Goal: Task Accomplishment & Management: Manage account settings

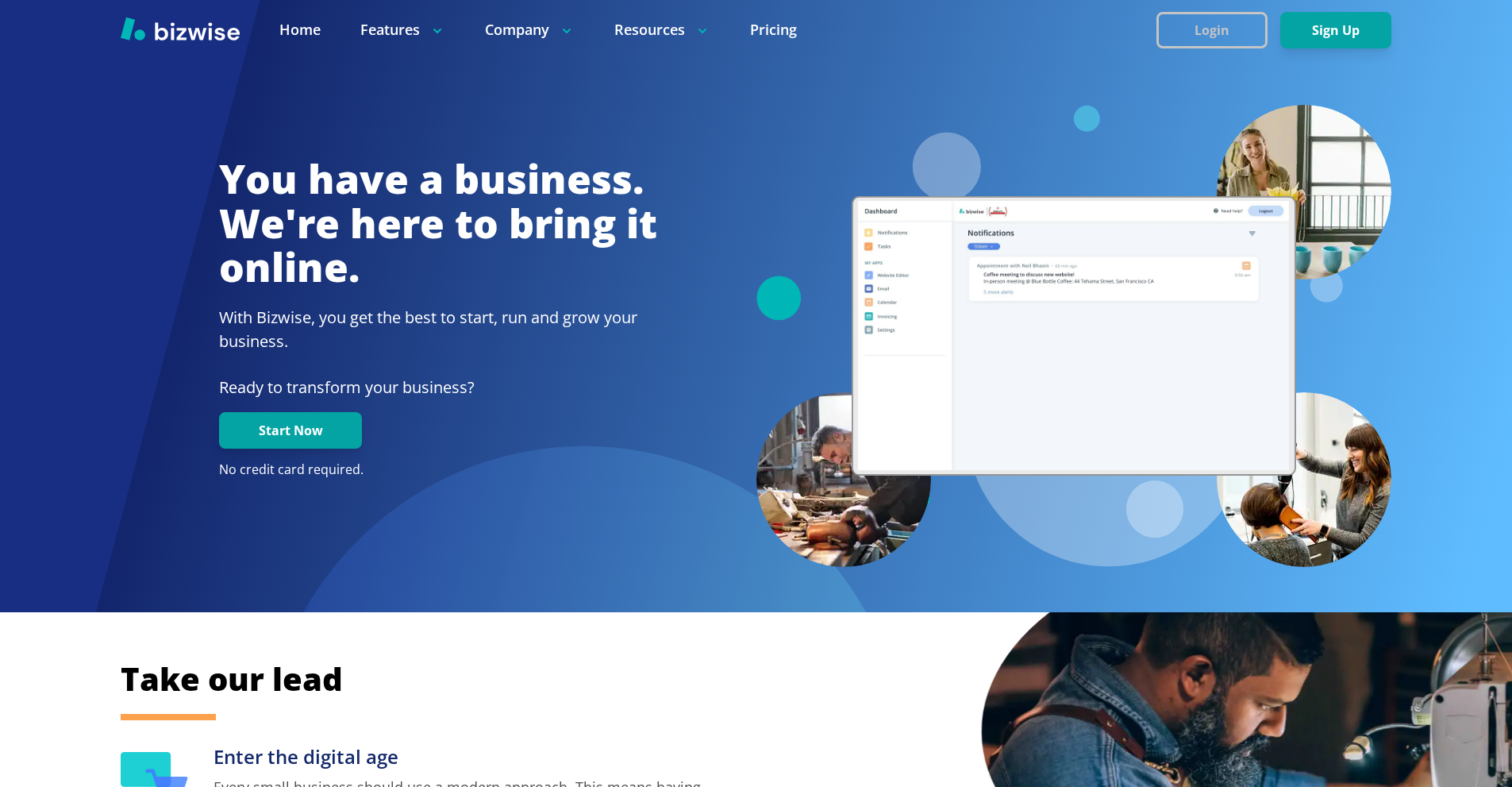
click at [1197, 34] on button "Login" at bounding box center [1212, 30] width 111 height 37
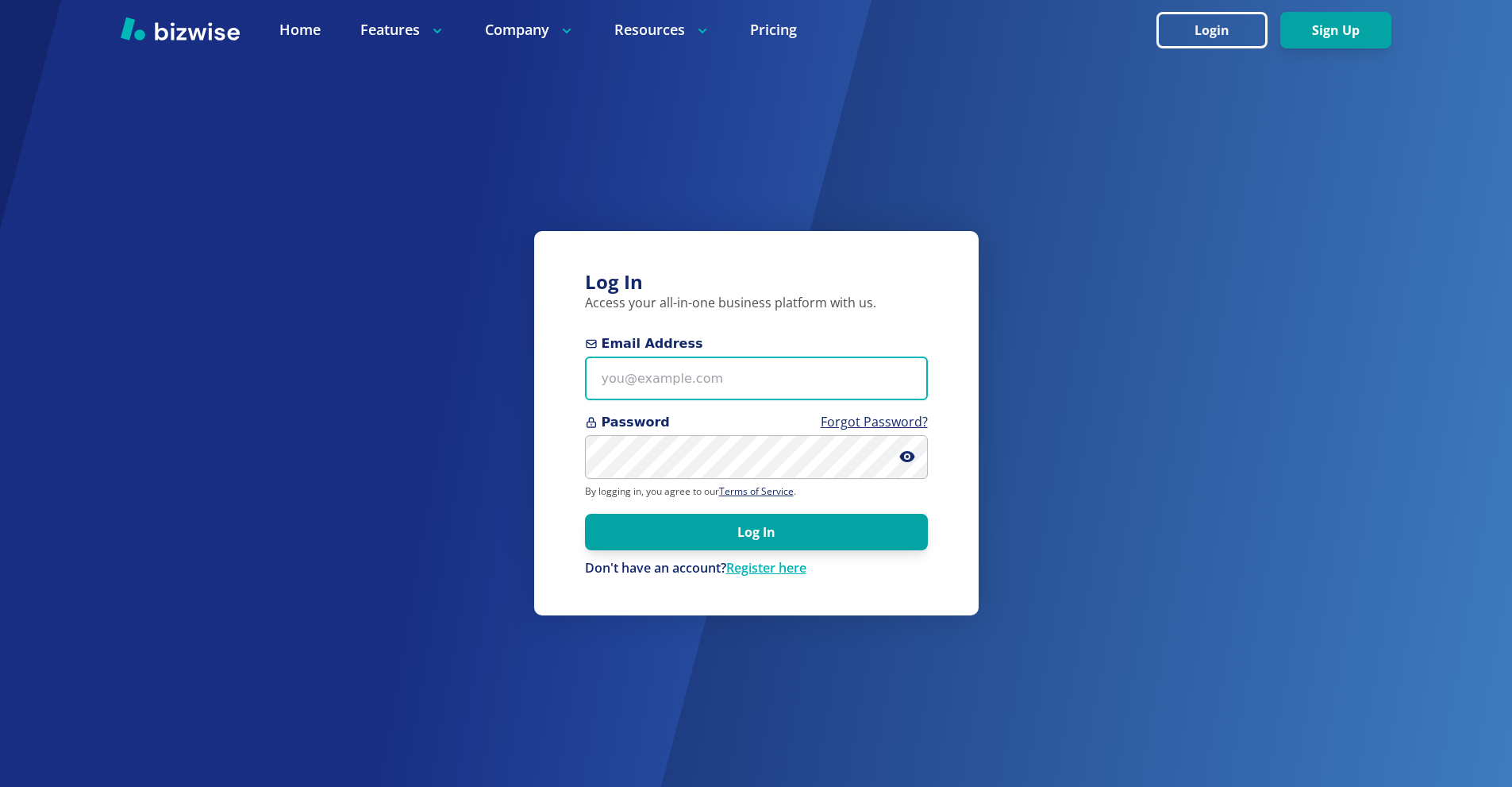
click at [740, 397] on input "Email Address" at bounding box center [756, 379] width 343 height 44
paste input "[EMAIL_ADDRESS][DOMAIN_NAME]"
type input "[EMAIL_ADDRESS][DOMAIN_NAME]"
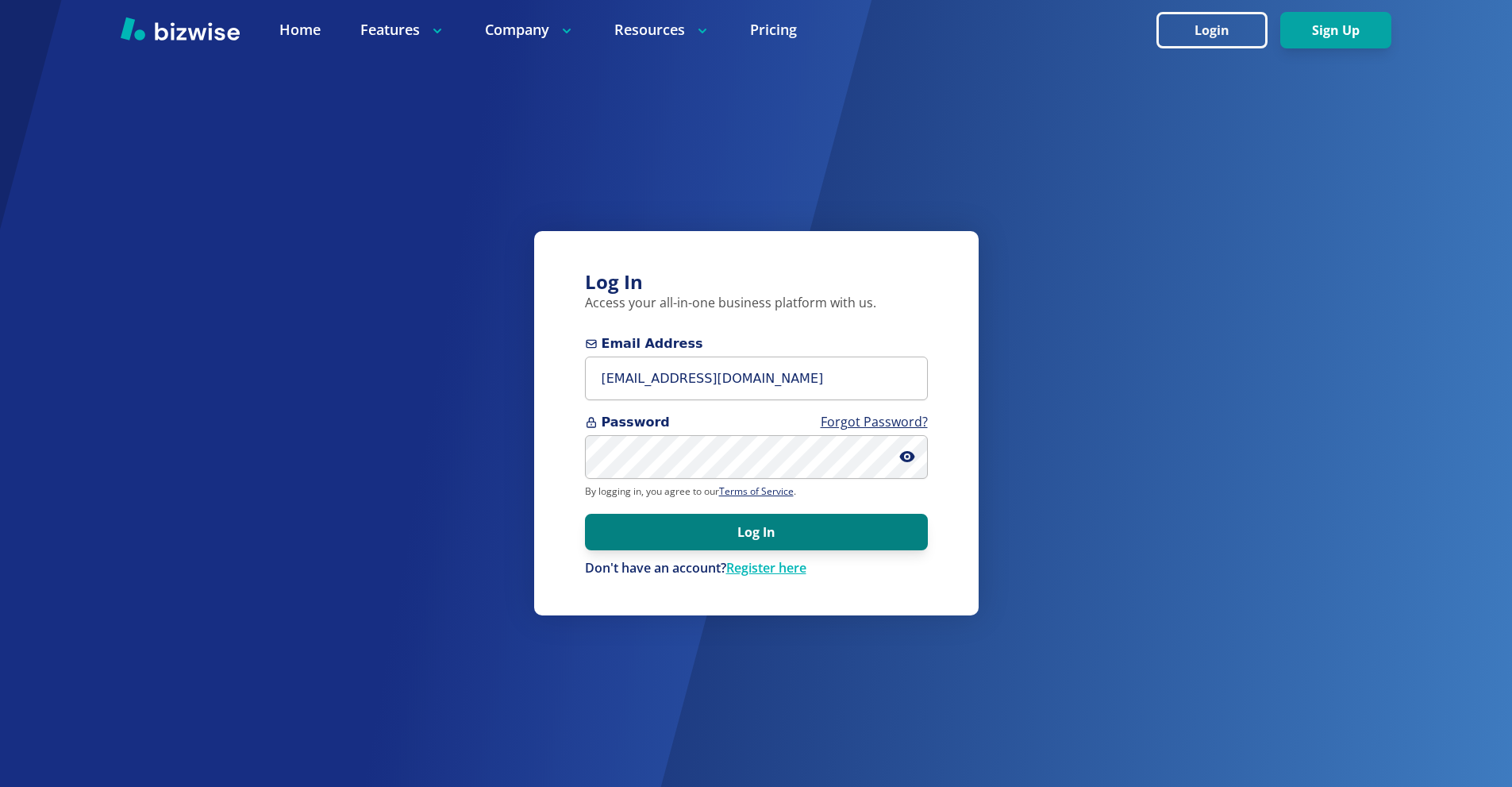
click at [762, 544] on button "Log In" at bounding box center [756, 531] width 343 height 37
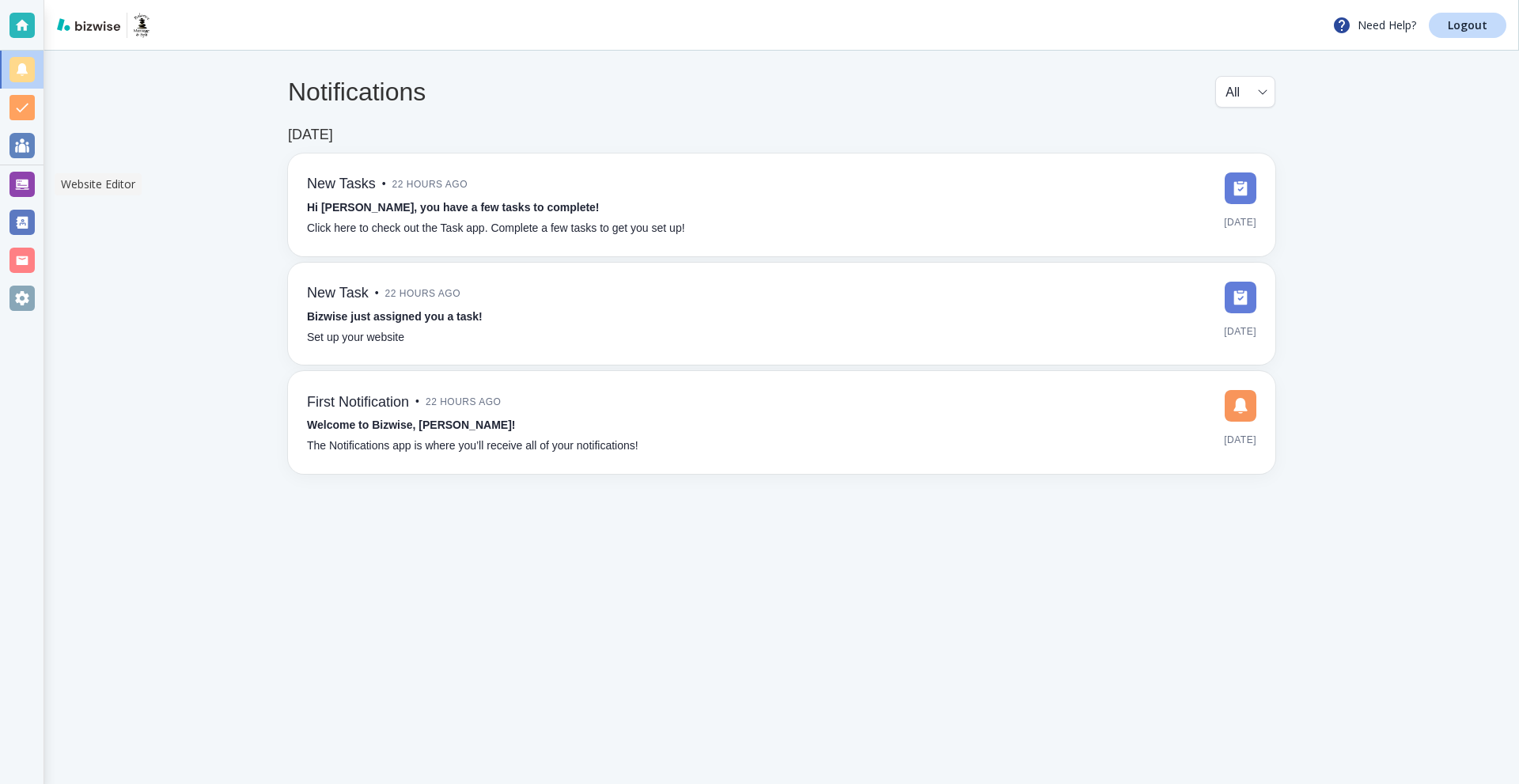
click at [15, 185] on div at bounding box center [23, 185] width 26 height 26
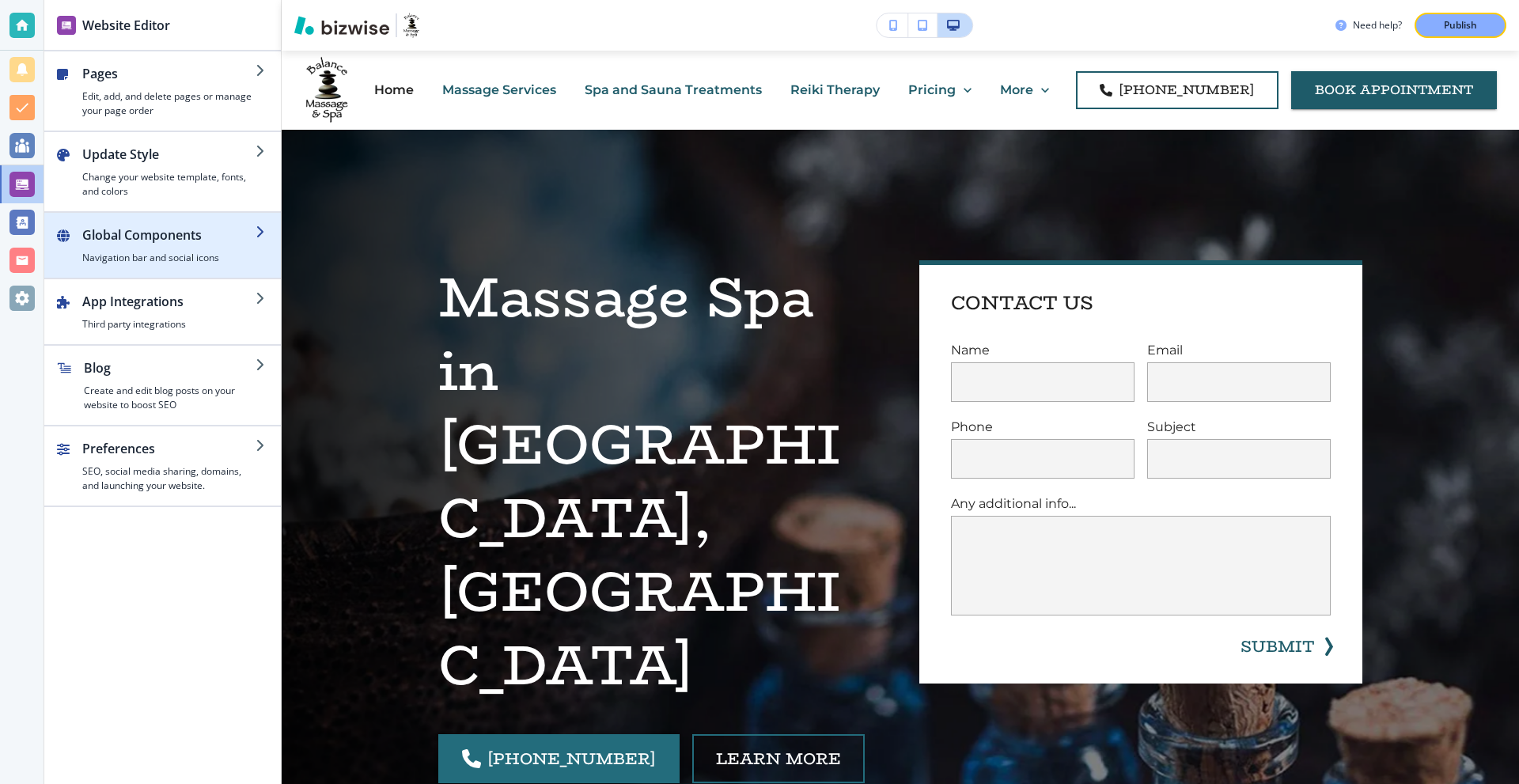
click at [198, 227] on h2 "Global Components" at bounding box center [168, 234] width 173 height 19
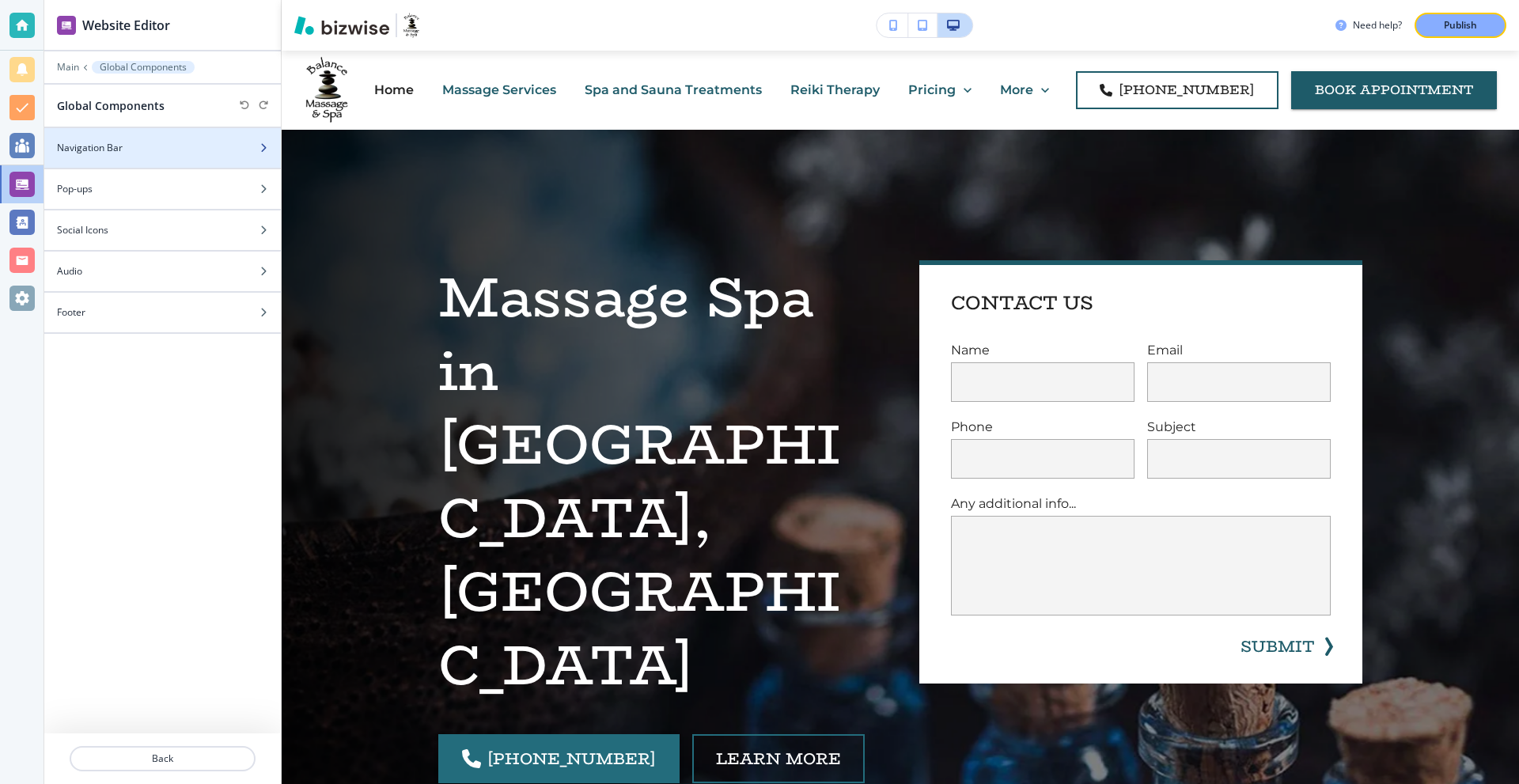
click at [187, 153] on div "Navigation Bar" at bounding box center [145, 148] width 201 height 14
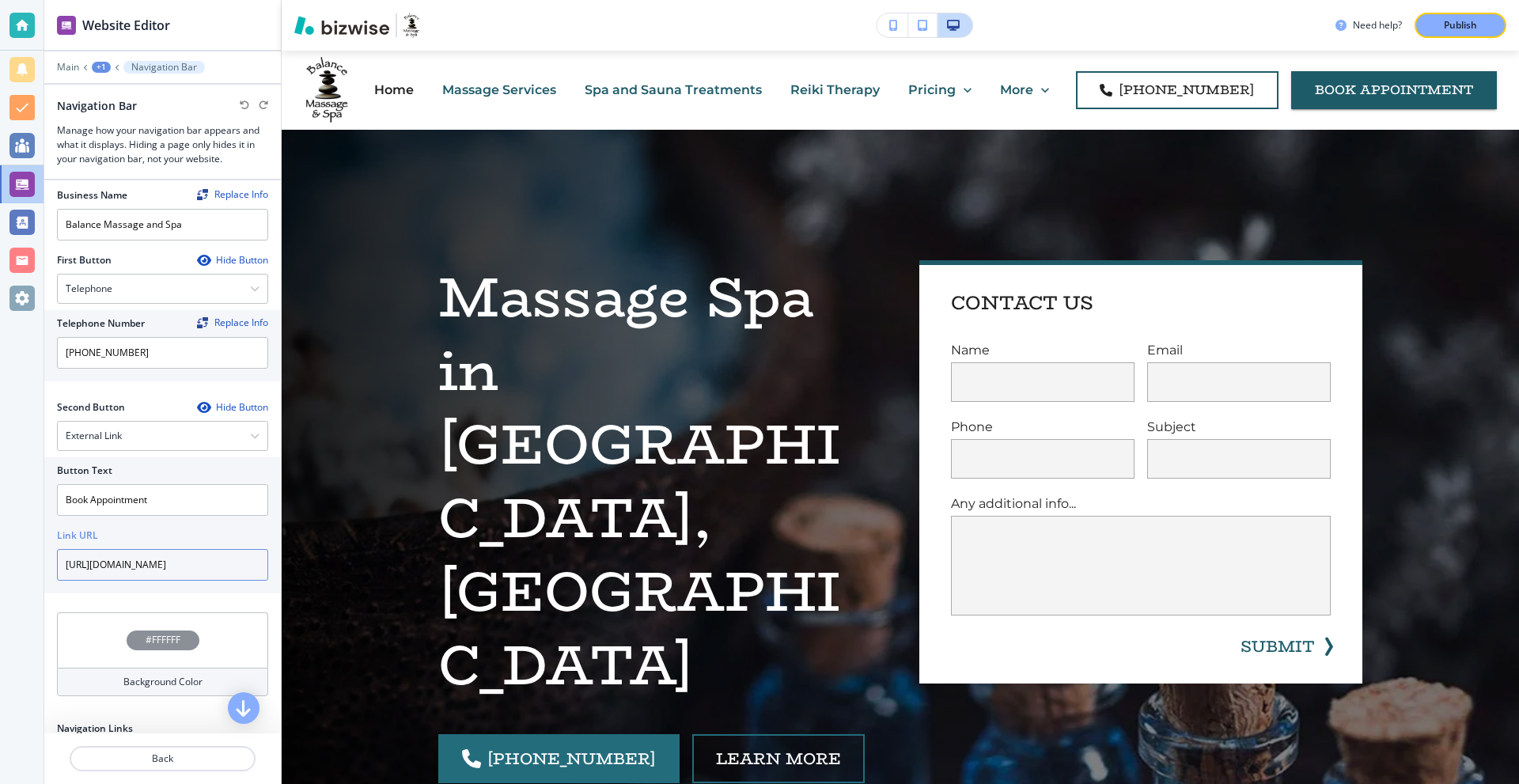
scroll to position [0, 53]
drag, startPoint x: 204, startPoint y: 562, endPoint x: 280, endPoint y: 566, distance: 76.1
click at [280, 566] on div "Website Editor Main +1 Navigation Bar Navigation Bar Manage how your navigation…" at bounding box center [163, 392] width 237 height 784
click at [229, 566] on input "https://clients.mindbodyonline.com/consumermyinfo" at bounding box center [163, 565] width 211 height 32
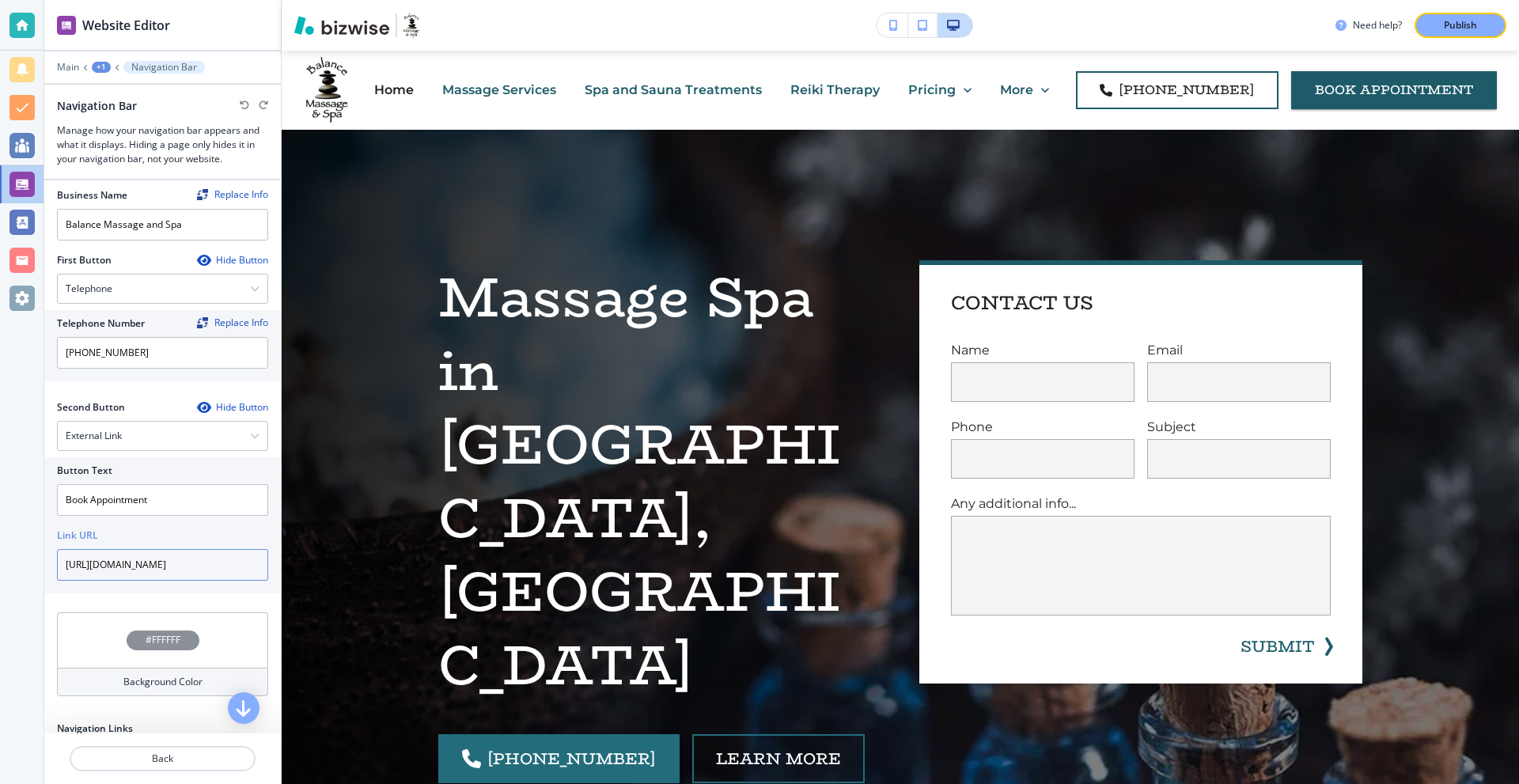
drag, startPoint x: 241, startPoint y: 566, endPoint x: 35, endPoint y: 566, distance: 206.0
click at [35, 566] on div "Website Editor Main +1 Navigation Bar Navigation Bar Manage how your navigation…" at bounding box center [760, 392] width 1519 height 784
click at [88, 563] on input "https://clients.mindbodyonline.com/consumermyinfo" at bounding box center [163, 565] width 211 height 32
click at [133, 560] on input "https://clients.mindbodyonline.com/consumermyinfo" at bounding box center [163, 565] width 211 height 32
click at [149, 534] on div "Link URL" at bounding box center [163, 535] width 211 height 14
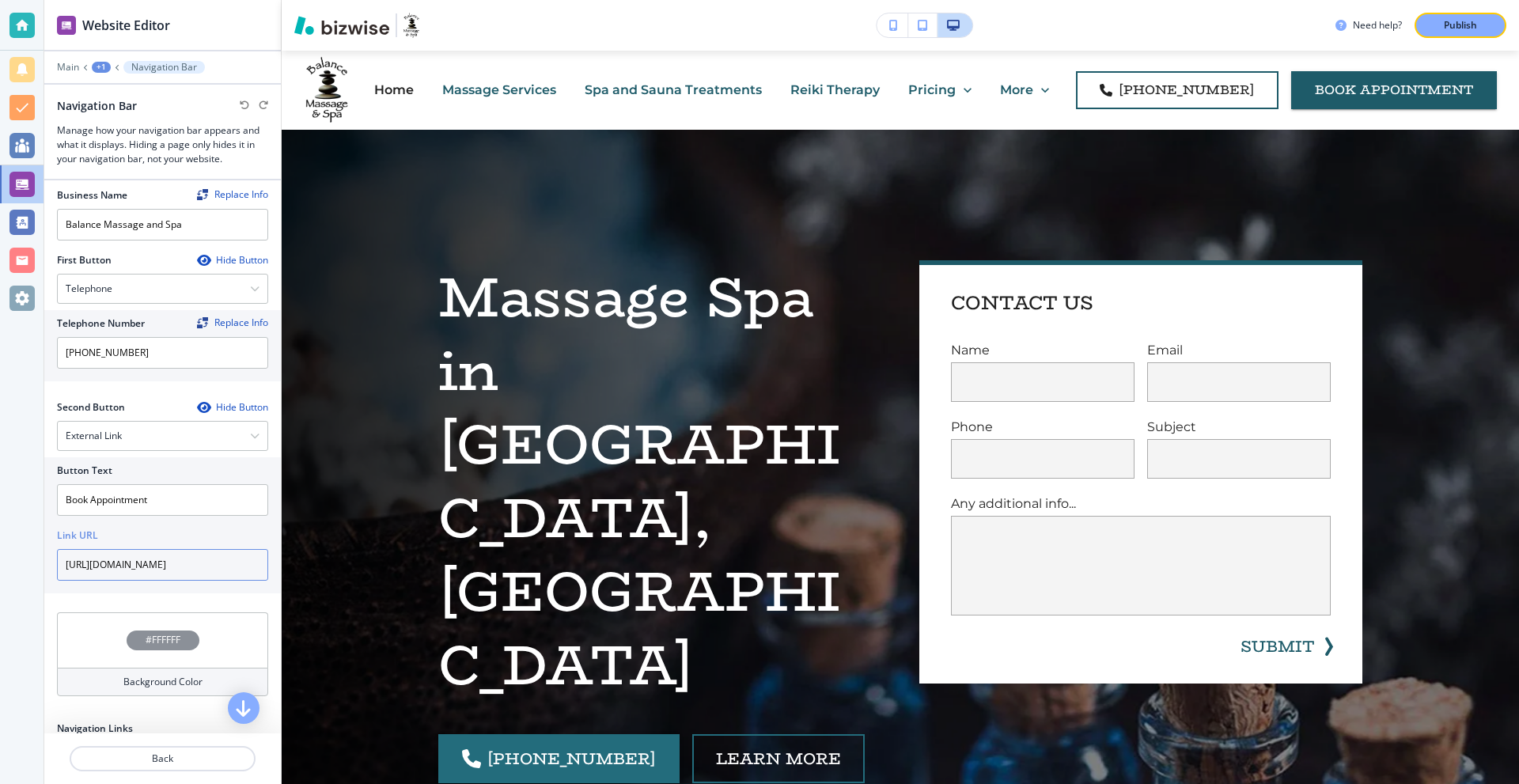
scroll to position [0, 53]
drag, startPoint x: 161, startPoint y: 563, endPoint x: 360, endPoint y: 562, distance: 199.0
click at [360, 562] on div "Website Editor Main +1 Navigation Bar Navigation Bar Manage how your navigation…" at bounding box center [781, 392] width 1475 height 784
click at [208, 566] on input "https://clients.mindbodyonline.com/consumermyinfo" at bounding box center [163, 565] width 211 height 32
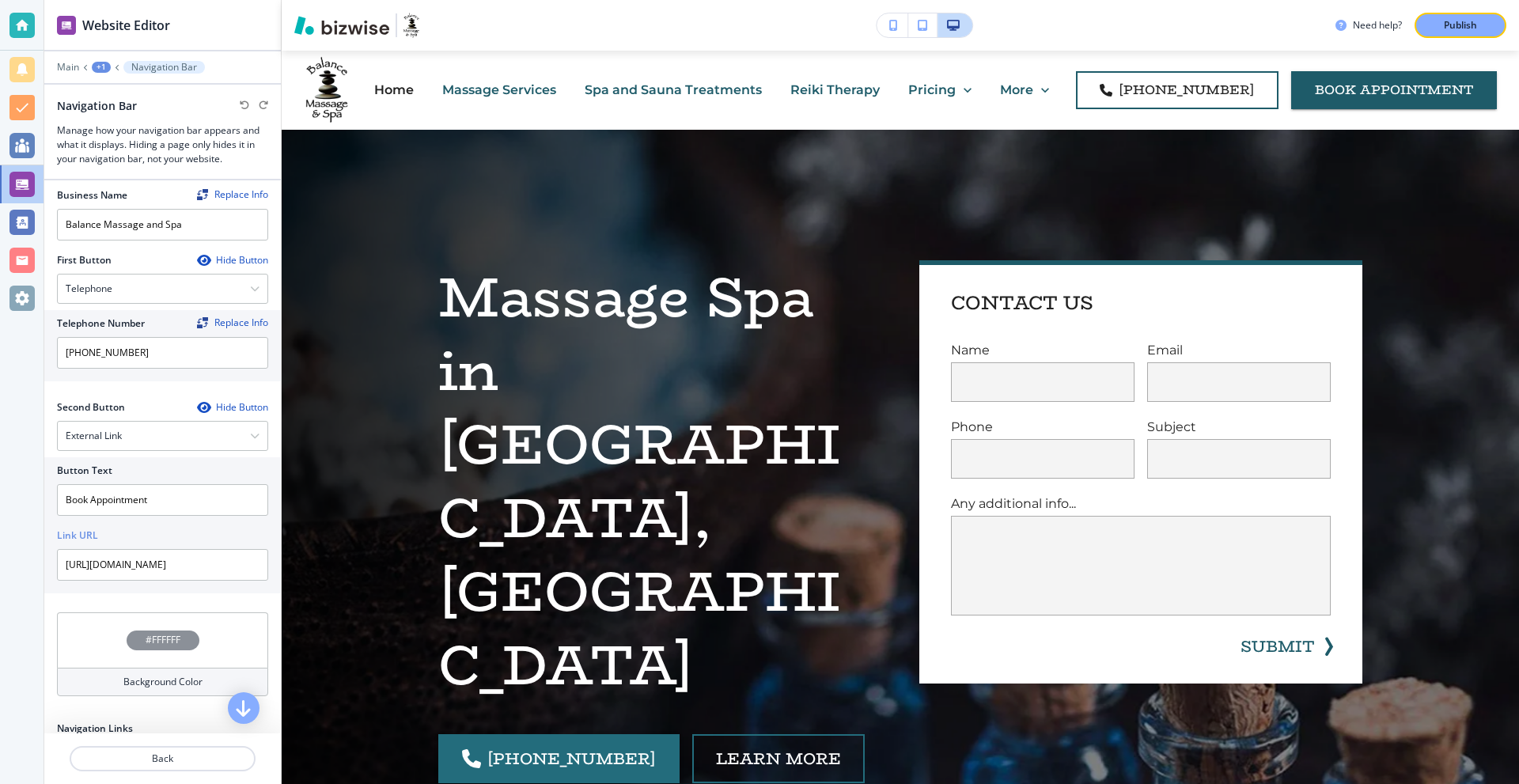
click at [141, 520] on div at bounding box center [163, 521] width 211 height 13
click at [180, 559] on input "https://clients.mindbodyonline.com/consumermyinfo" at bounding box center [163, 565] width 211 height 32
paste input "asp/adm/adm_appt_search.asp?studioid=42987&fl=true&tabID=9"
type input "https://clients.mindbodyonline.com/asp/adm/adm_appt_search.asp?studioid=42987&f…"
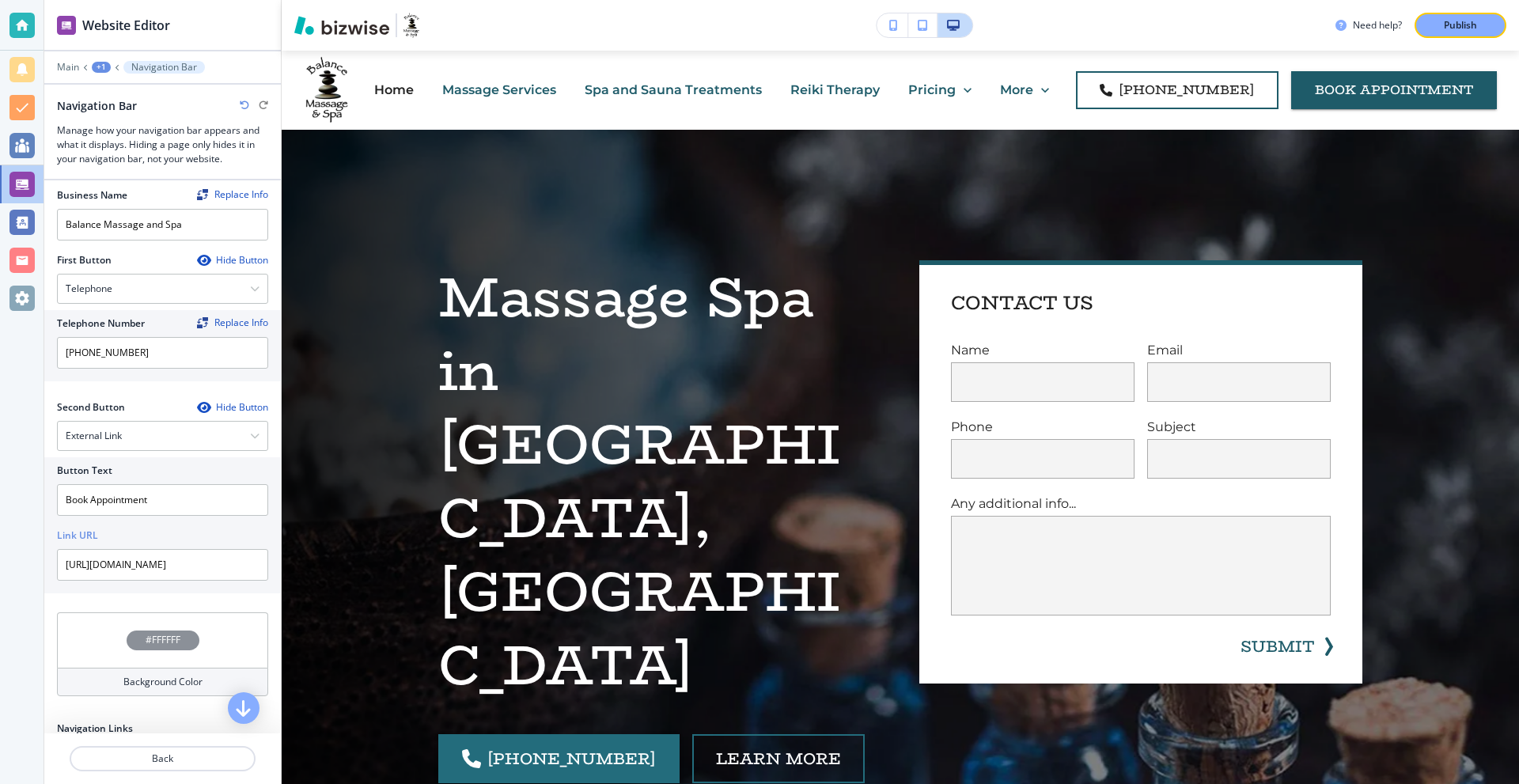
scroll to position [0, 0]
click at [231, 597] on div "Second Button Hide Button External Link Telephone External Link Social Media Em…" at bounding box center [163, 500] width 211 height 199
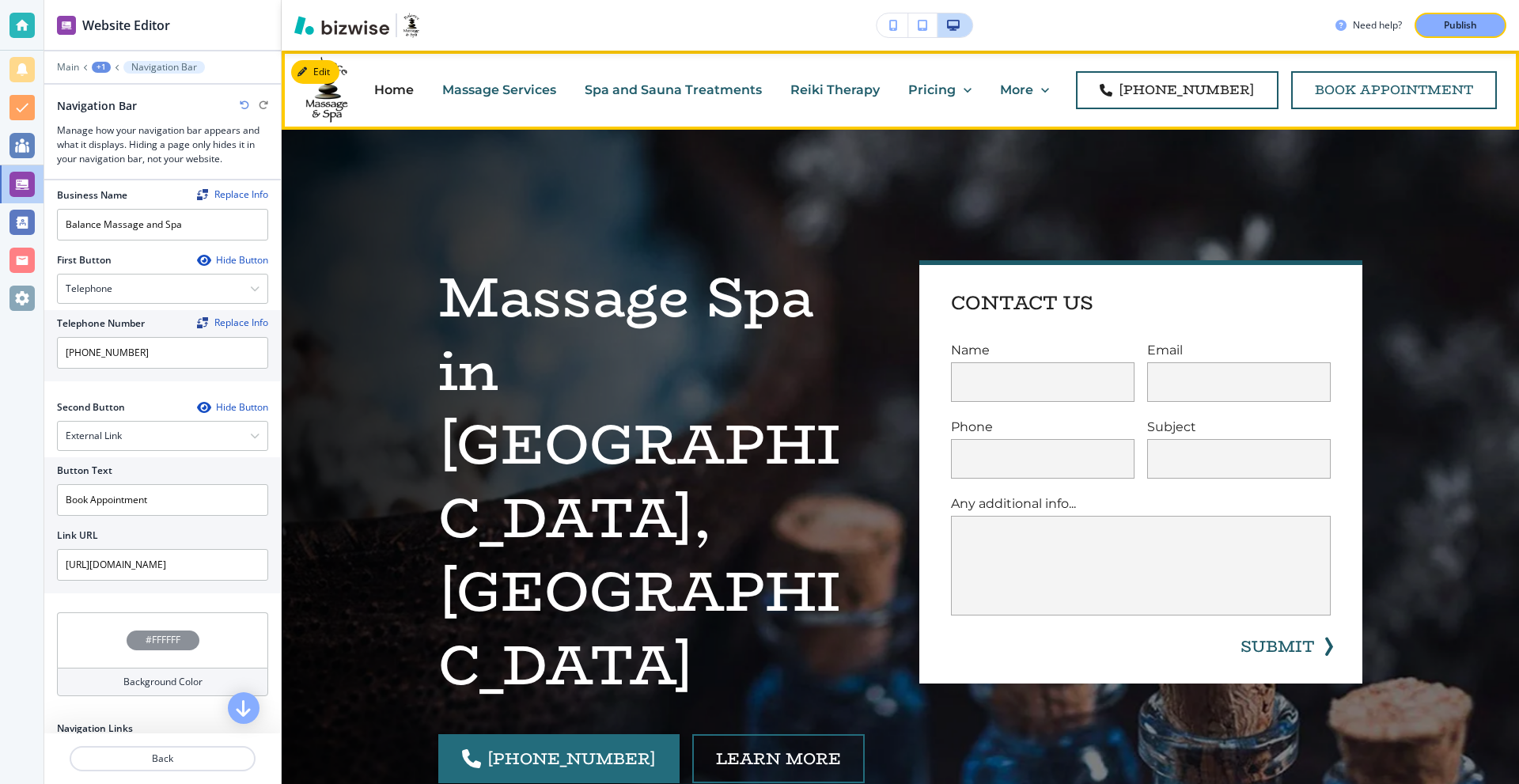
click at [1405, 91] on link "Book Appointment" at bounding box center [1394, 90] width 205 height 38
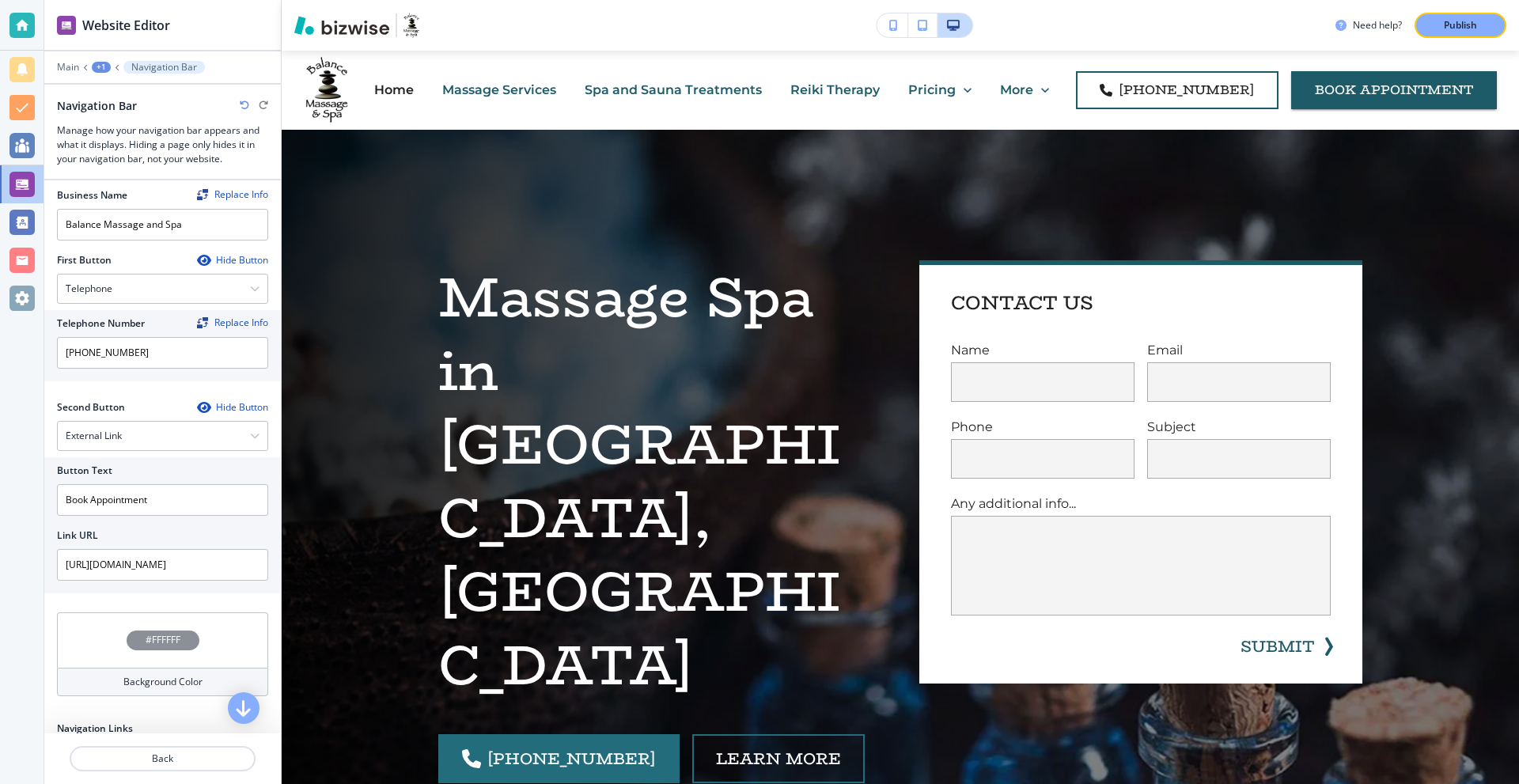
click at [542, 96] on p "Massage Services" at bounding box center [499, 90] width 114 height 18
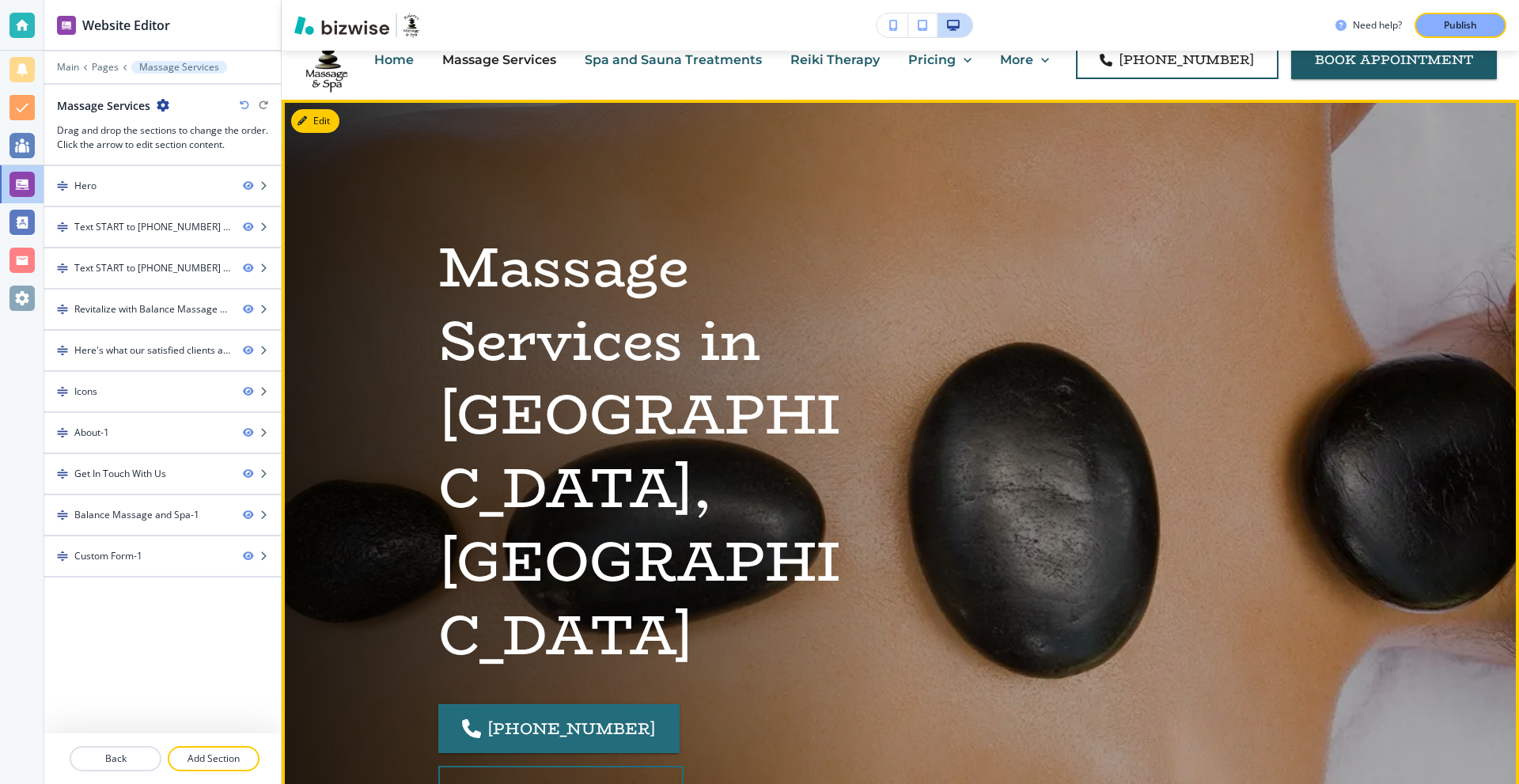
scroll to position [79, 0]
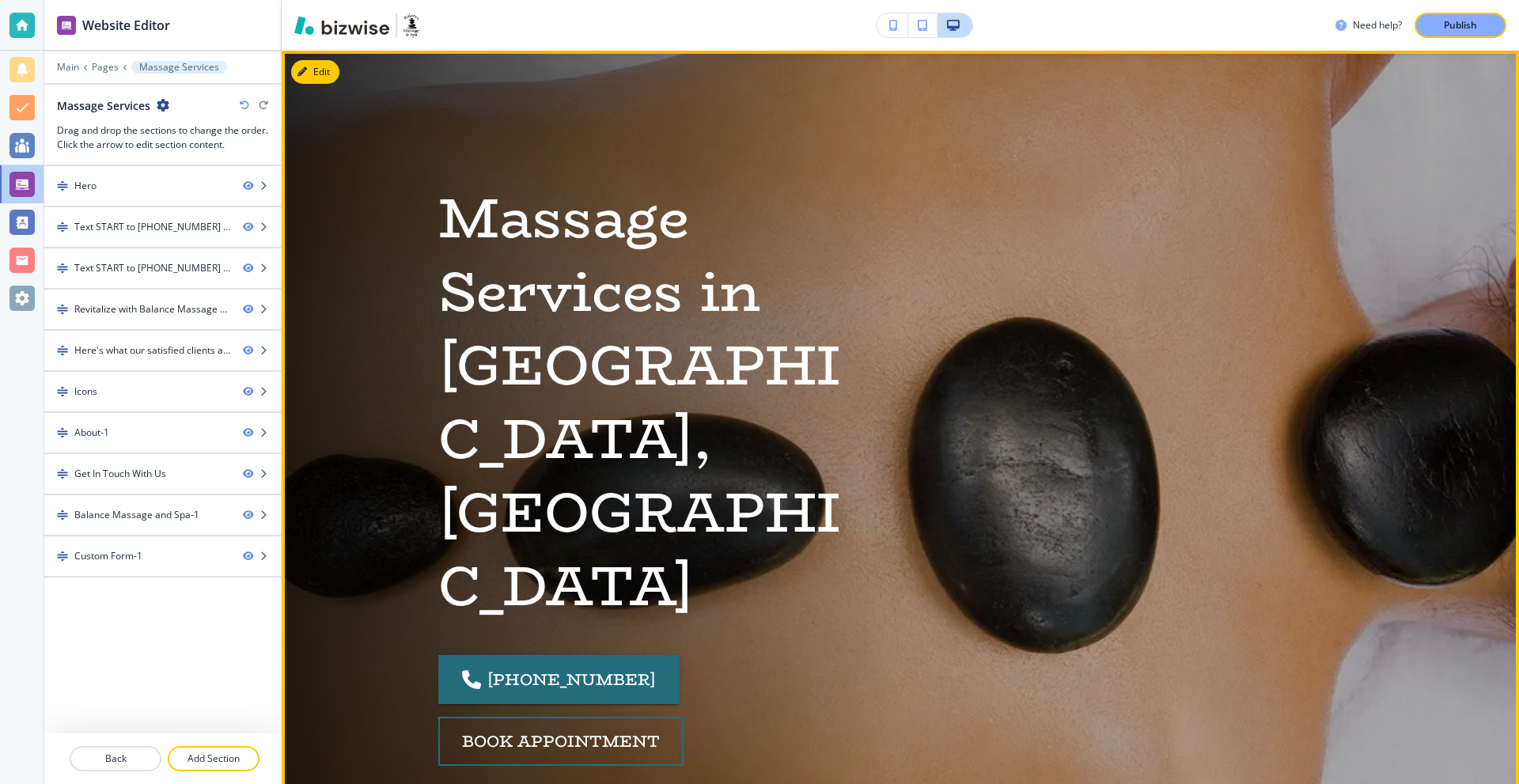
click at [318, 76] on button "Edit" at bounding box center [315, 72] width 48 height 24
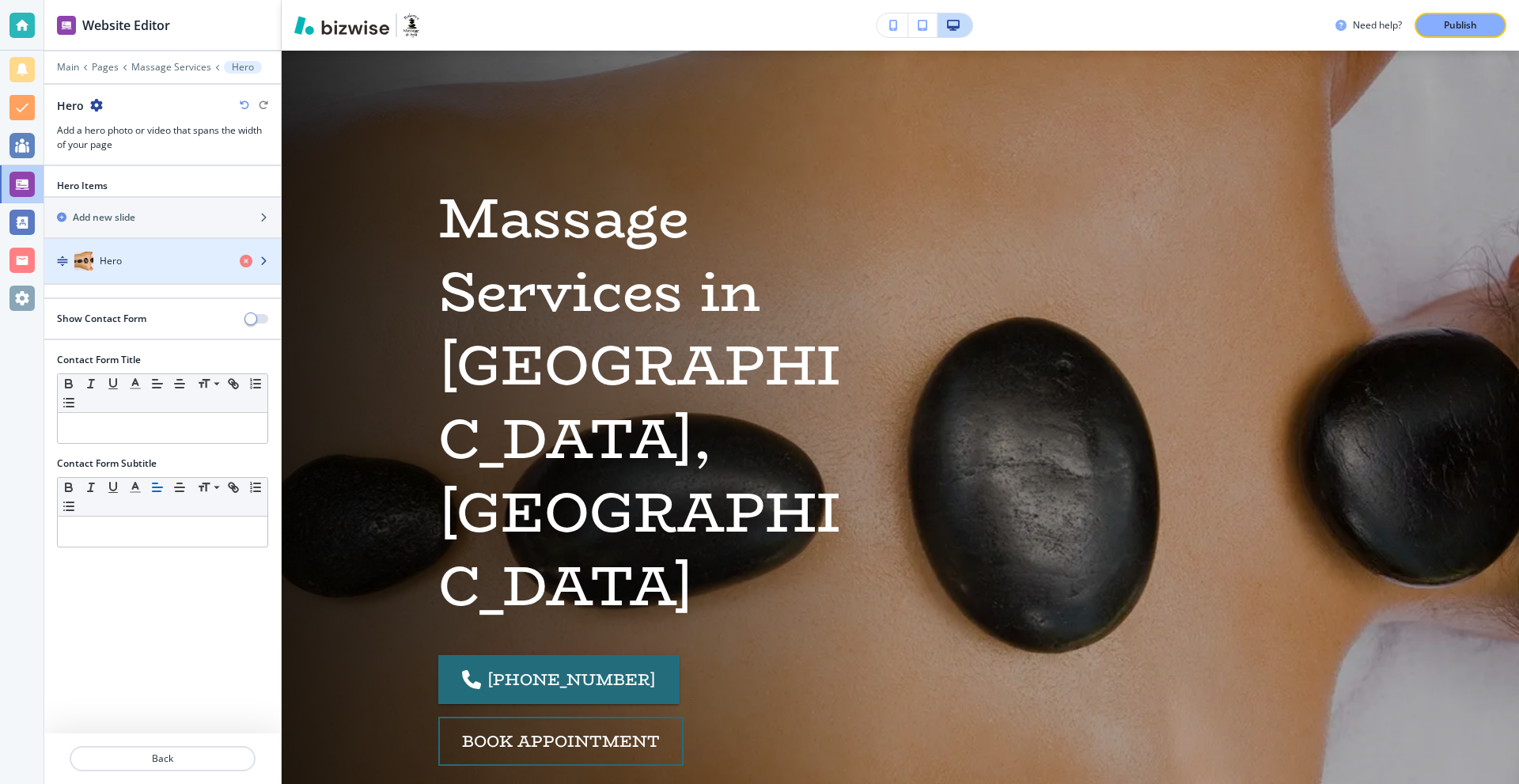
click at [153, 274] on div "button" at bounding box center [162, 276] width 236 height 13
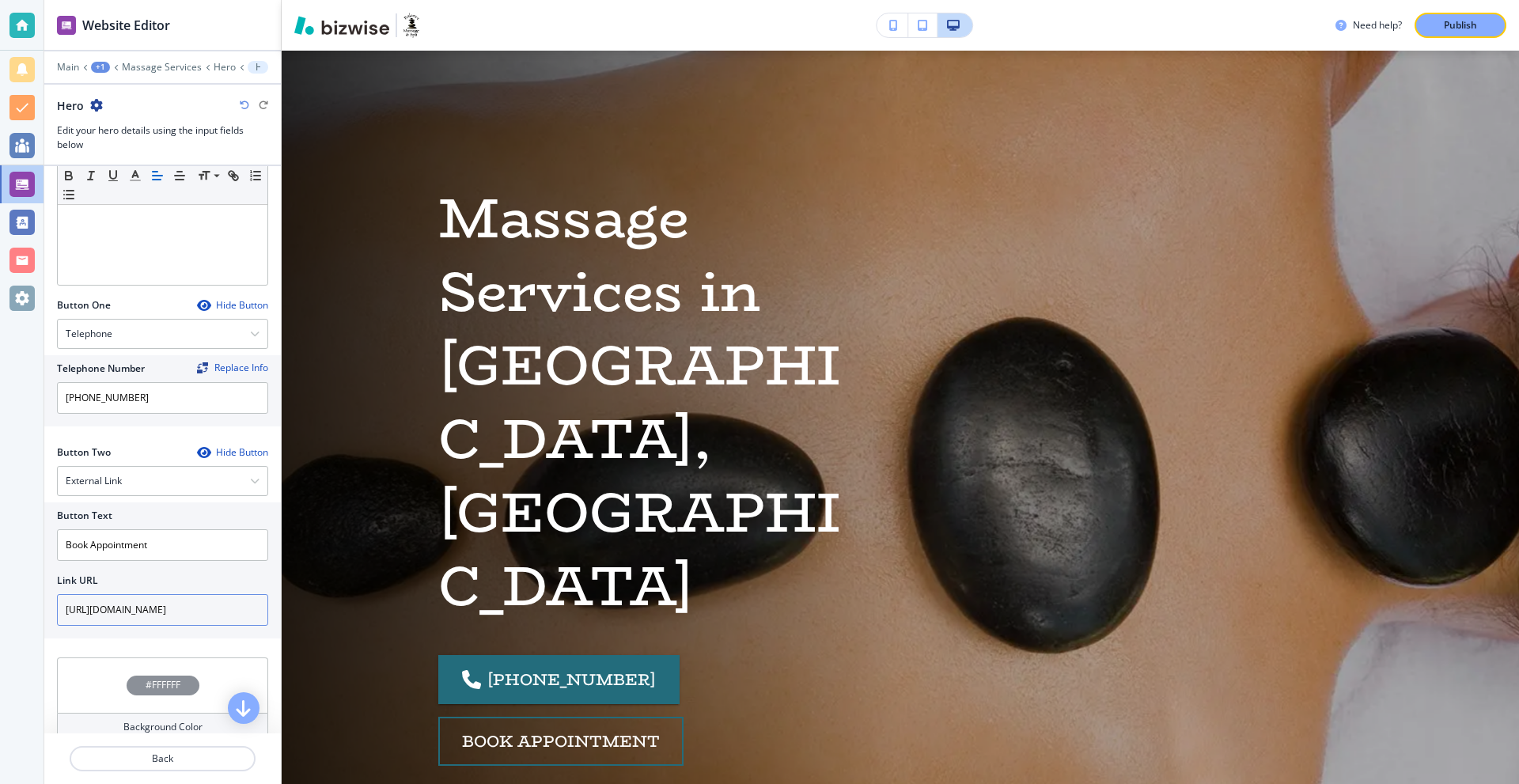
scroll to position [534, 0]
click at [187, 598] on input "https://clients.mindbodyonline.com/consumermyinfo" at bounding box center [163, 603] width 211 height 32
drag, startPoint x: 204, startPoint y: 589, endPoint x: 367, endPoint y: 591, distance: 163.0
click at [360, 591] on div "Website Editor Main +1 Massage Services Hero Hero Hero Edit your hero details u…" at bounding box center [781, 392] width 1475 height 784
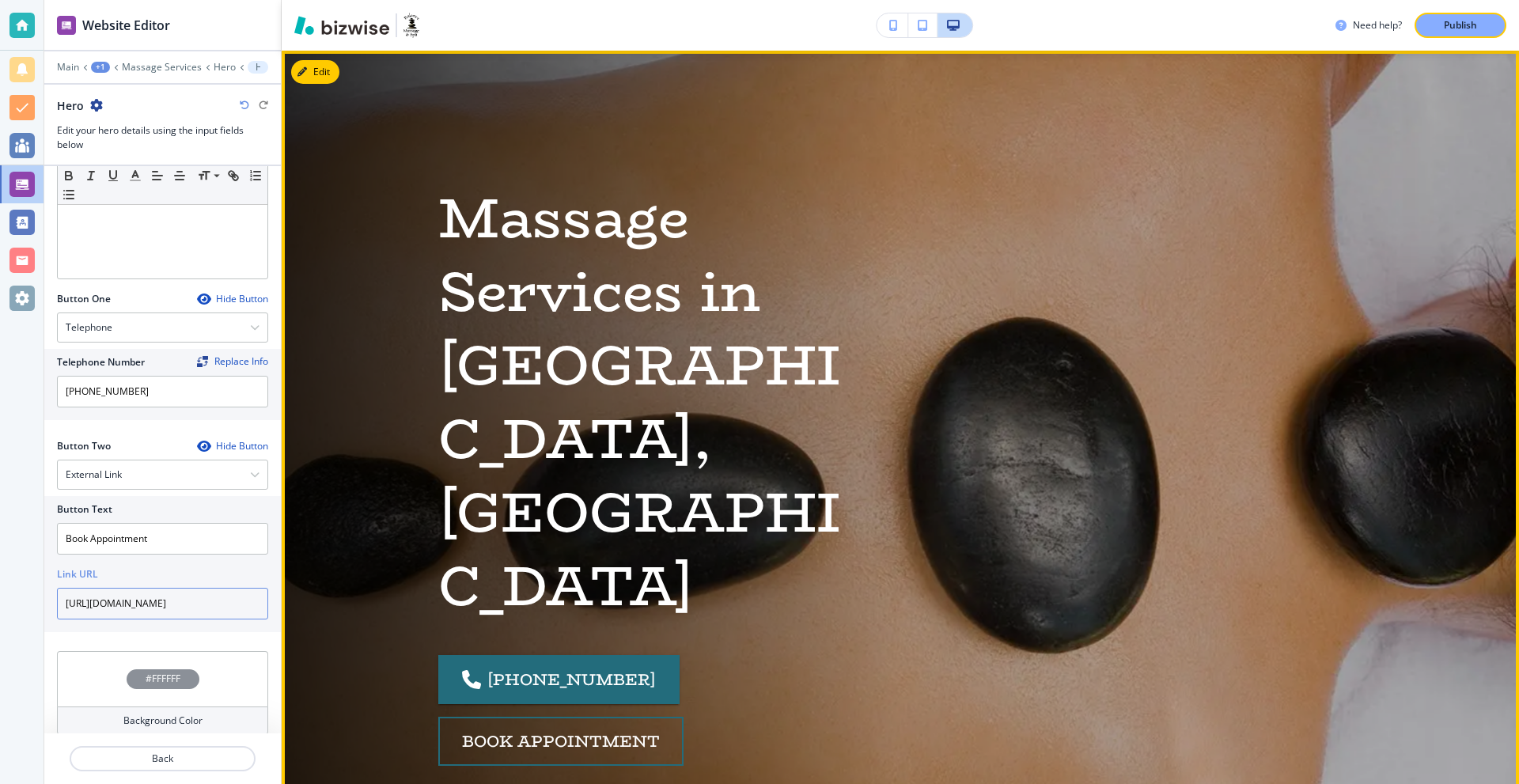
paste input "asp/adm/adm_appt_search.asp?studioid=42987&fl=true&tabID=9"
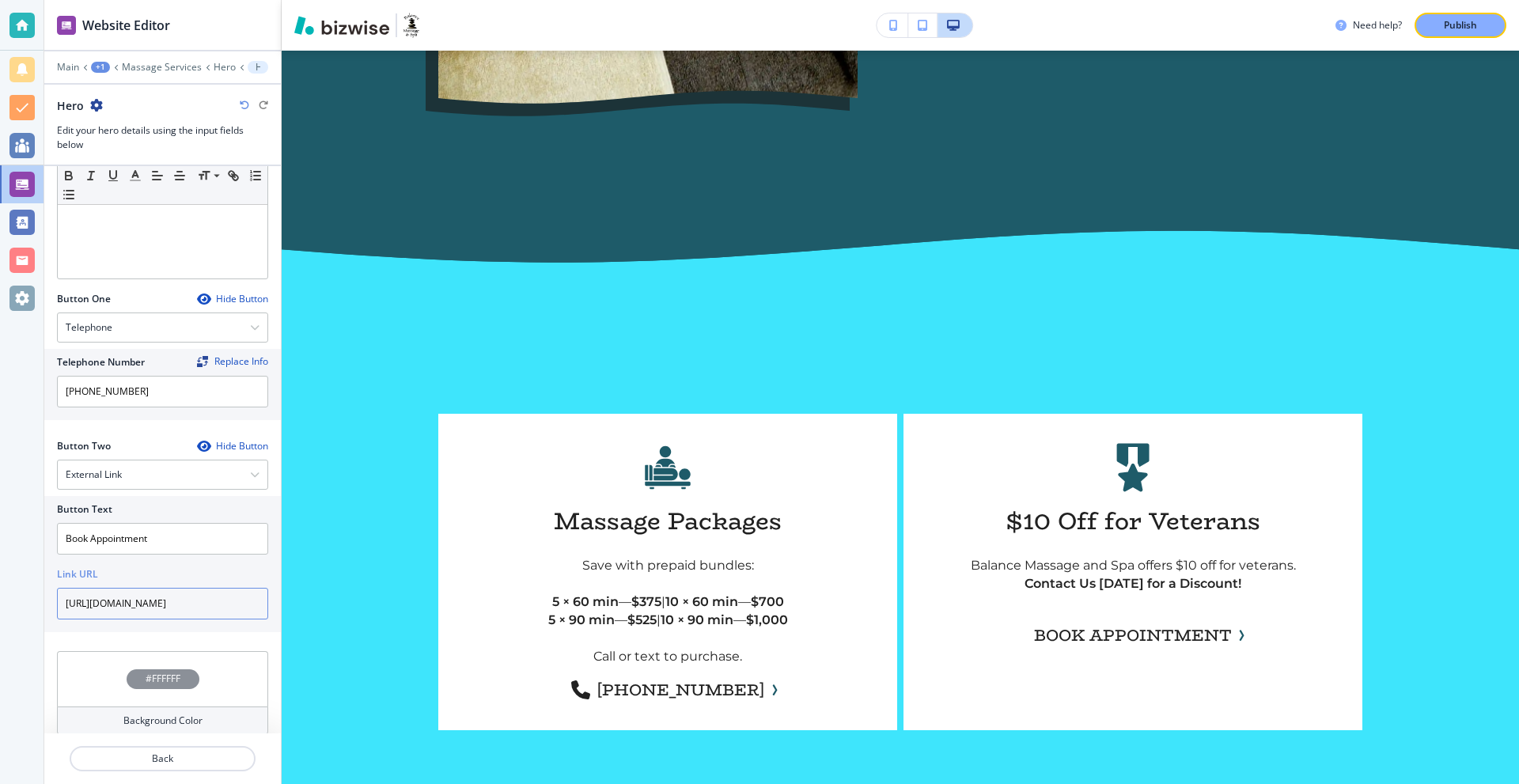
scroll to position [3005, 0]
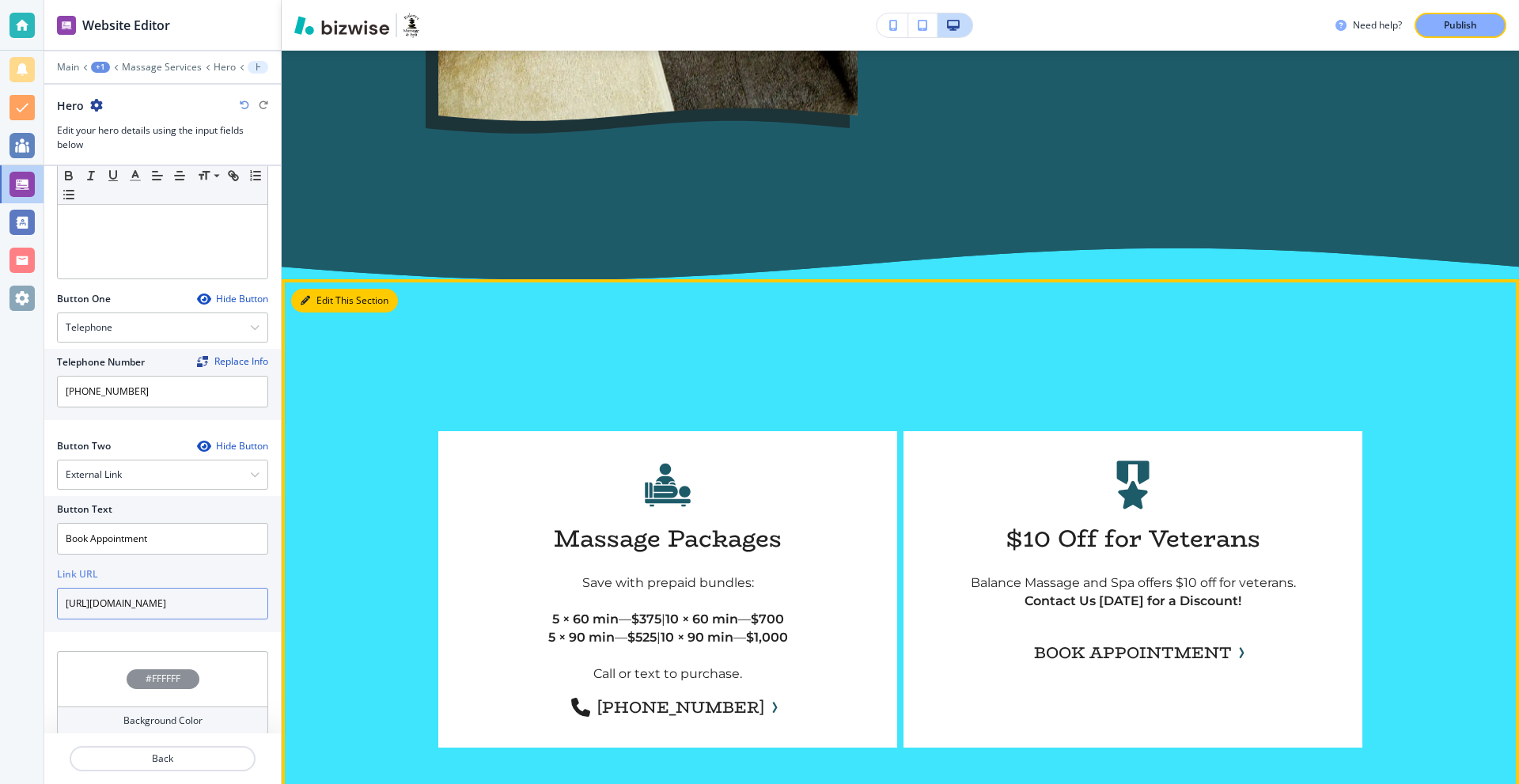
type input "https://clients.mindbodyonline.com/asp/adm/adm_appt_search.asp?studioid=42987&f…"
click at [322, 288] on button "Edit This Section" at bounding box center [345, 300] width 107 height 24
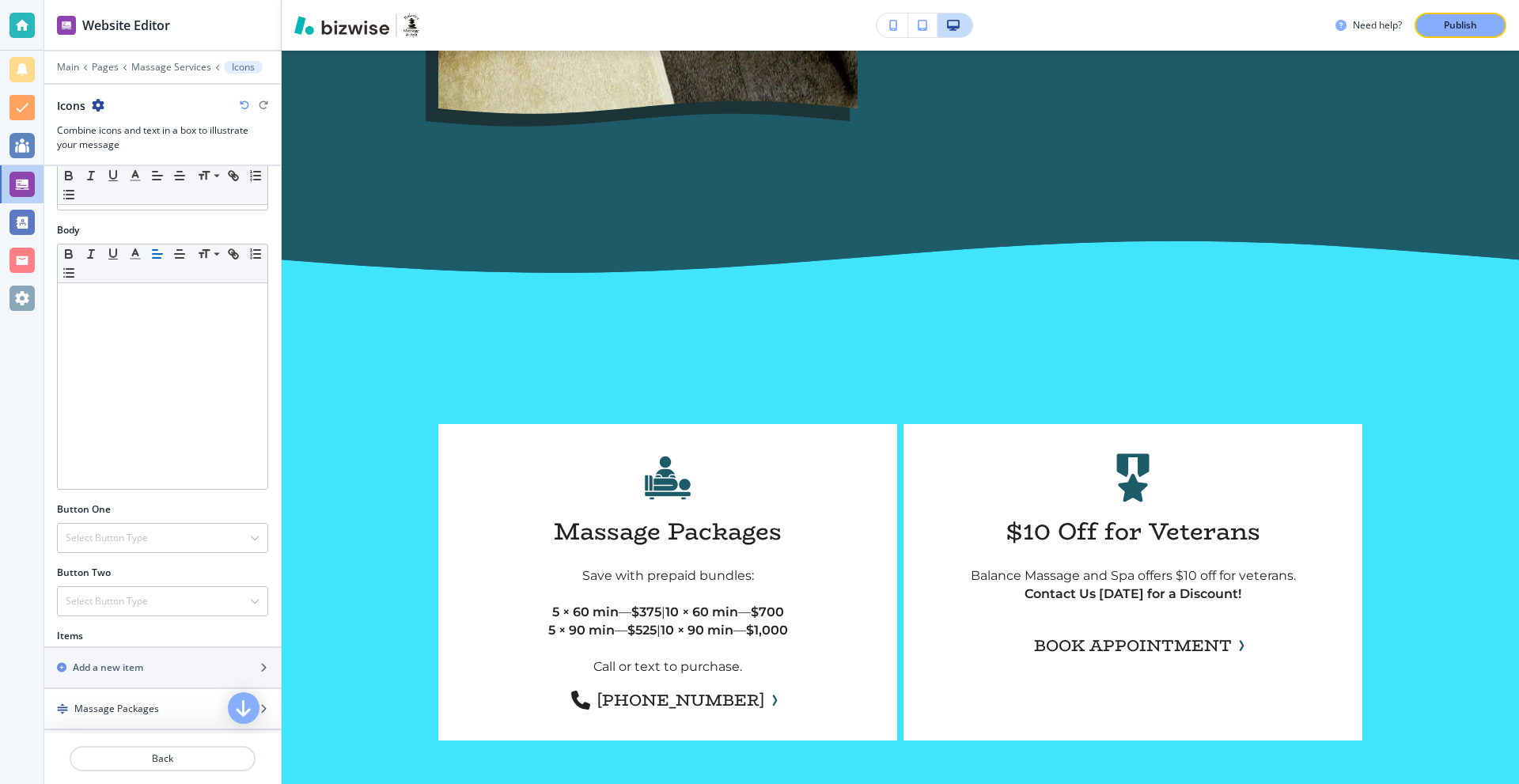
scroll to position [457, 0]
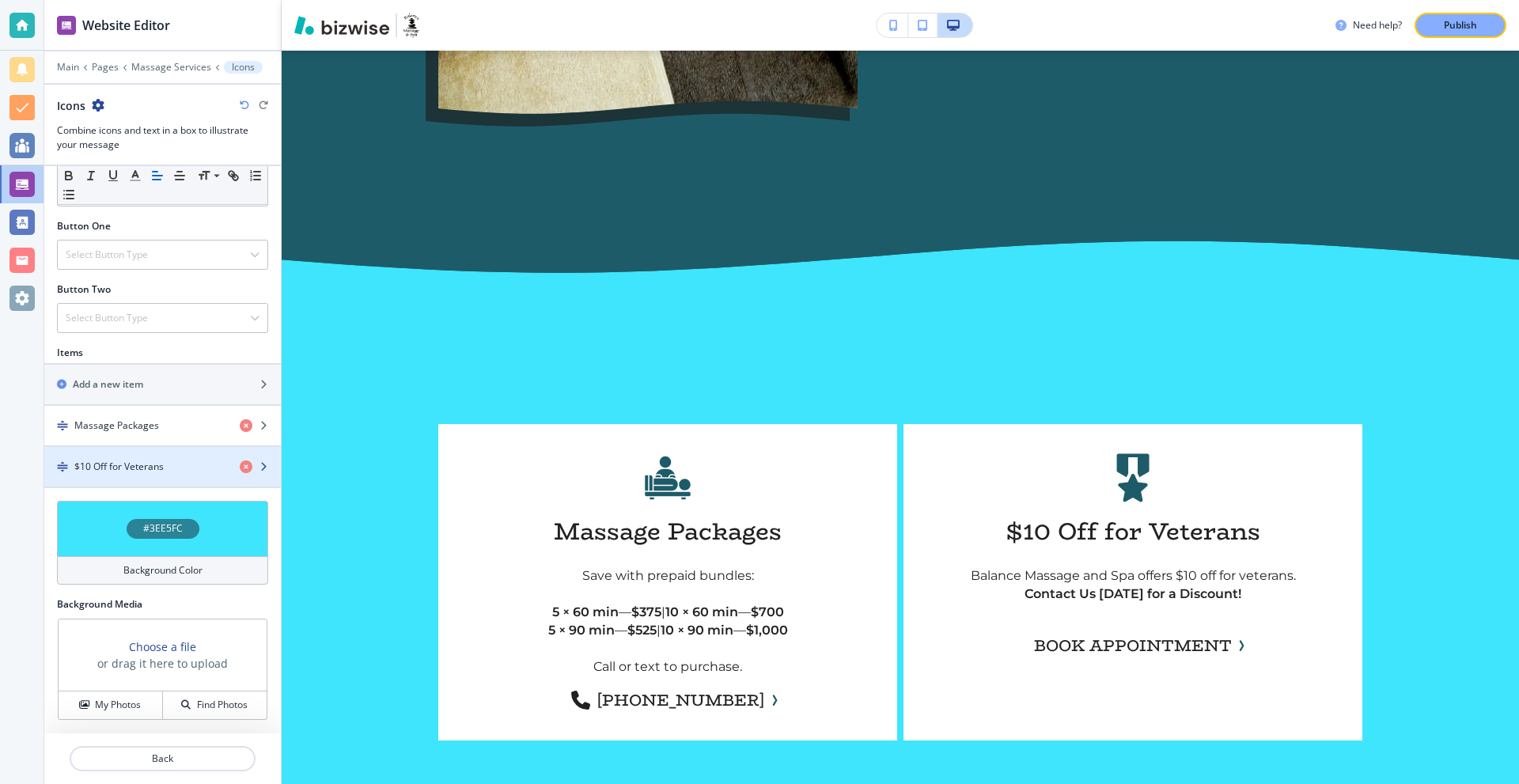
click at [165, 454] on div "button" at bounding box center [162, 452] width 236 height 13
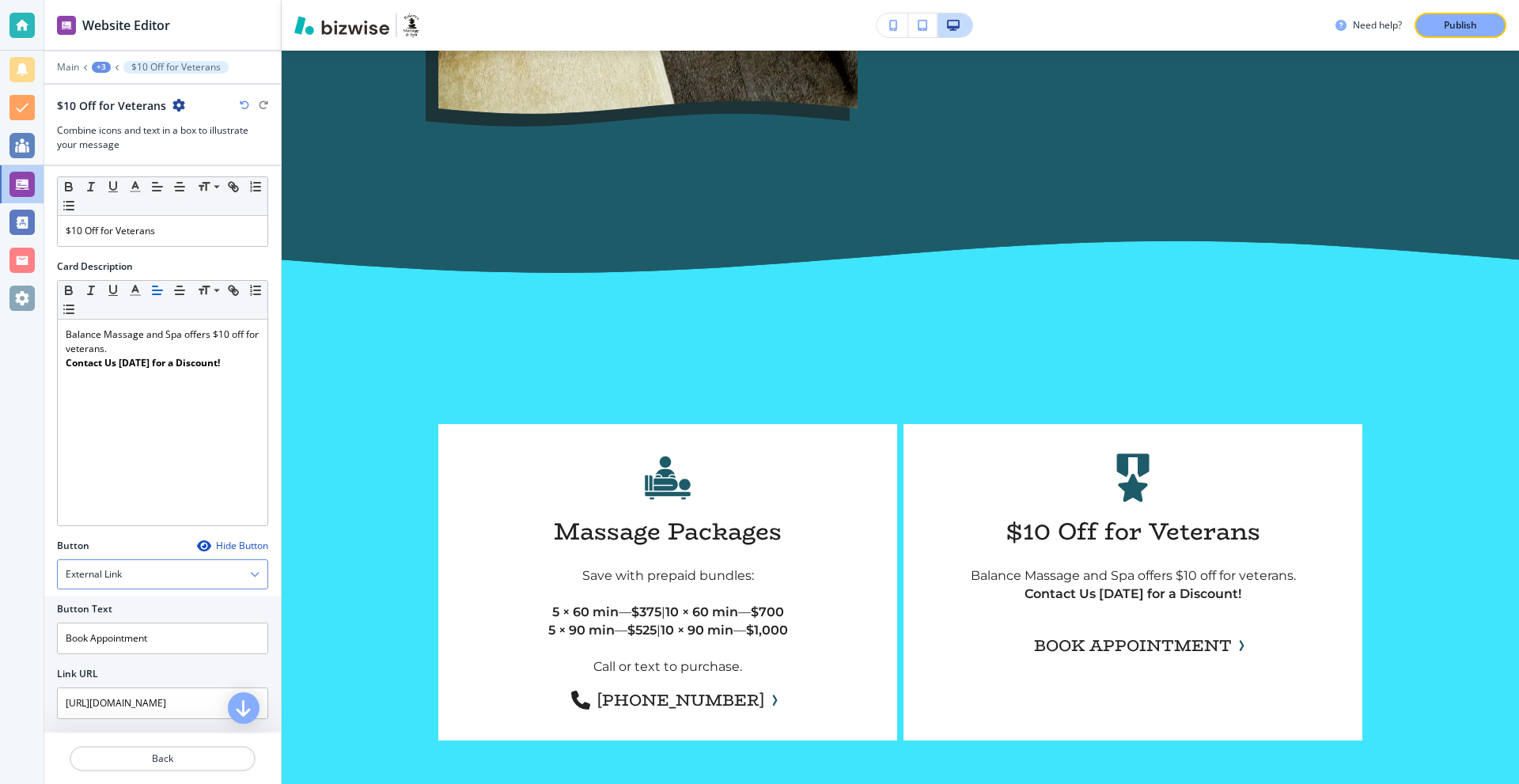
scroll to position [336, 0]
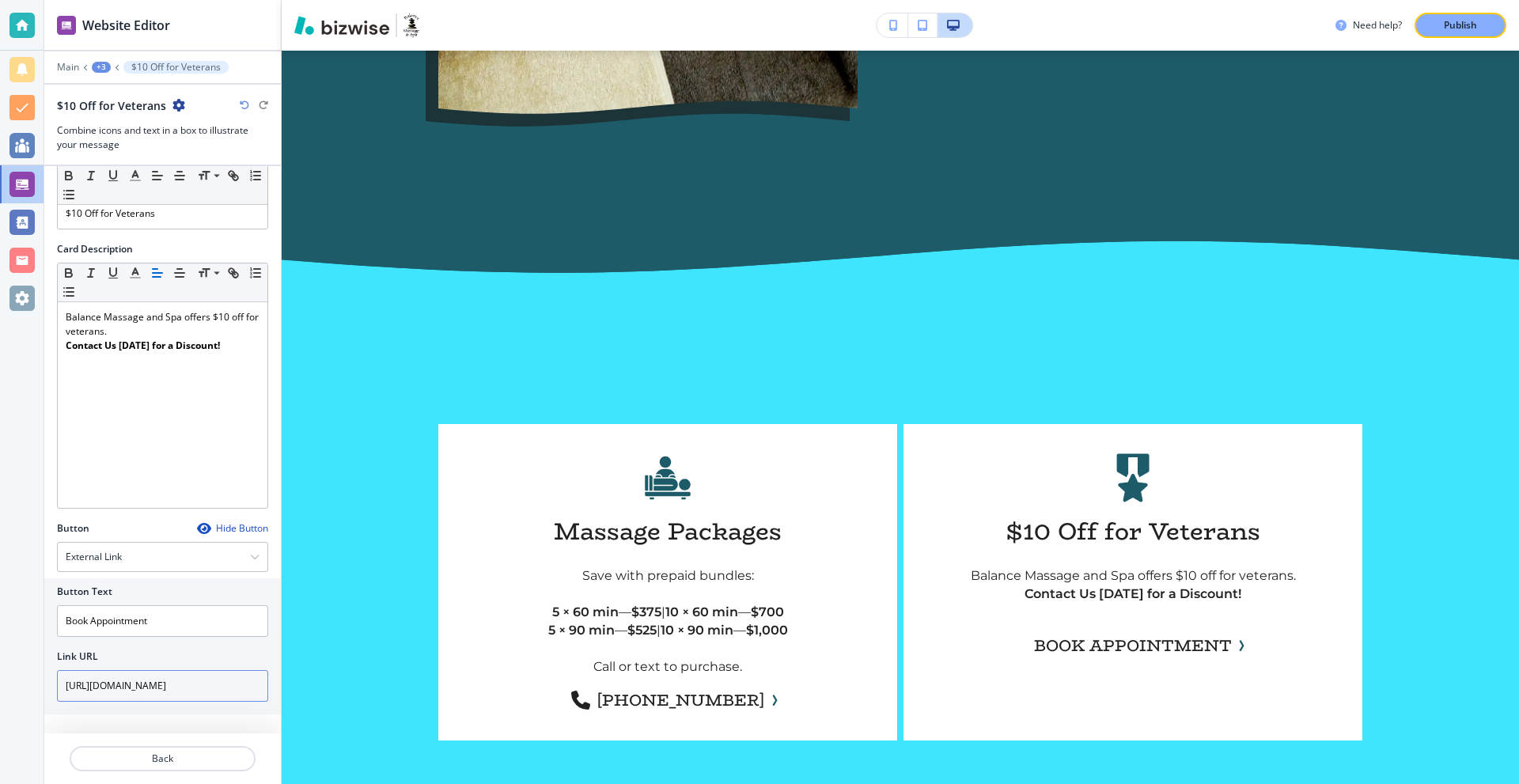
click at [179, 691] on input "https://clients.mindbodyonline.com/consumermyinfo" at bounding box center [163, 685] width 211 height 32
paste input "asp/adm/adm_appt_search.asp?studioid=42987&fl=true&tabID=9"
type input "https://clients.mindbodyonline.com/asp/adm/adm_appt_search.asp?studioid=42987&f…"
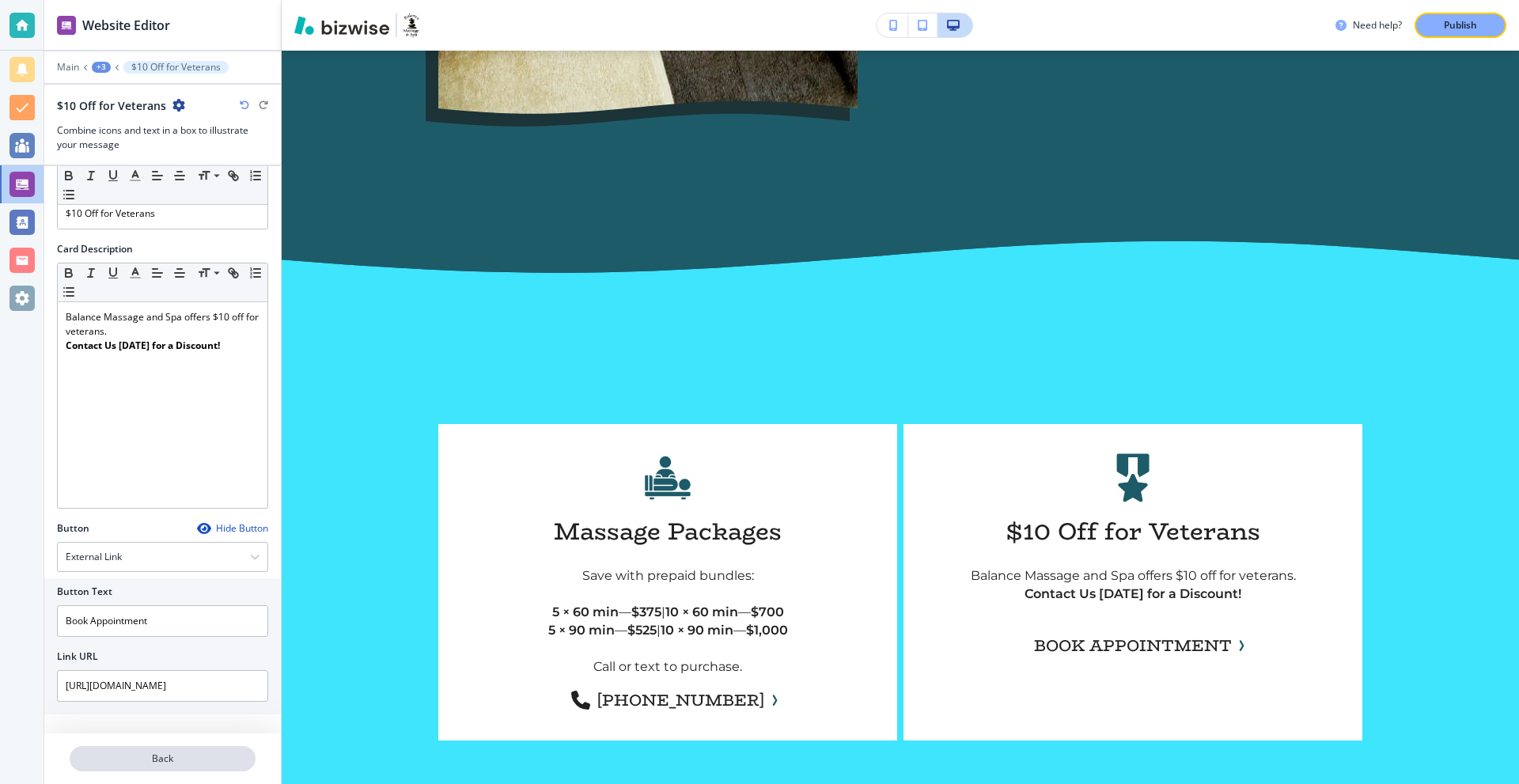
click at [180, 749] on button "Back" at bounding box center [162, 758] width 186 height 26
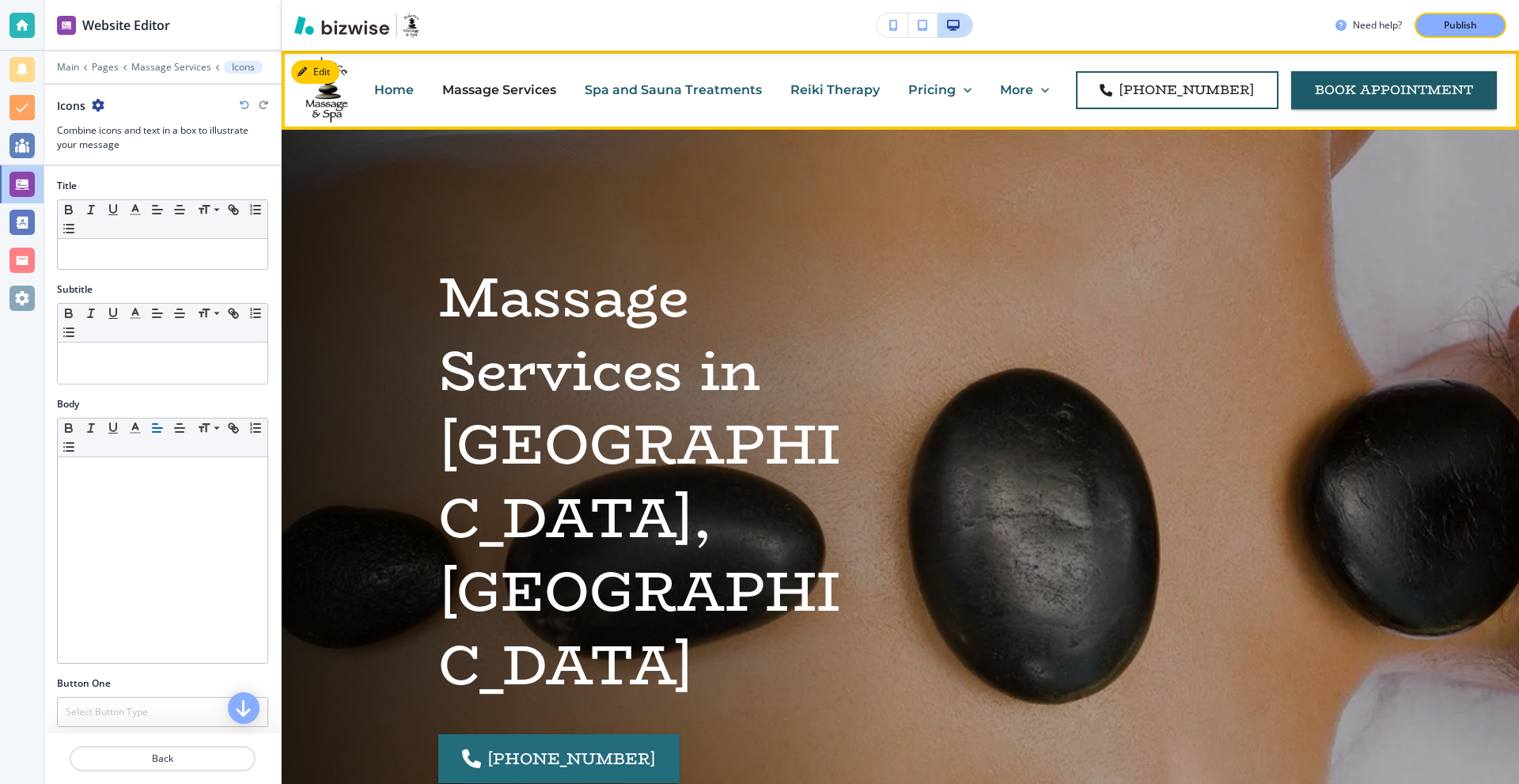
click at [713, 92] on p "Spa and Sauna Treatments" at bounding box center [673, 90] width 177 height 18
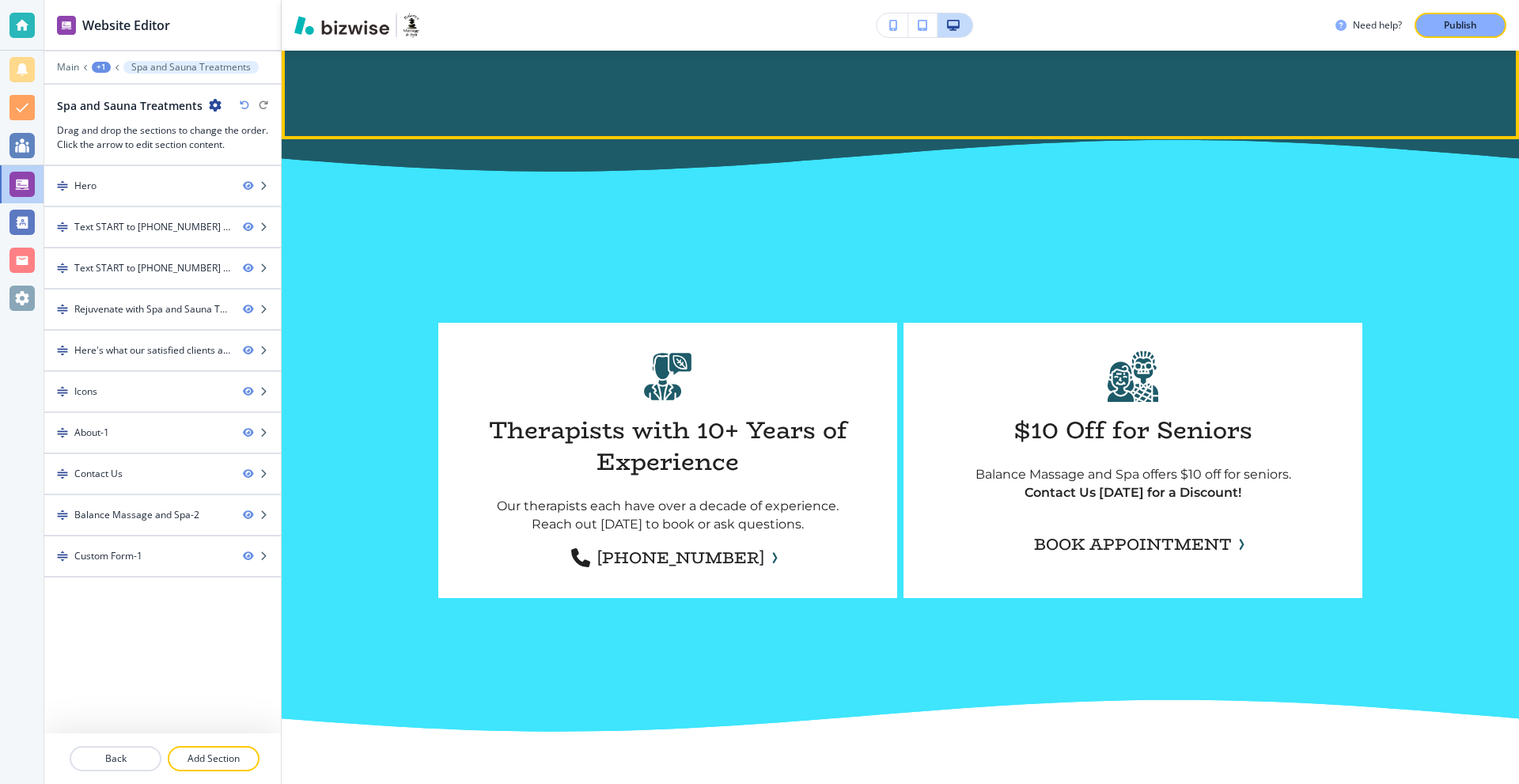
scroll to position [3005, 0]
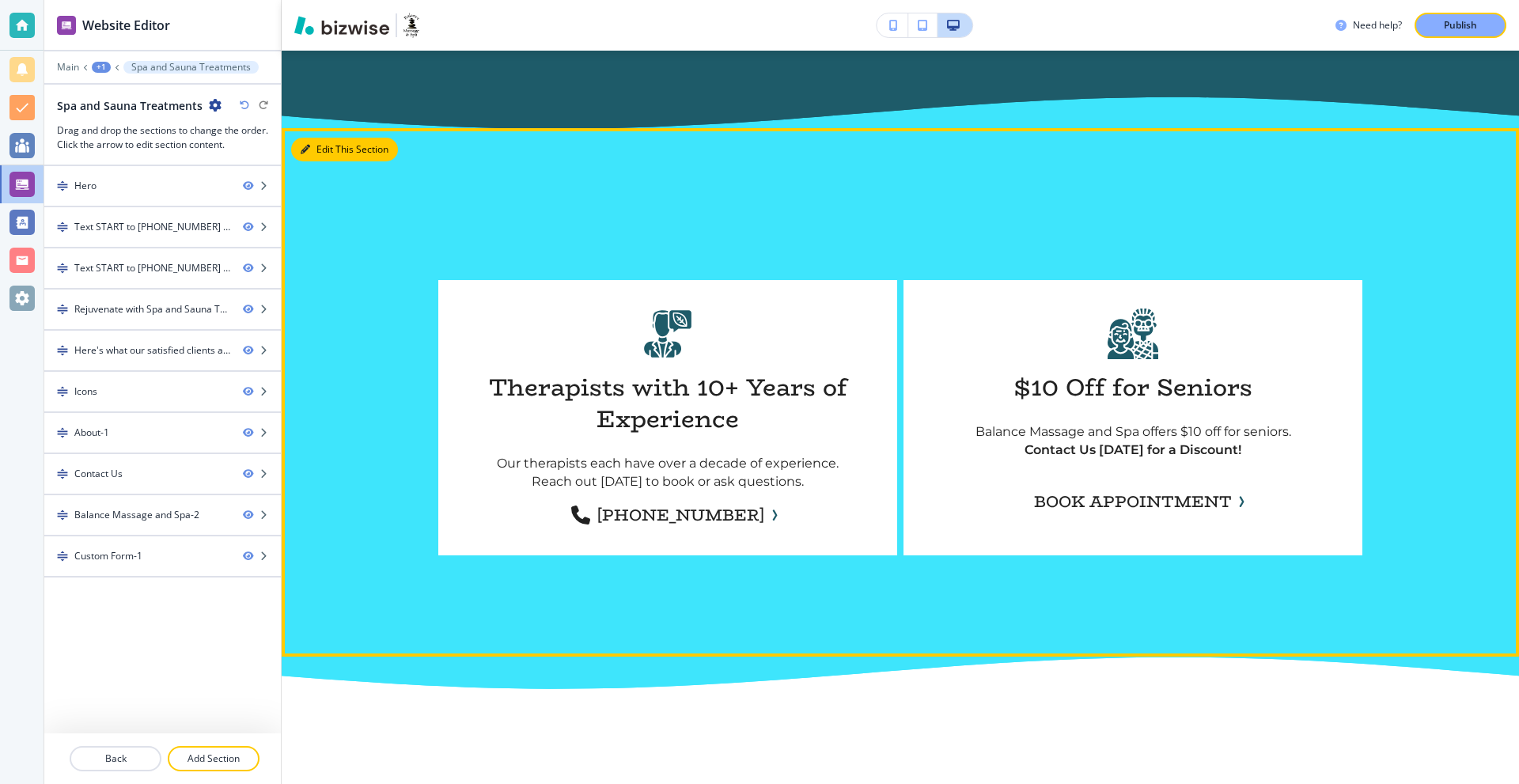
click at [336, 149] on button "Edit This Section" at bounding box center [345, 149] width 107 height 24
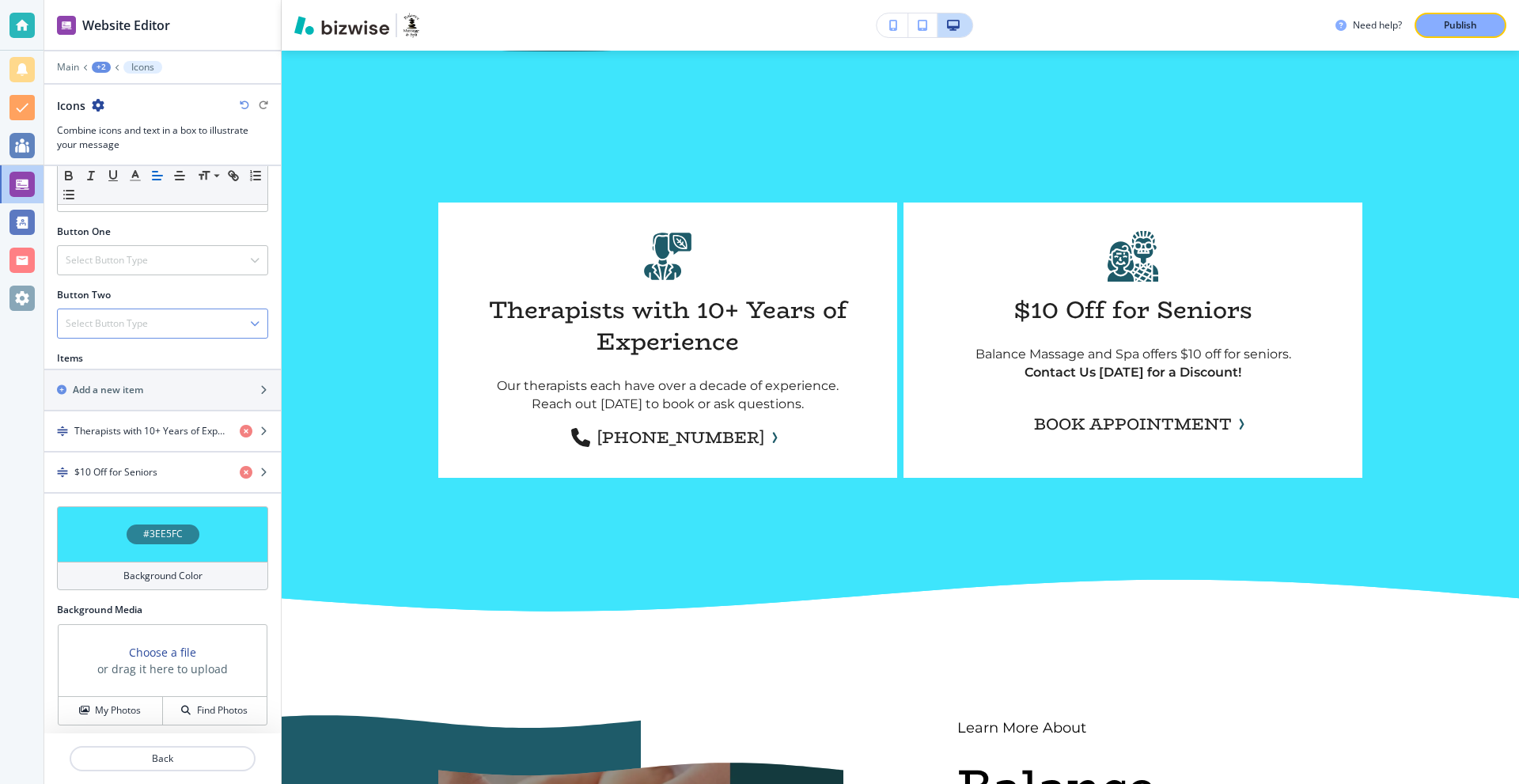
scroll to position [457, 0]
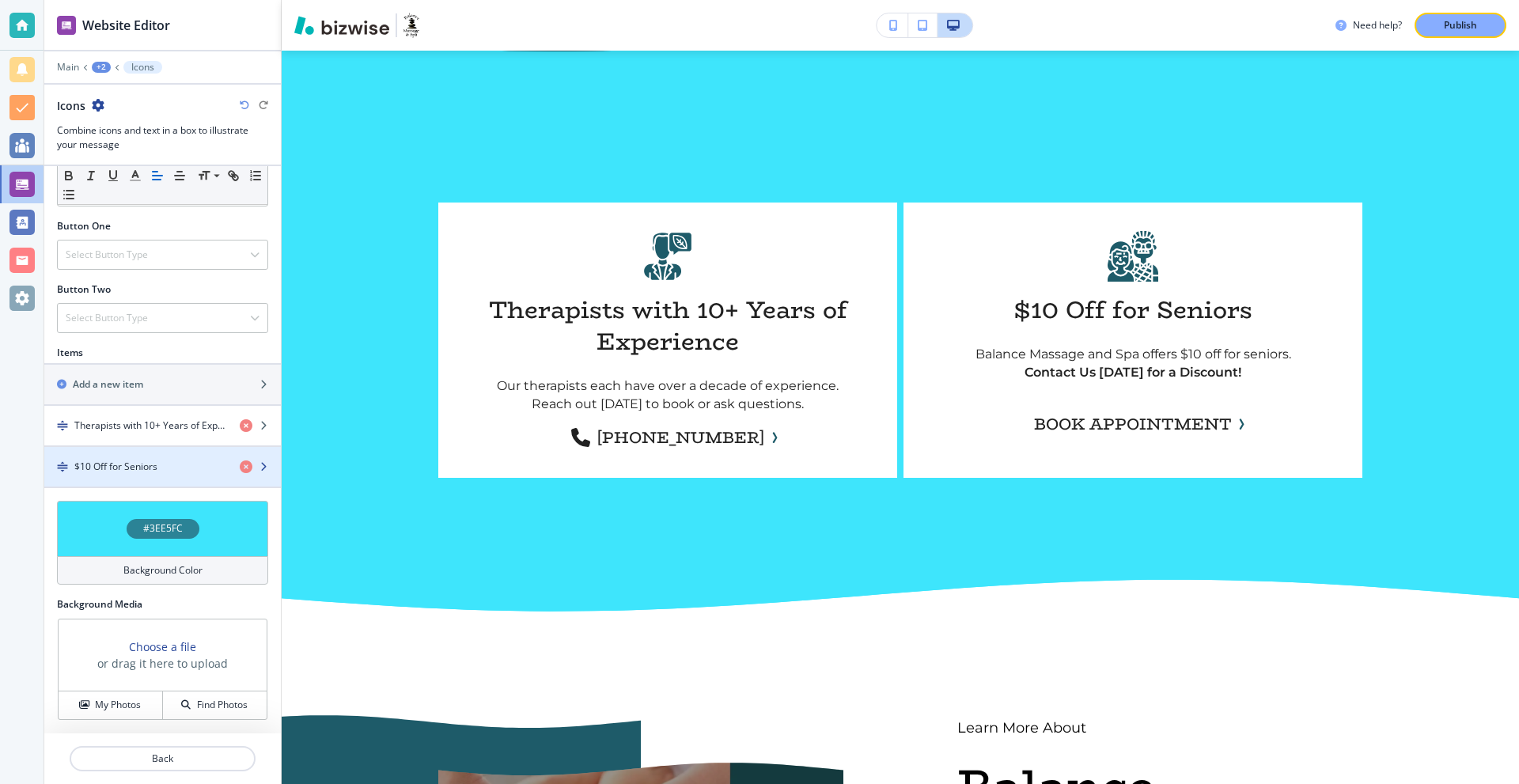
click at [137, 460] on h4 "$10 Off for Seniors" at bounding box center [116, 466] width 83 height 14
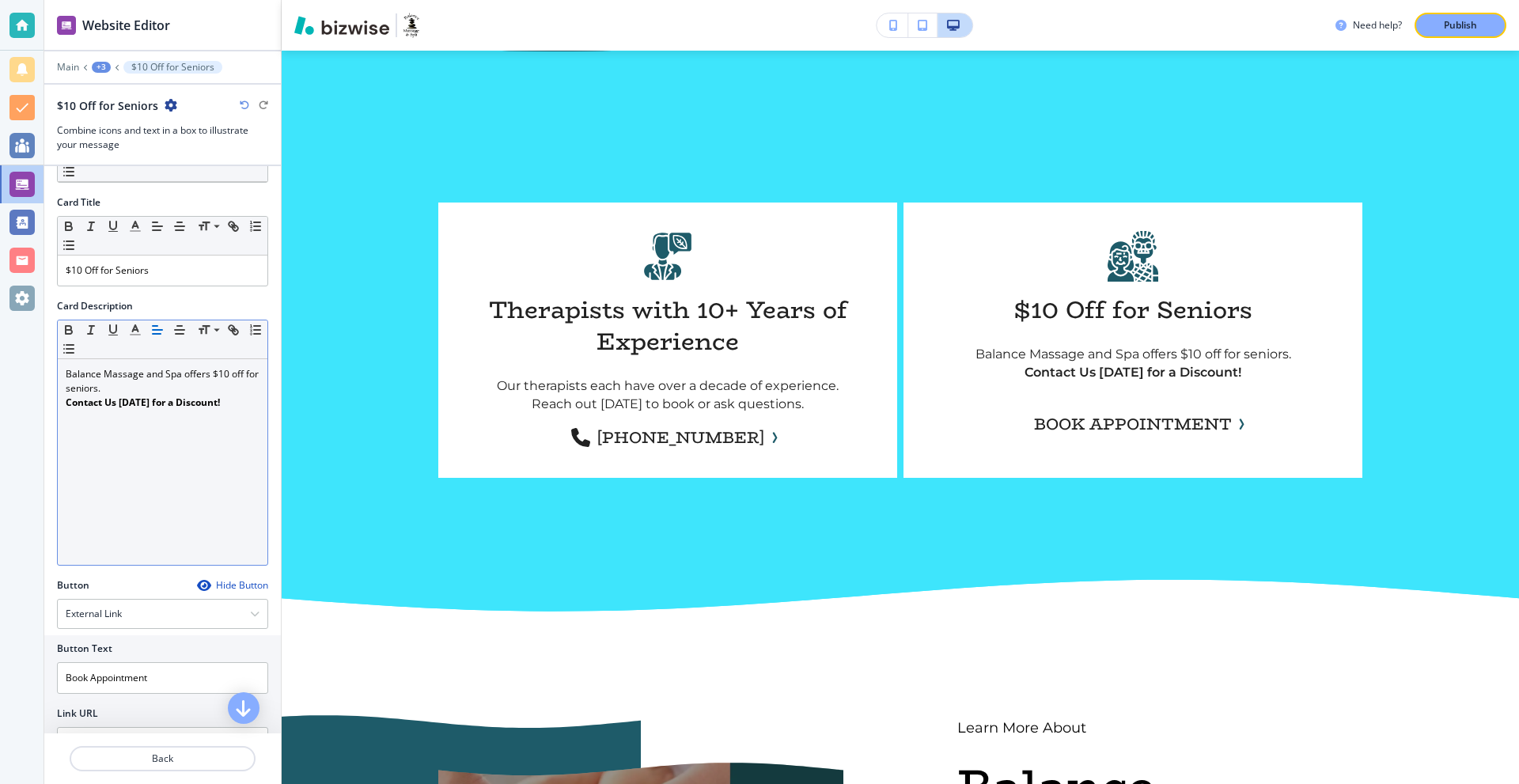
scroll to position [336, 0]
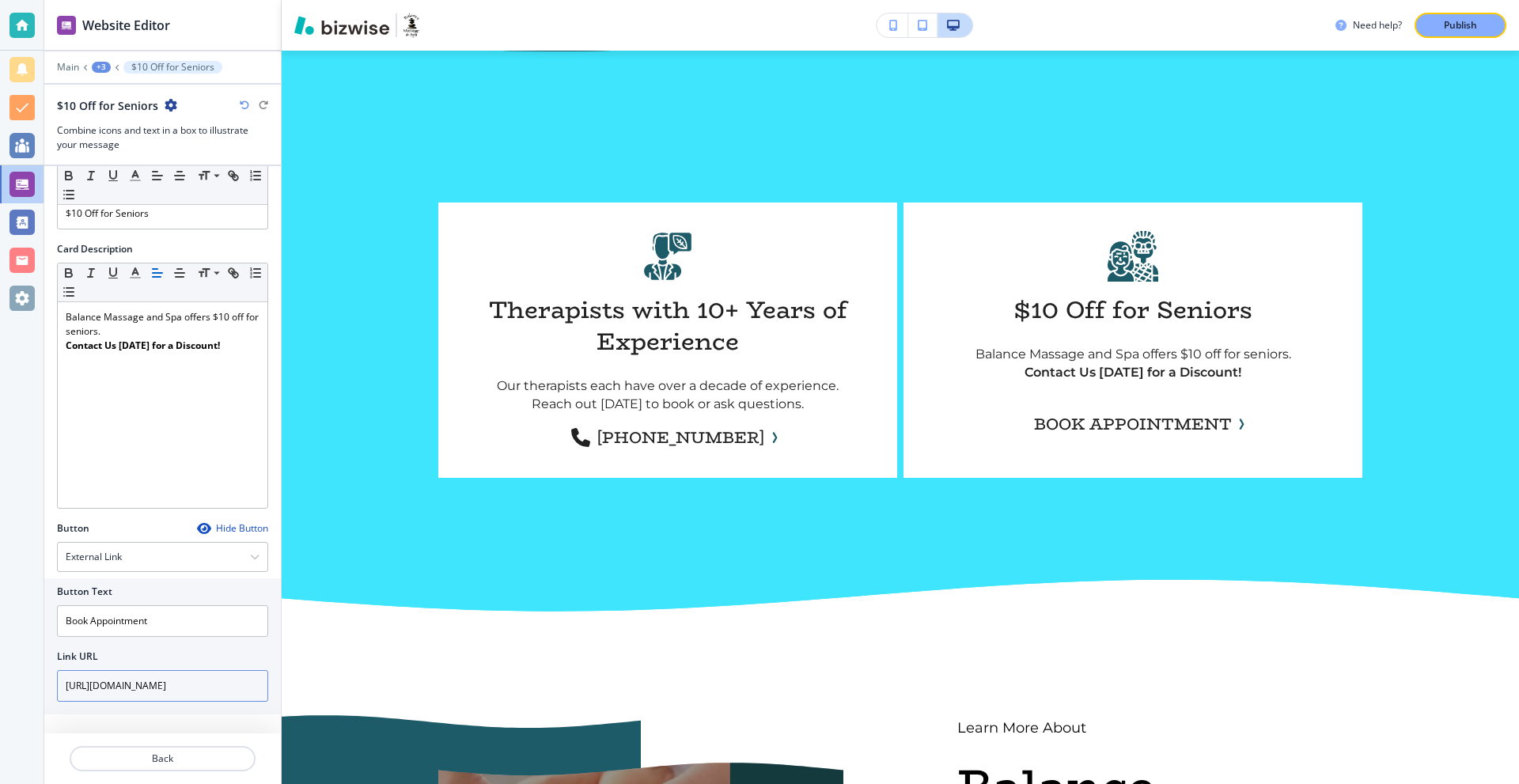
click at [161, 676] on input "https://clients.mindbodyonline.com/consumermyinfo" at bounding box center [163, 685] width 211 height 32
paste input "asp/adm/adm_appt_search.asp?studioid=42987&fl=true&tabID=9"
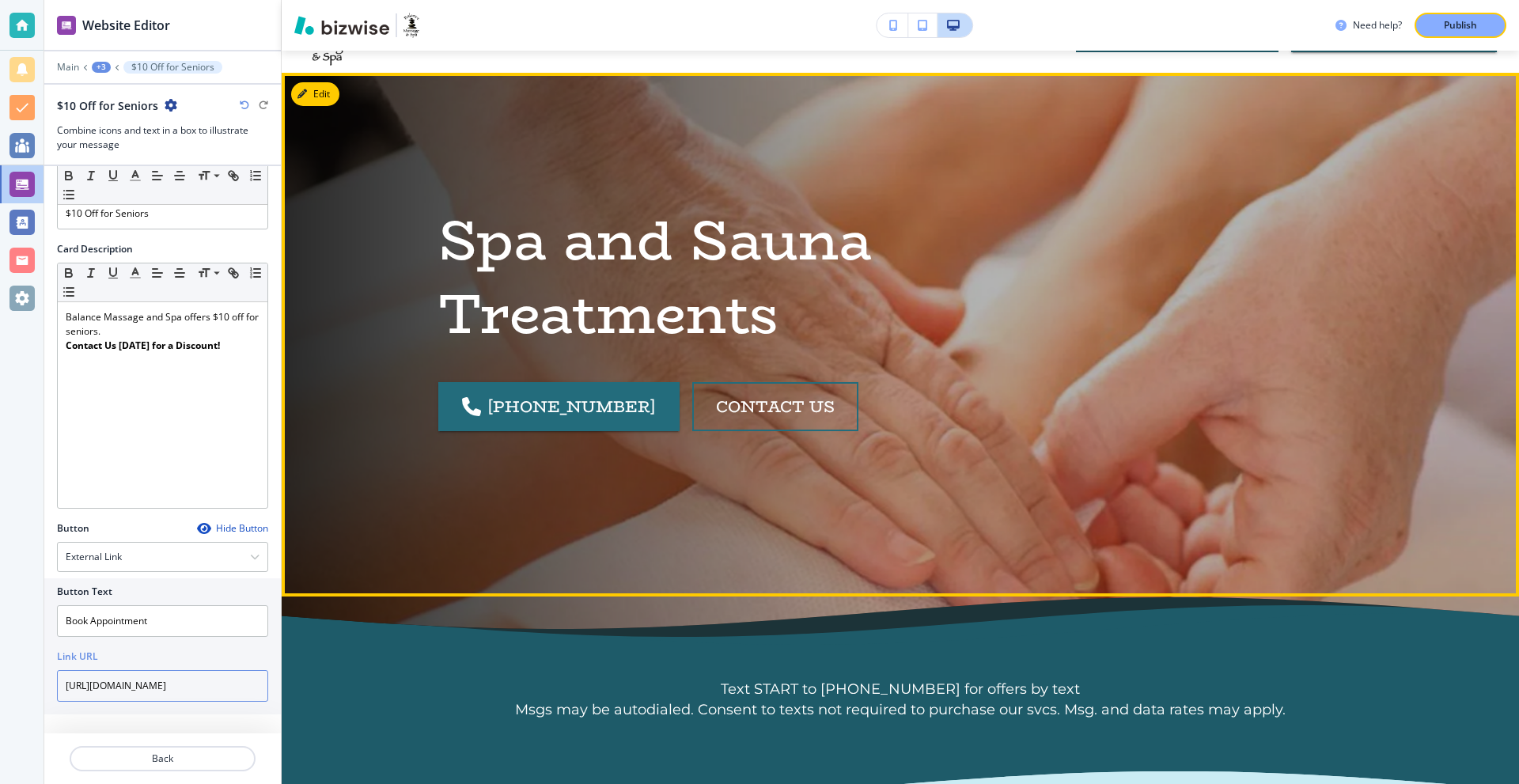
scroll to position [0, 0]
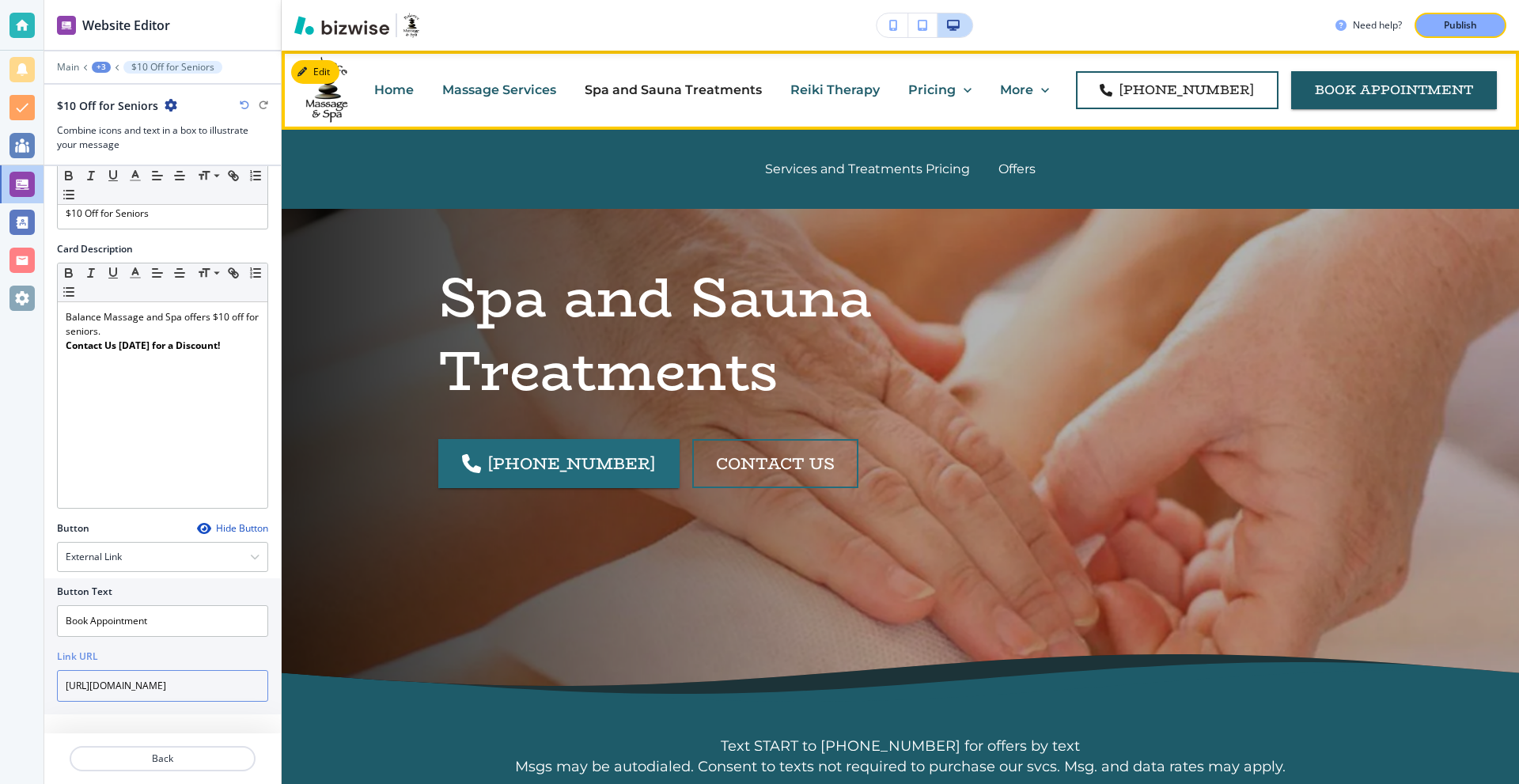
type input "https://clients.mindbodyonline.com/asp/adm/adm_appt_search.asp?studioid=42987&f…"
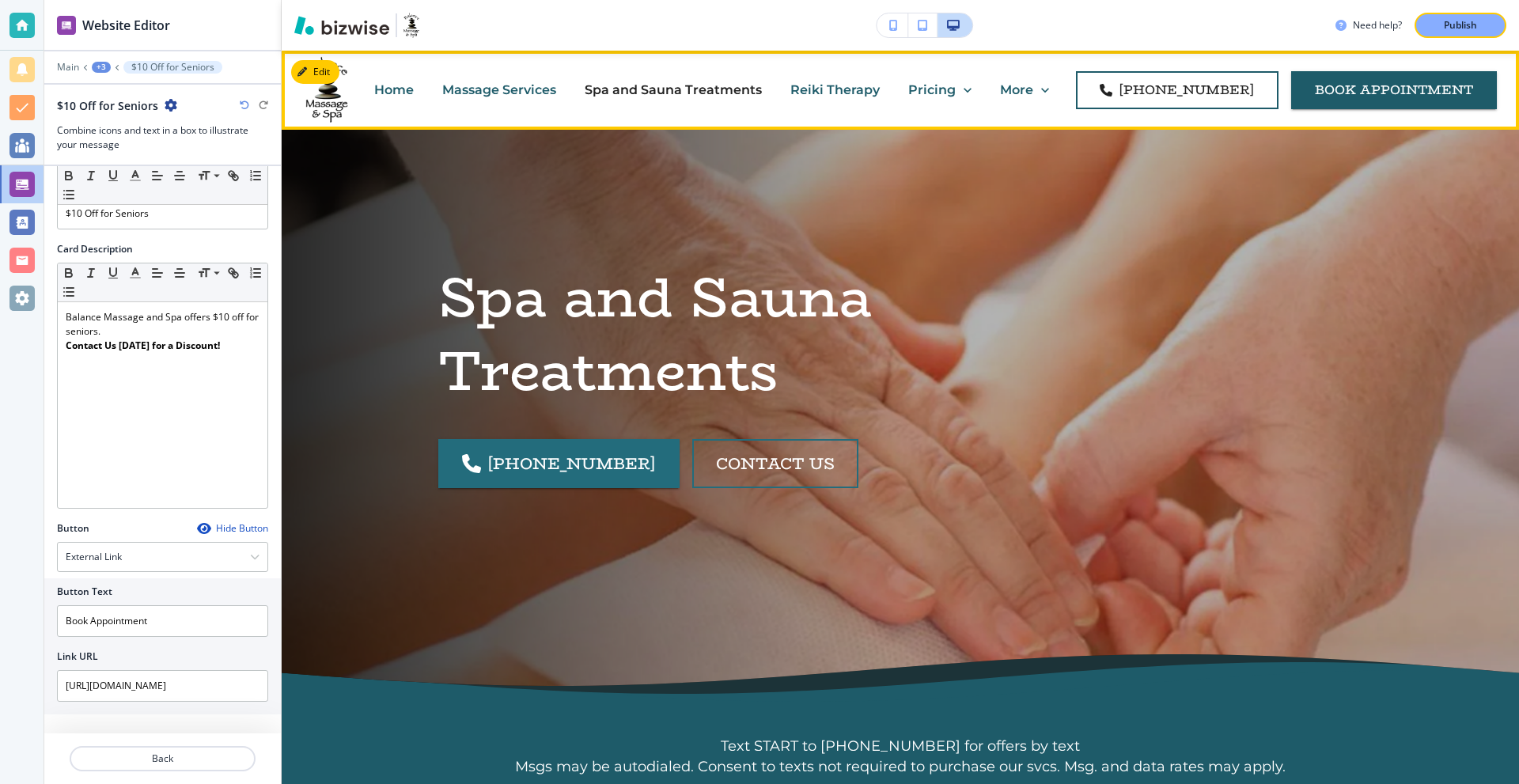
click at [846, 91] on p "Reiki Therapy" at bounding box center [835, 90] width 89 height 18
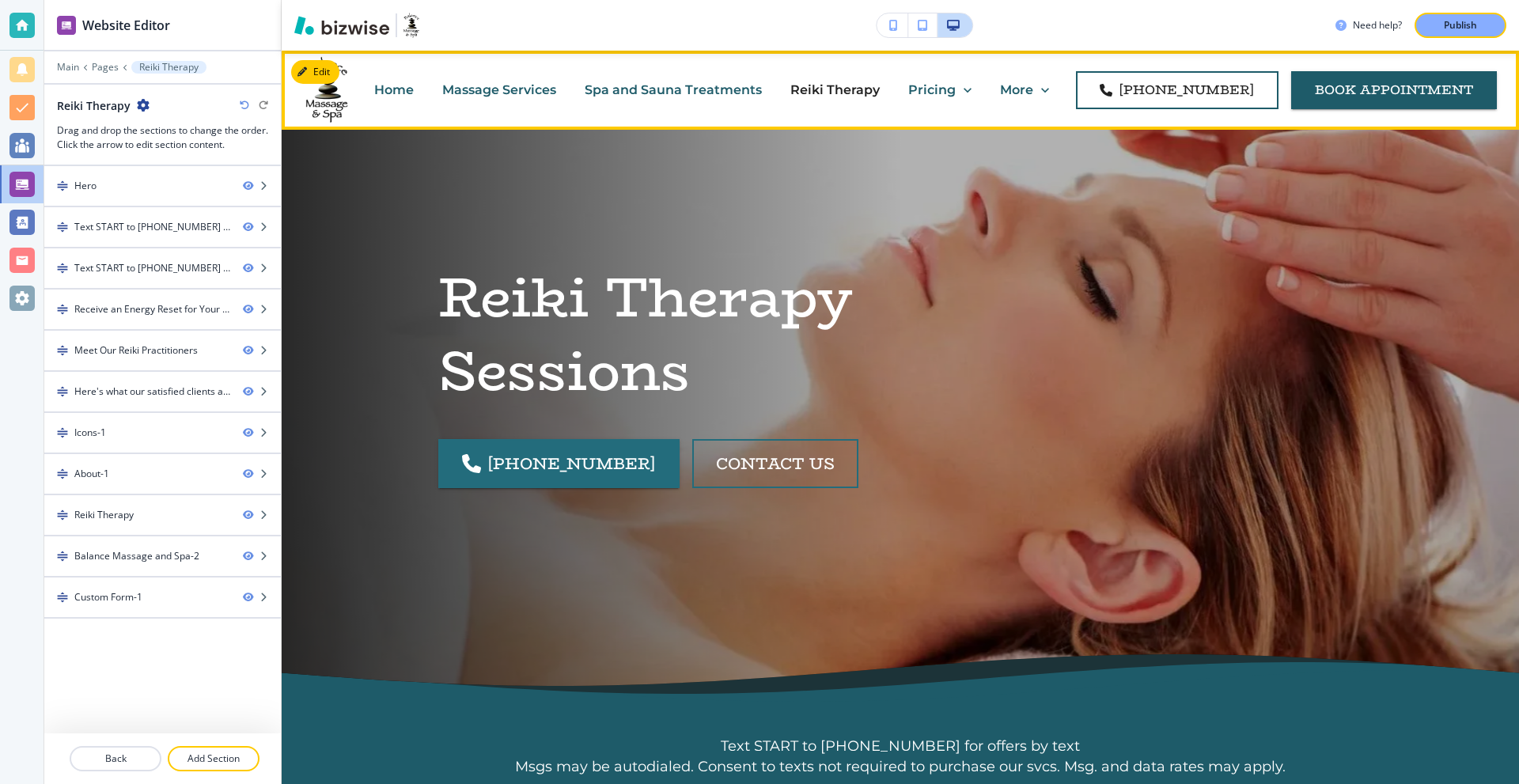
click at [655, 88] on p "Spa and Sauna Treatments" at bounding box center [673, 90] width 177 height 18
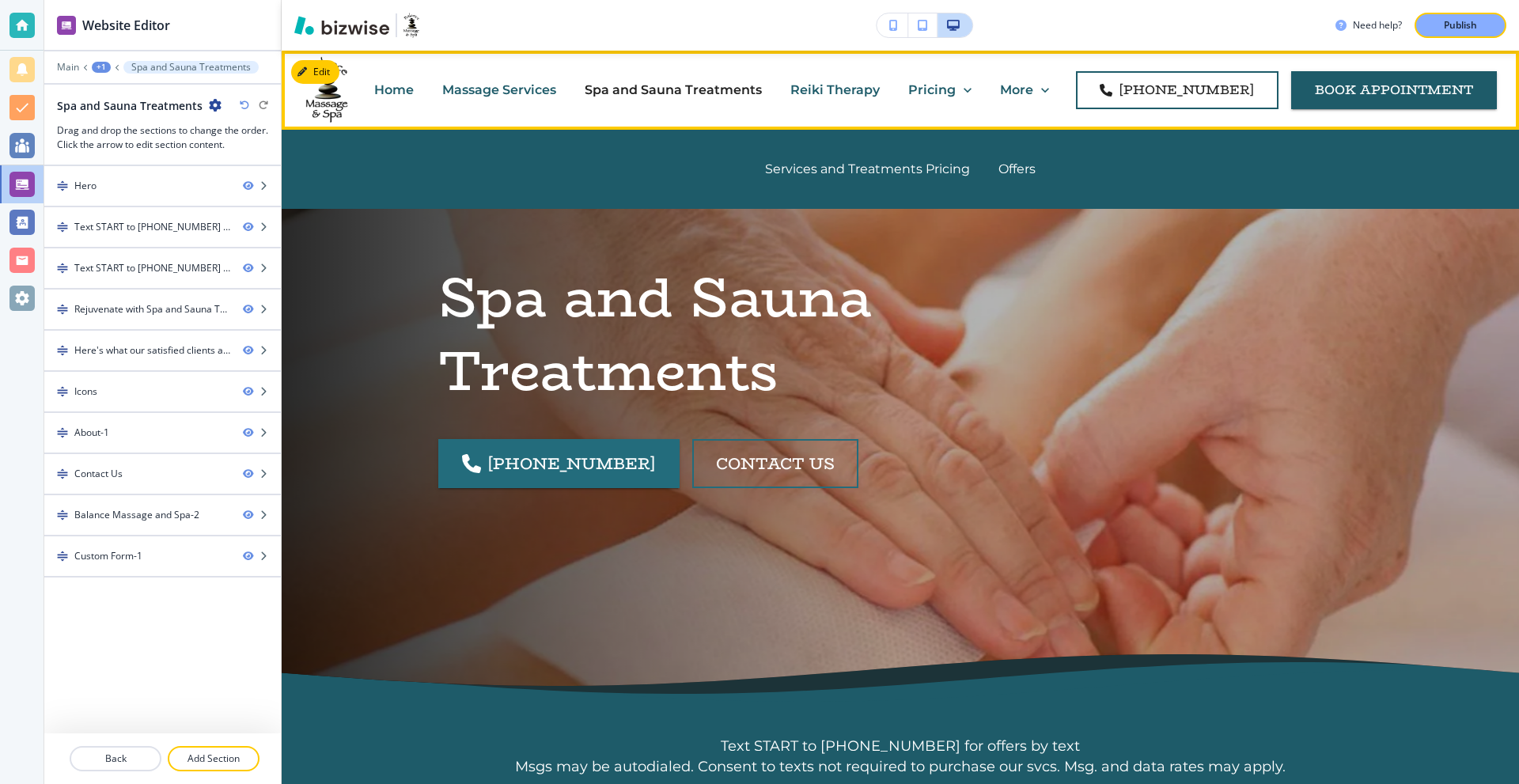
click at [860, 89] on p "Reiki Therapy" at bounding box center [835, 90] width 89 height 18
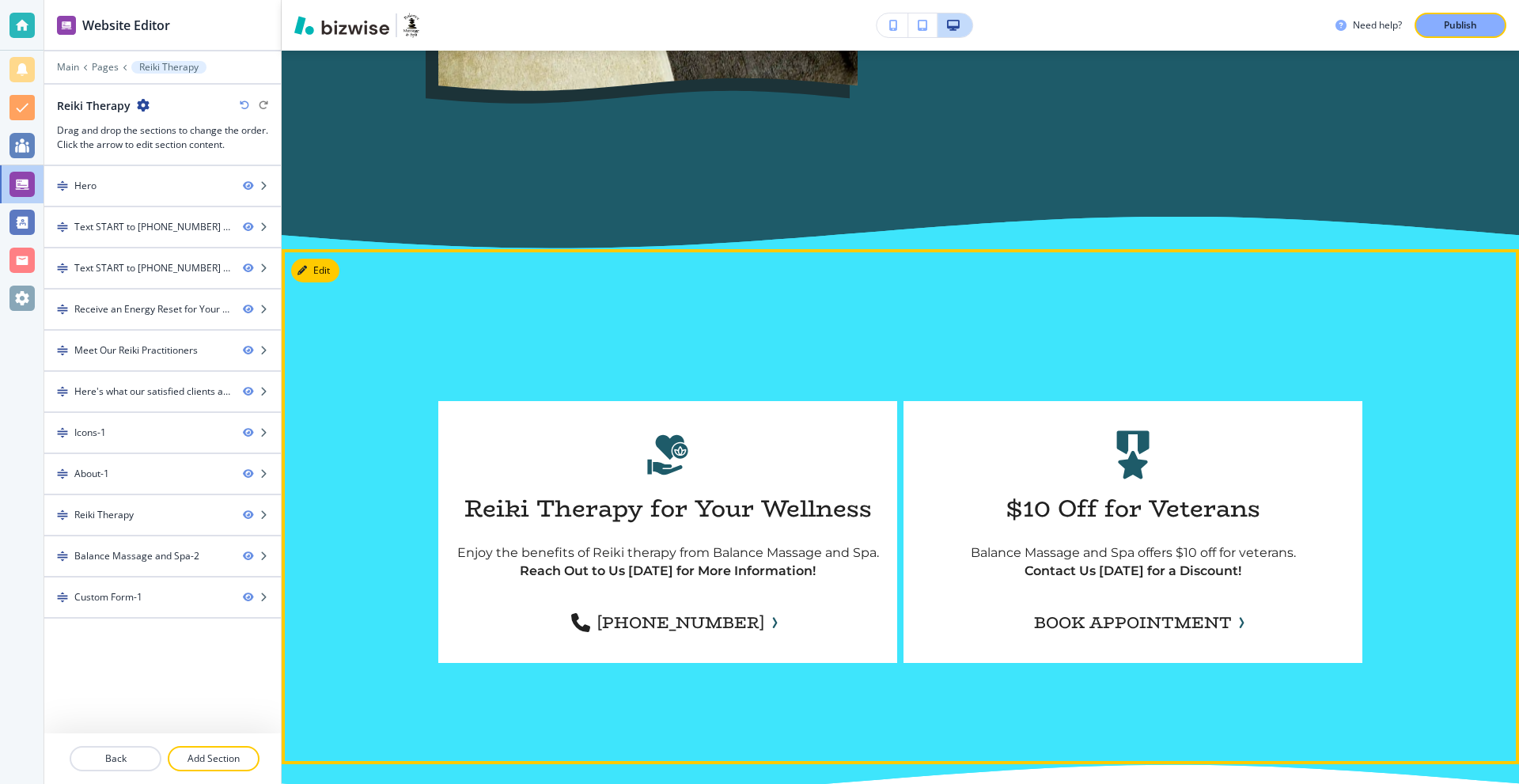
click at [318, 249] on div "Reiki Therapy for Your Wellness Enjoy the benefits of Reiki therapy from Balanc…" at bounding box center [900, 506] width 1238 height 514
click at [318, 259] on button "Edit This Section" at bounding box center [345, 271] width 107 height 24
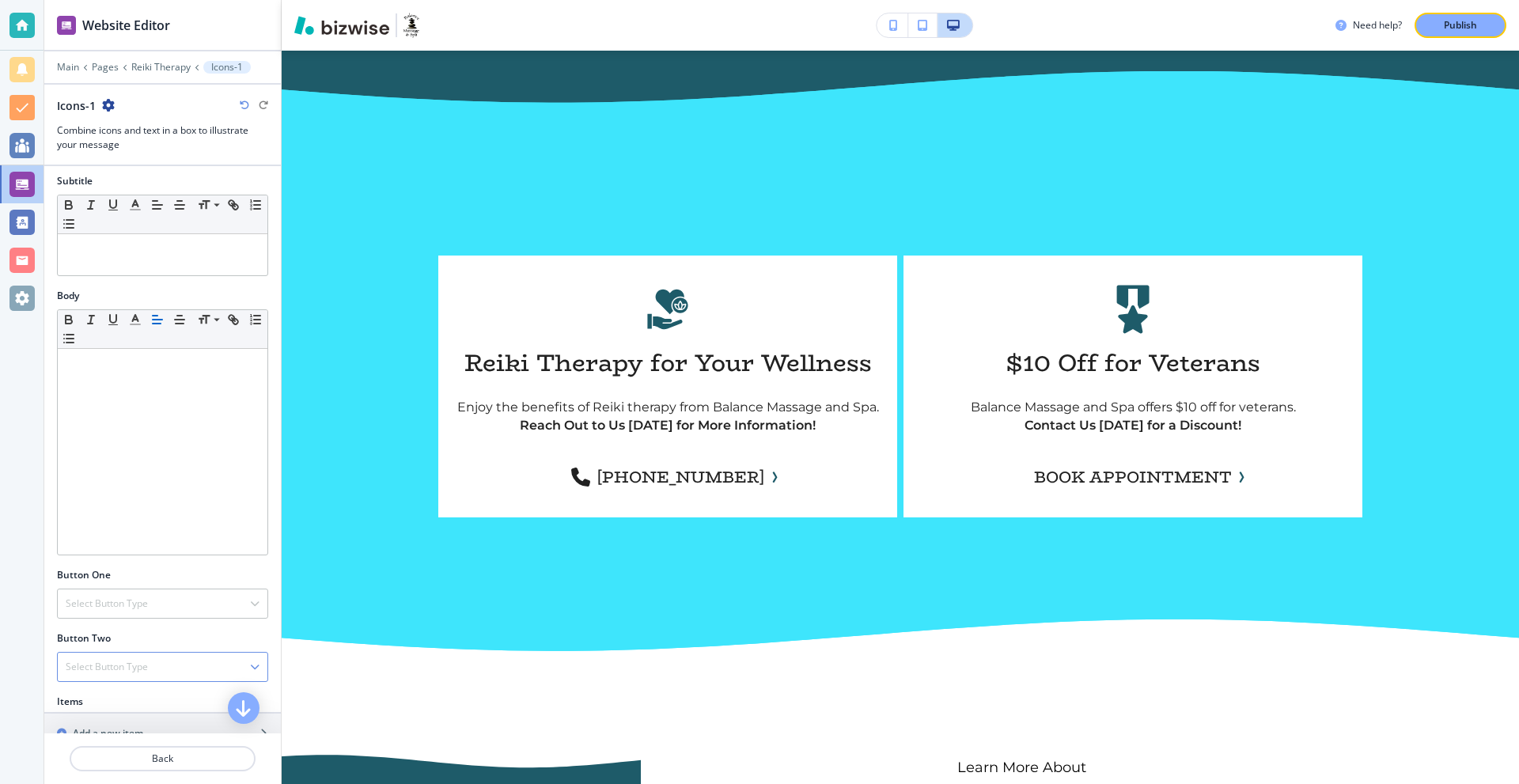
scroll to position [457, 0]
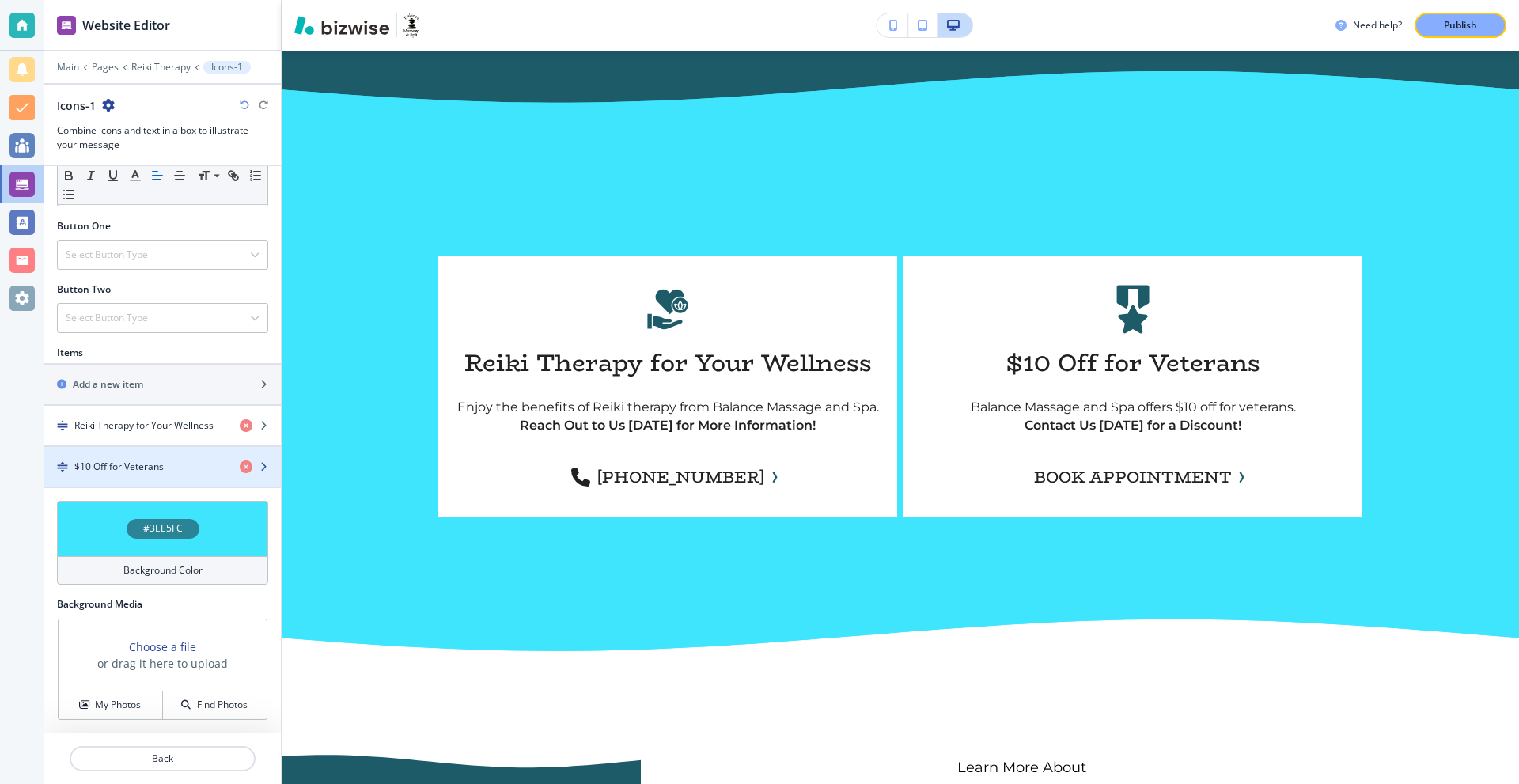
click at [153, 474] on div "button" at bounding box center [162, 480] width 236 height 13
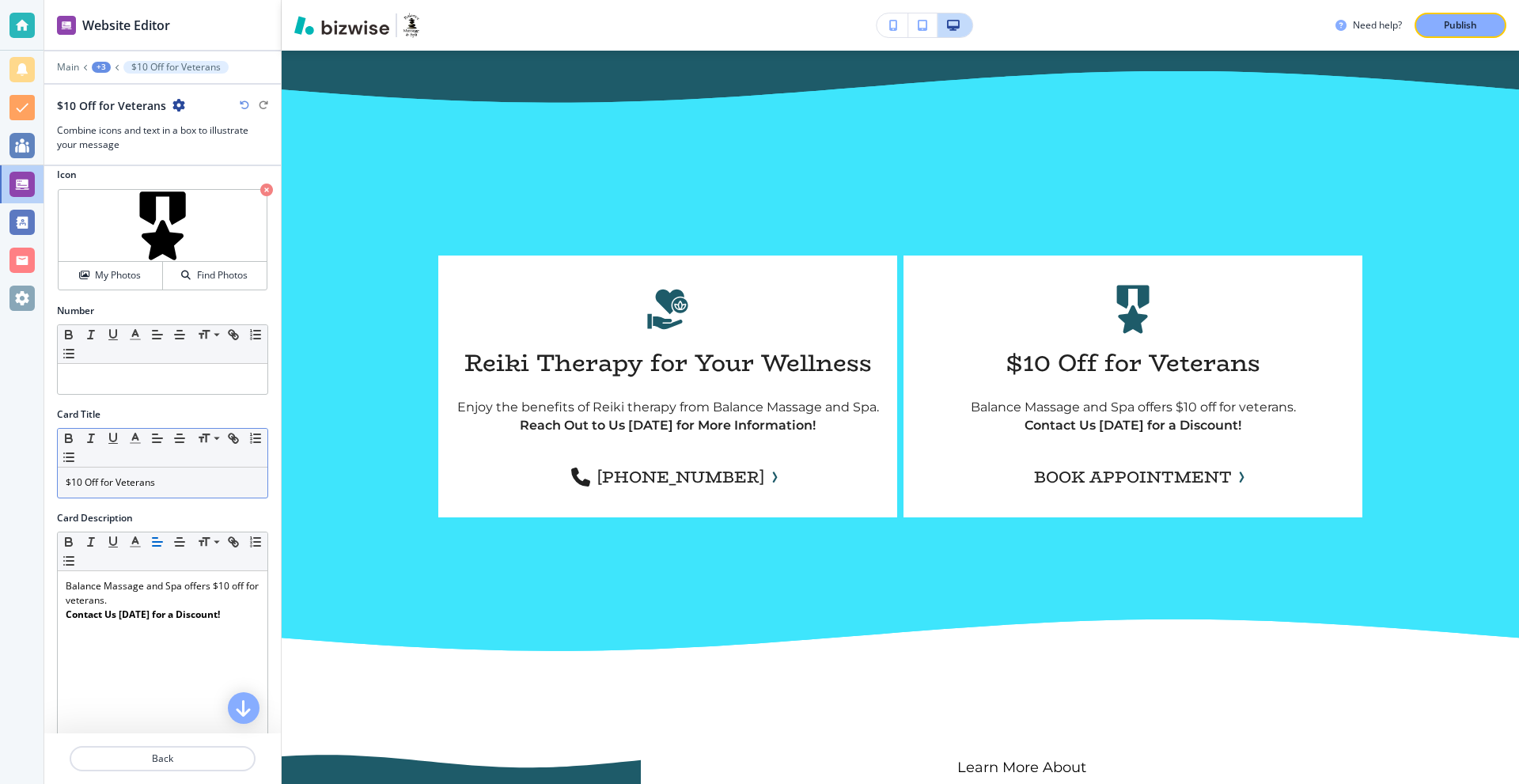
scroll to position [336, 0]
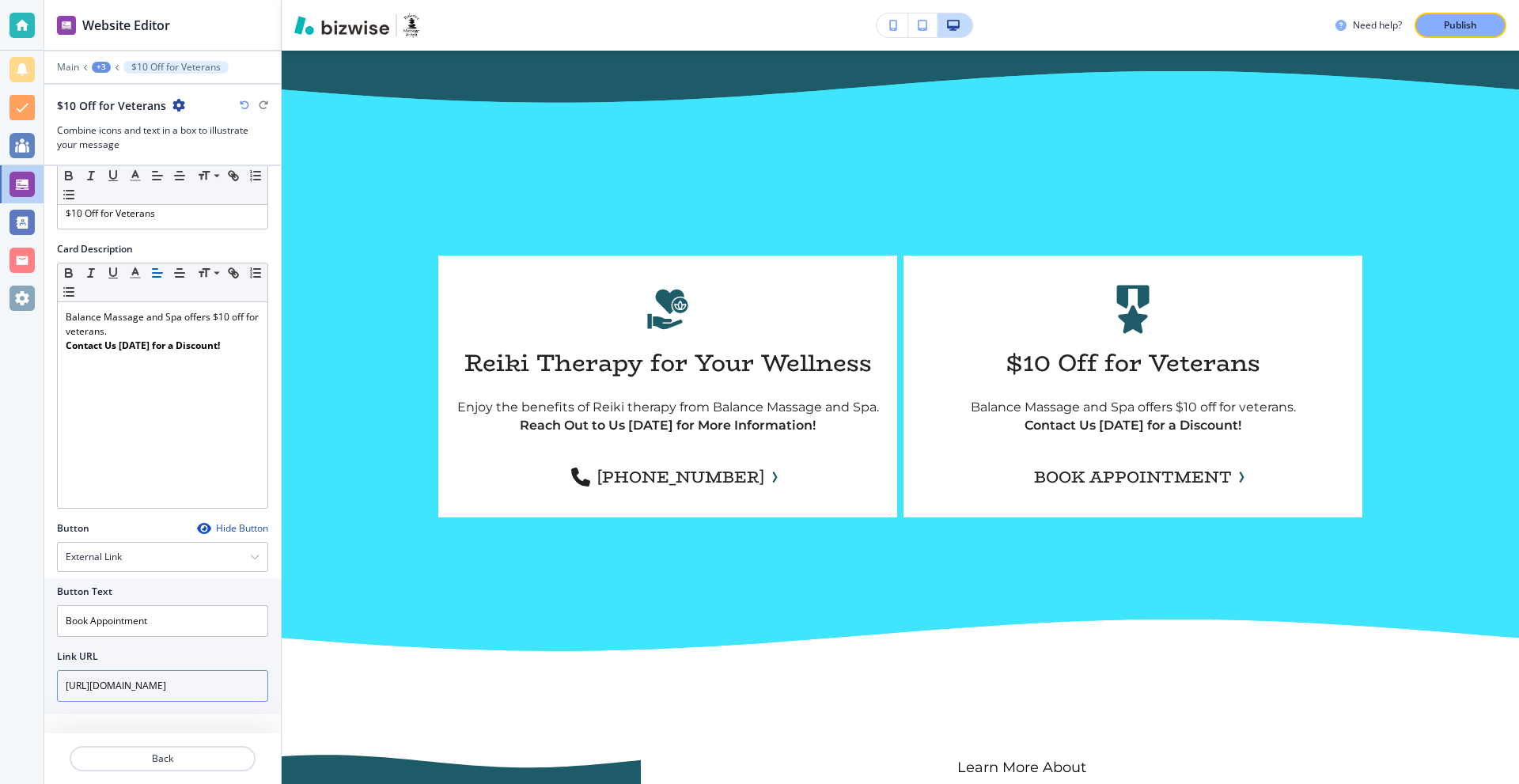
click at [129, 695] on input "https://clients.mindbodyonline.com/consumermyinfo" at bounding box center [163, 685] width 211 height 32
paste input "asp/adm/adm_appt_search.asp?studioid=42987&fl=true&tabID=9"
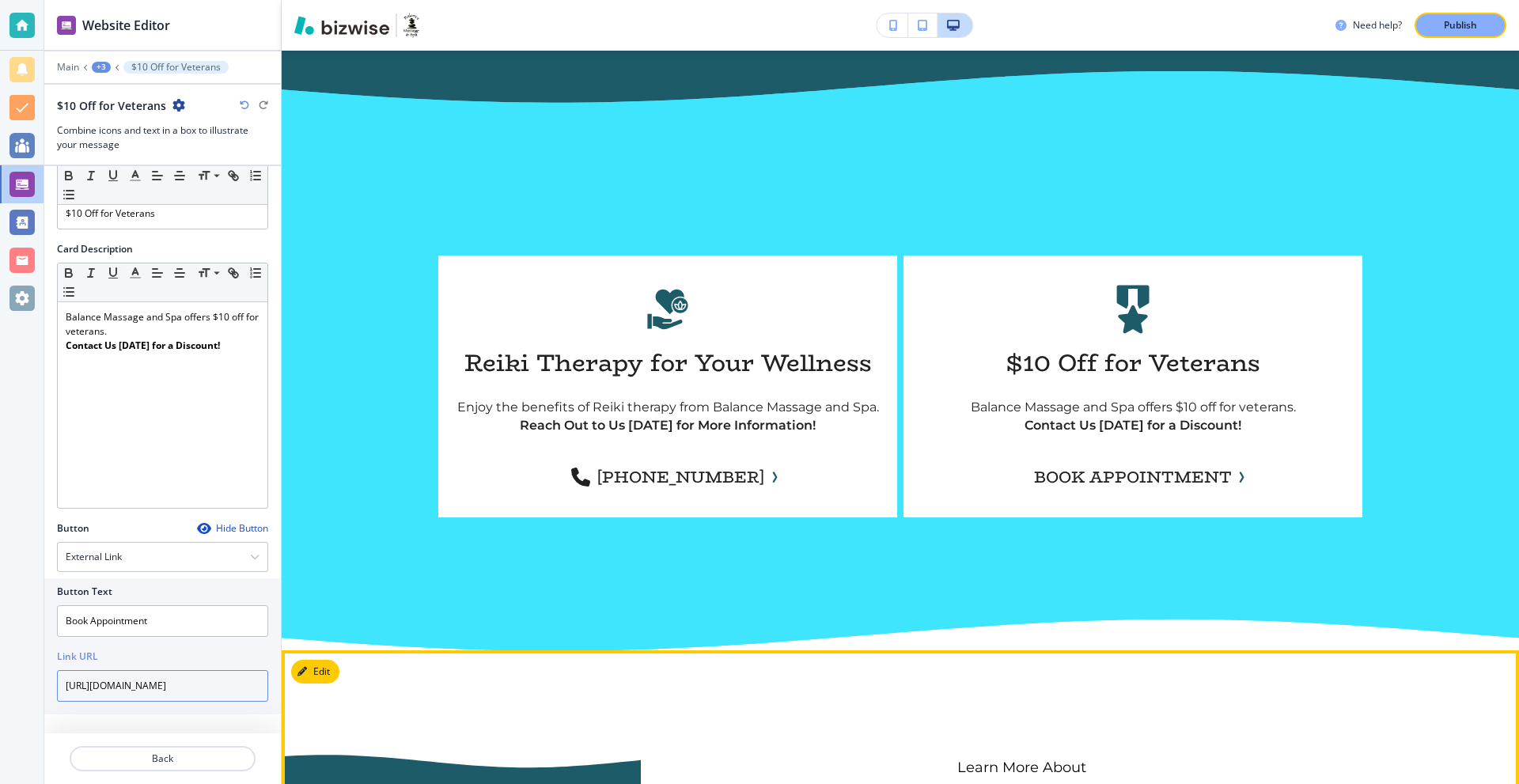
type input "https://clients.mindbodyonline.com/asp/adm/adm_appt_search.asp?studioid=42987&f…"
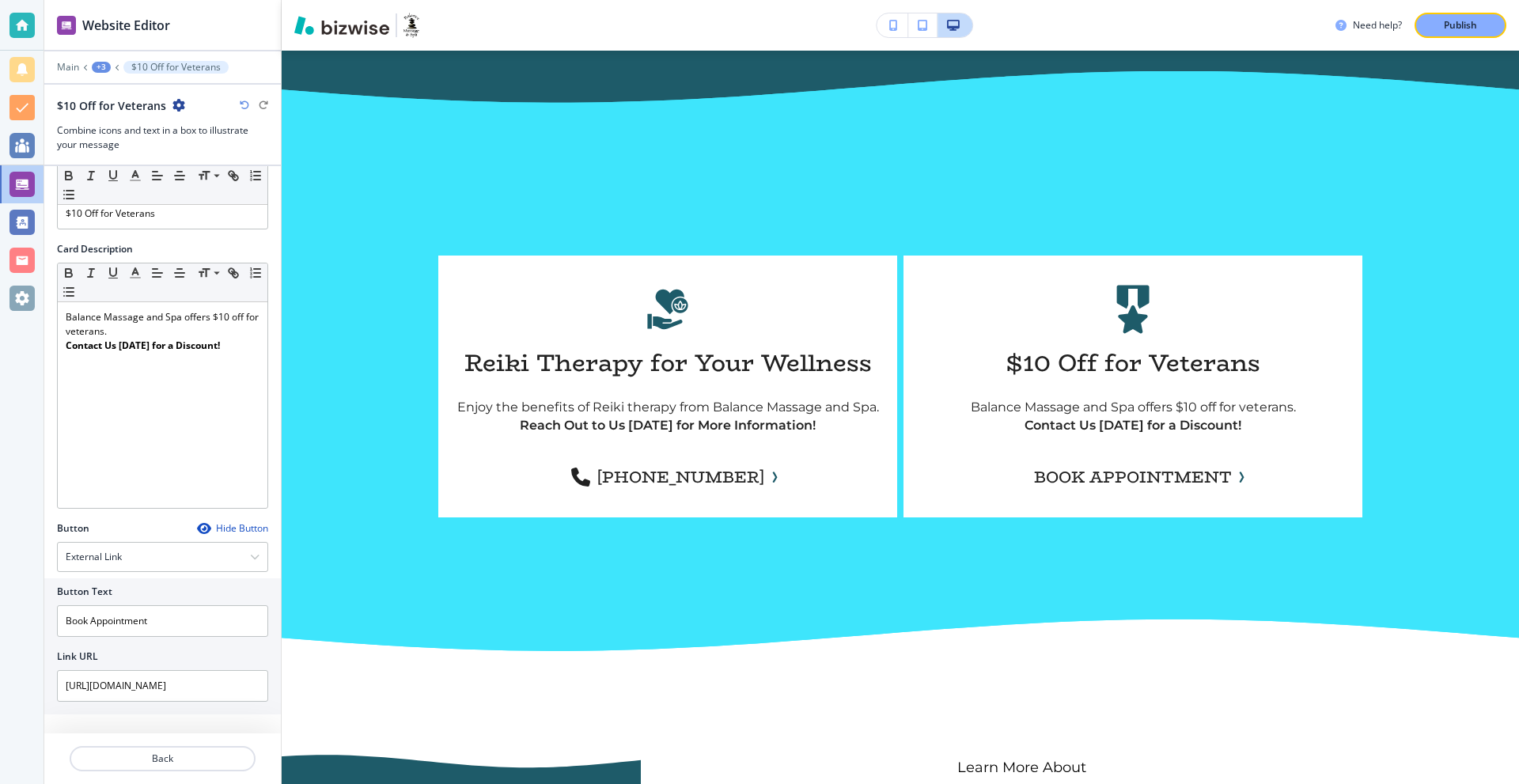
scroll to position [0, 0]
click at [700, 586] on main "Edit Reiki Therapy Sessions (803) 802-9990 CONTACT US Edit Text START to (803) …" at bounding box center [900, 63] width 1238 height 6483
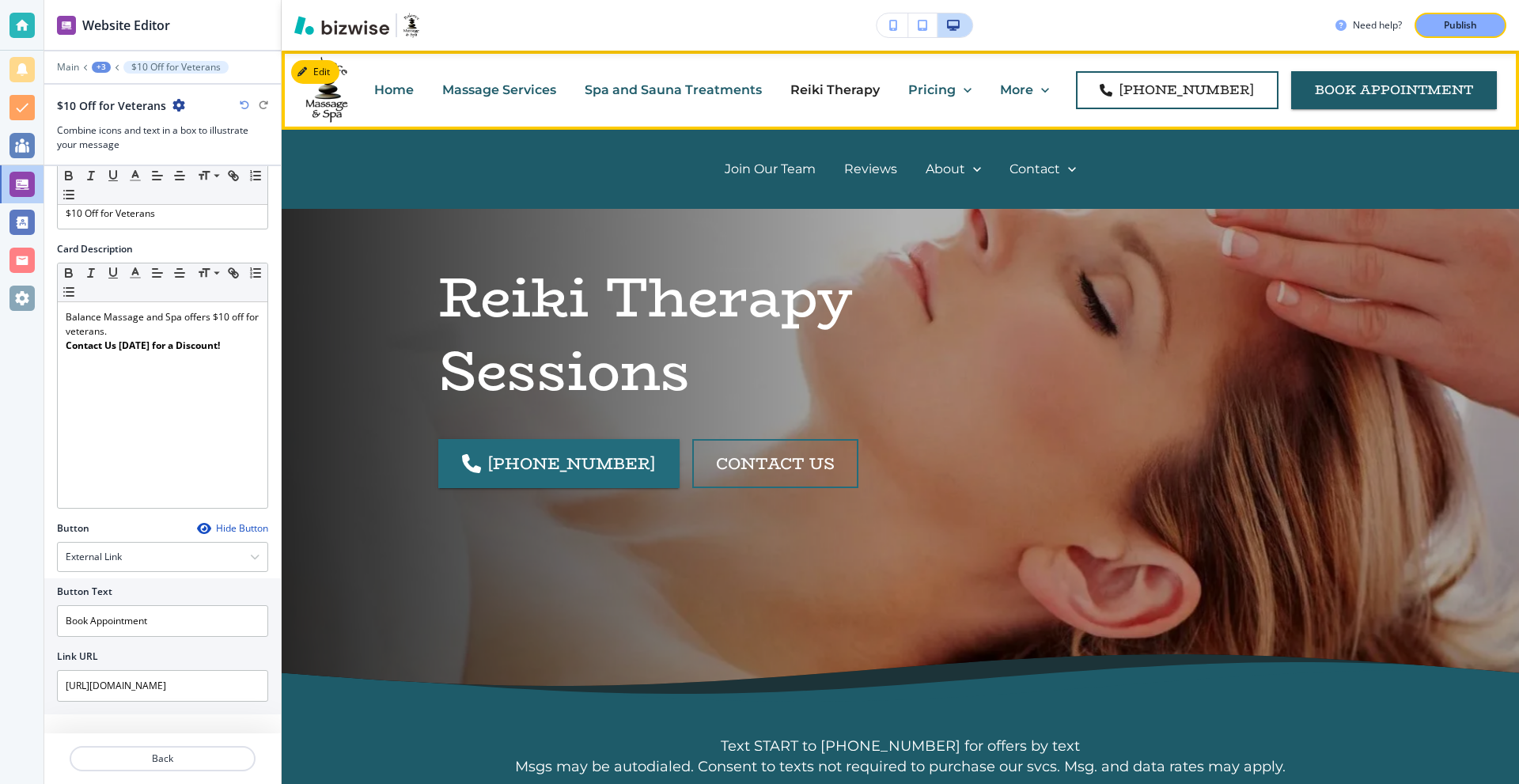
click at [955, 91] on p "Pricing" at bounding box center [931, 90] width 47 height 18
click at [780, 173] on p "Join Our Team" at bounding box center [770, 169] width 91 height 18
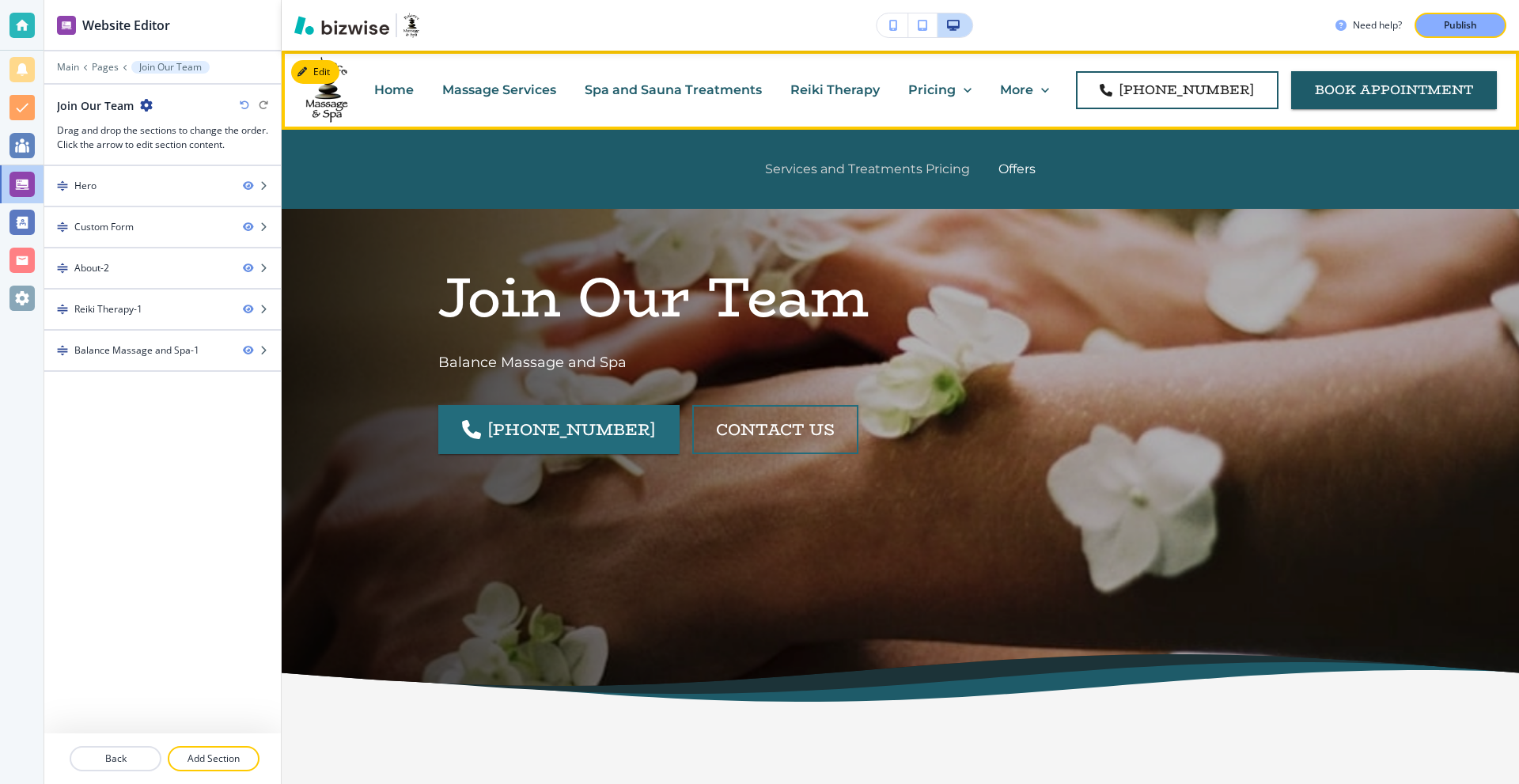
click at [897, 169] on p "Services and Treatments Pricing" at bounding box center [866, 169] width 204 height 18
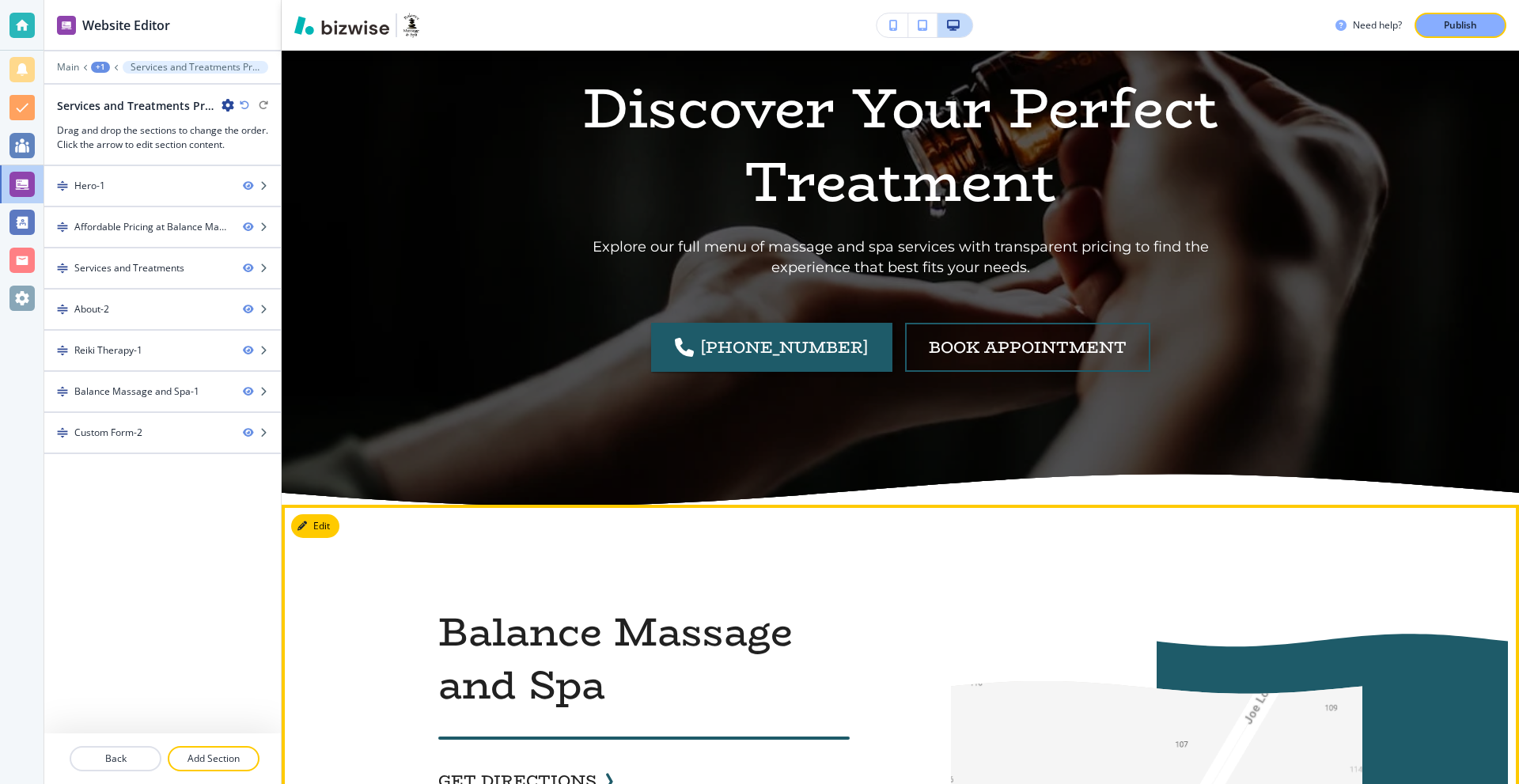
scroll to position [3005, 0]
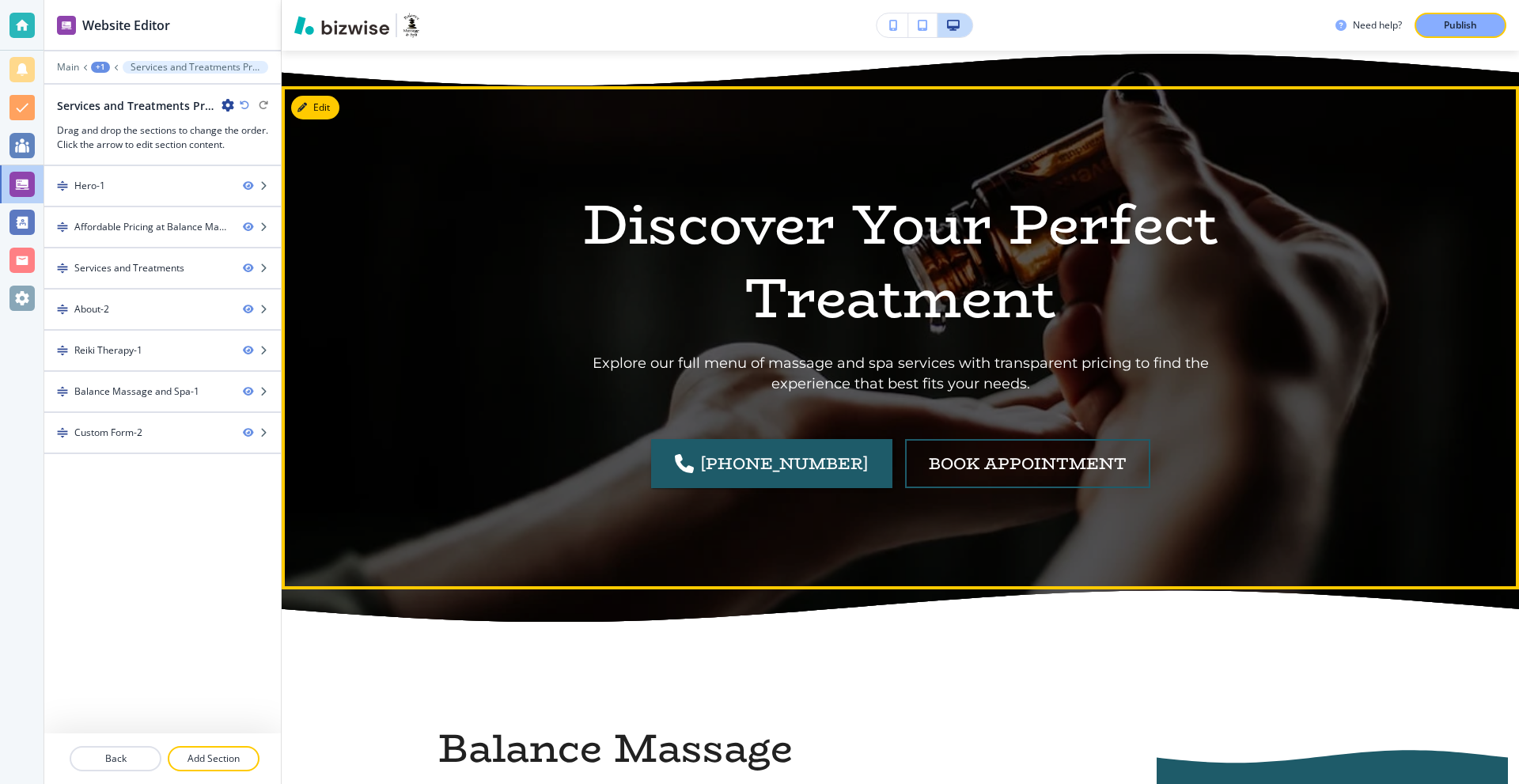
click at [341, 89] on div "Discover Your Perfect Treatment Explore our full menu of massage and spa servic…" at bounding box center [900, 337] width 1238 height 503
click at [319, 96] on button "Edit This Section" at bounding box center [345, 108] width 107 height 24
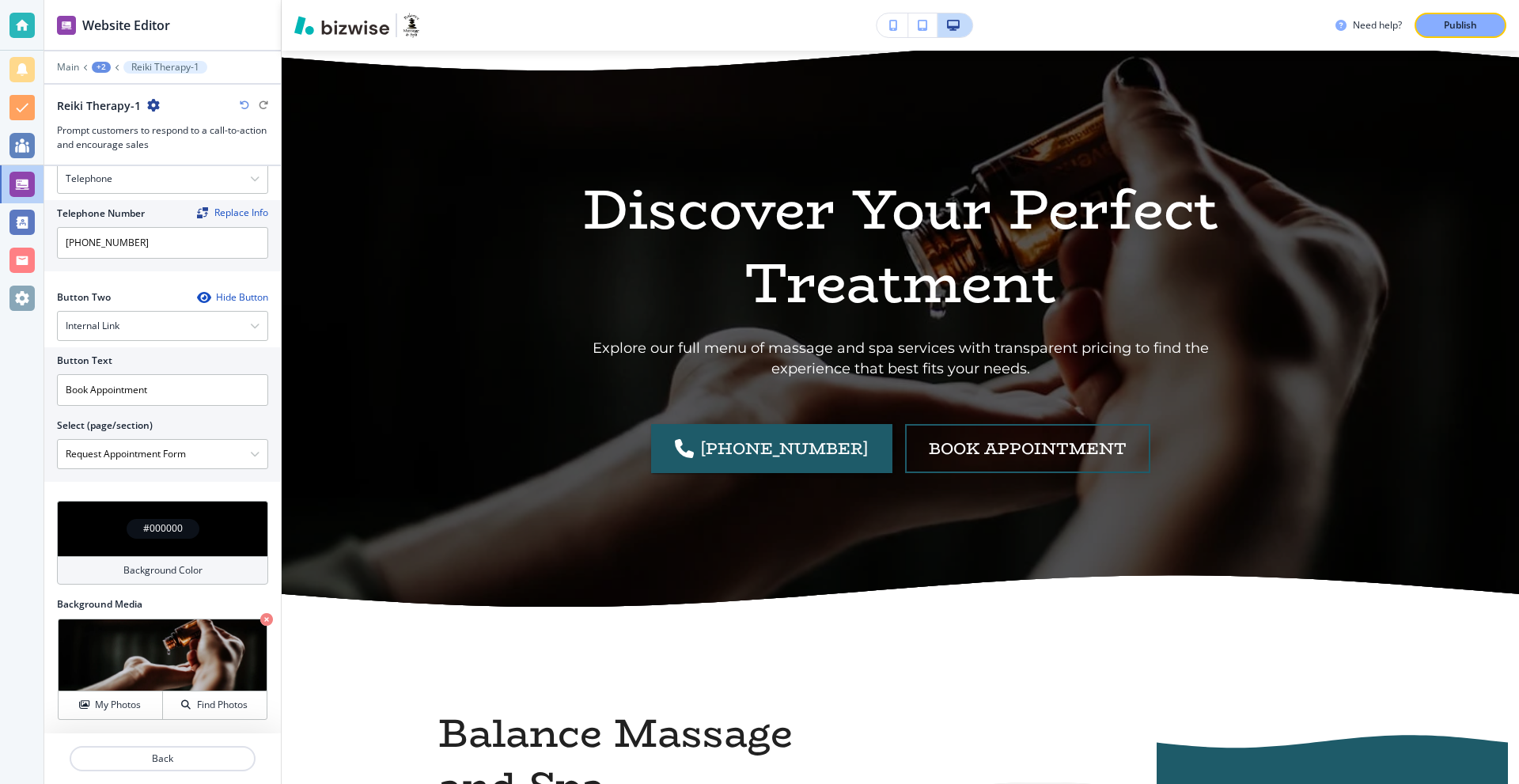
scroll to position [1, 0]
click at [250, 451] on icon "button" at bounding box center [255, 454] width 10 height 10
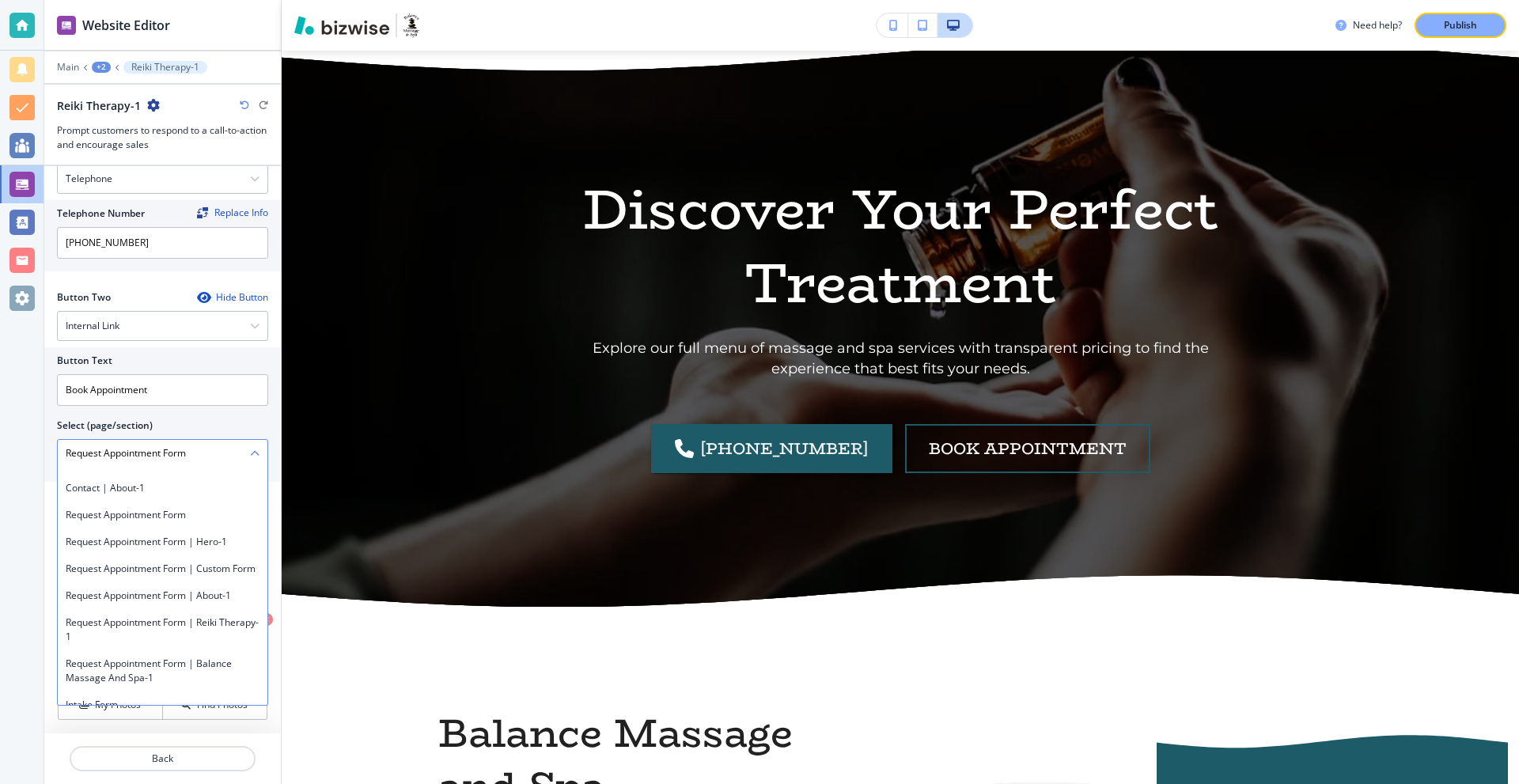
click at [244, 419] on div "Select (page/section)" at bounding box center [163, 426] width 211 height 14
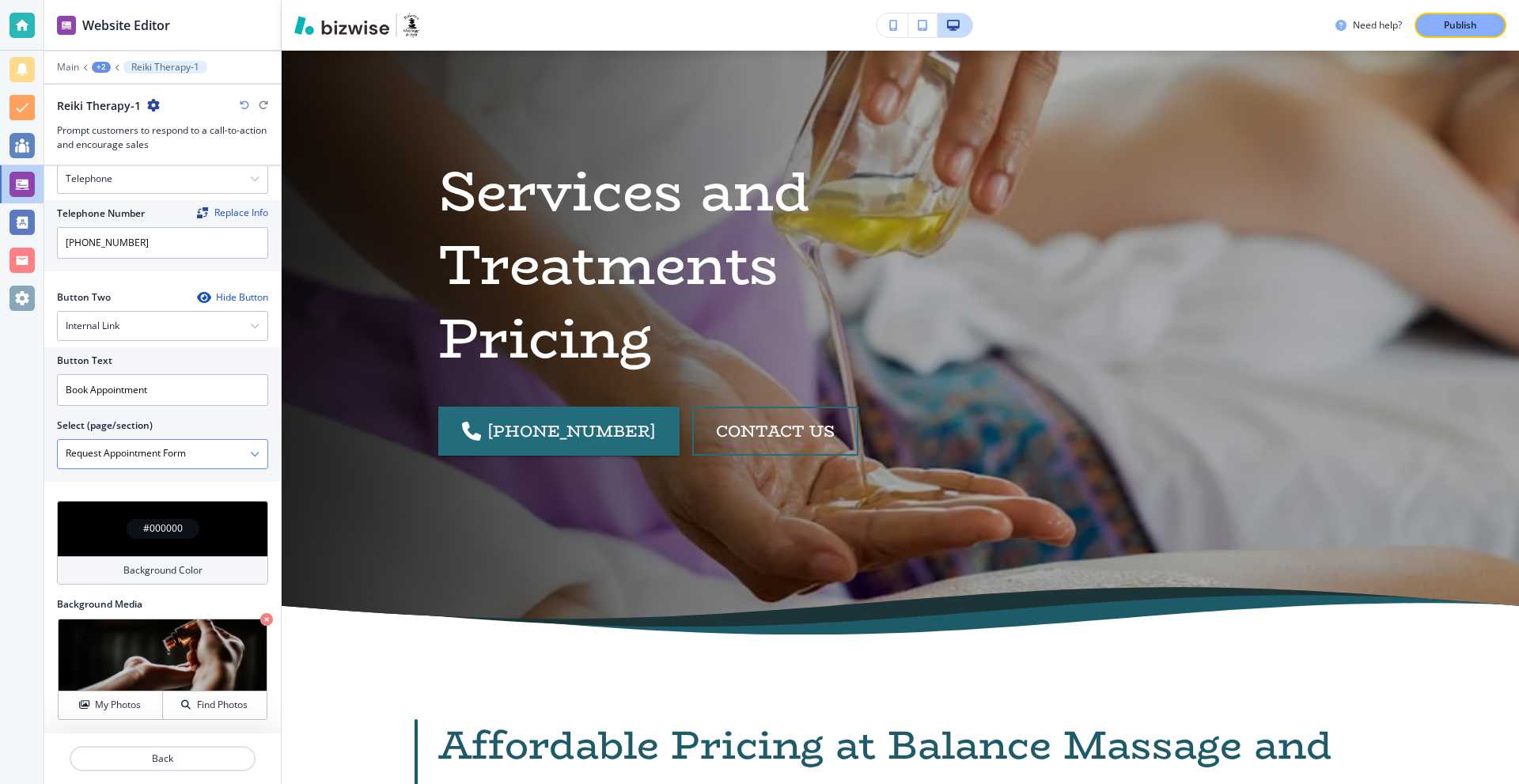
scroll to position [0, 0]
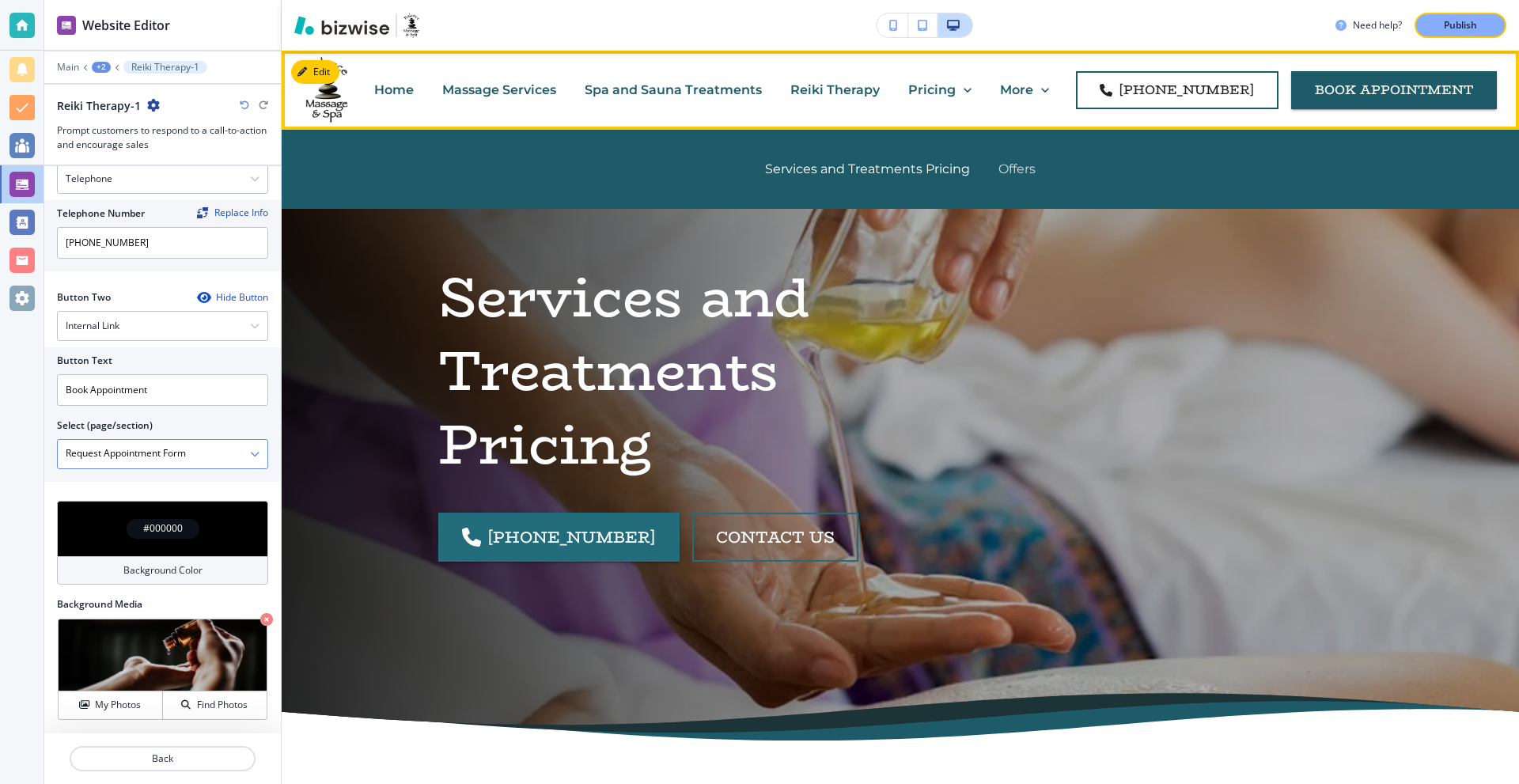
click at [1007, 162] on p "Offers" at bounding box center [1017, 169] width 38 height 18
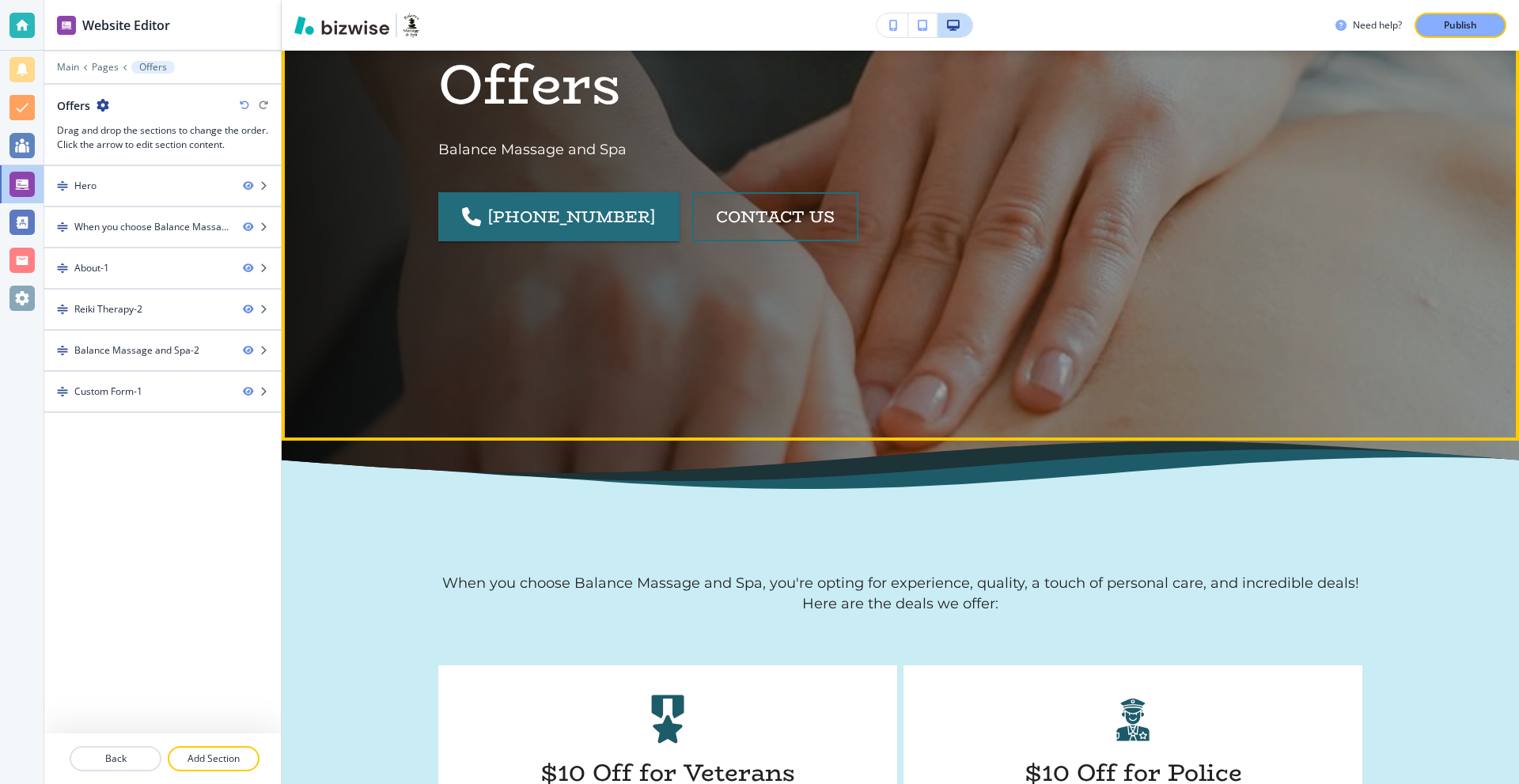
scroll to position [712, 0]
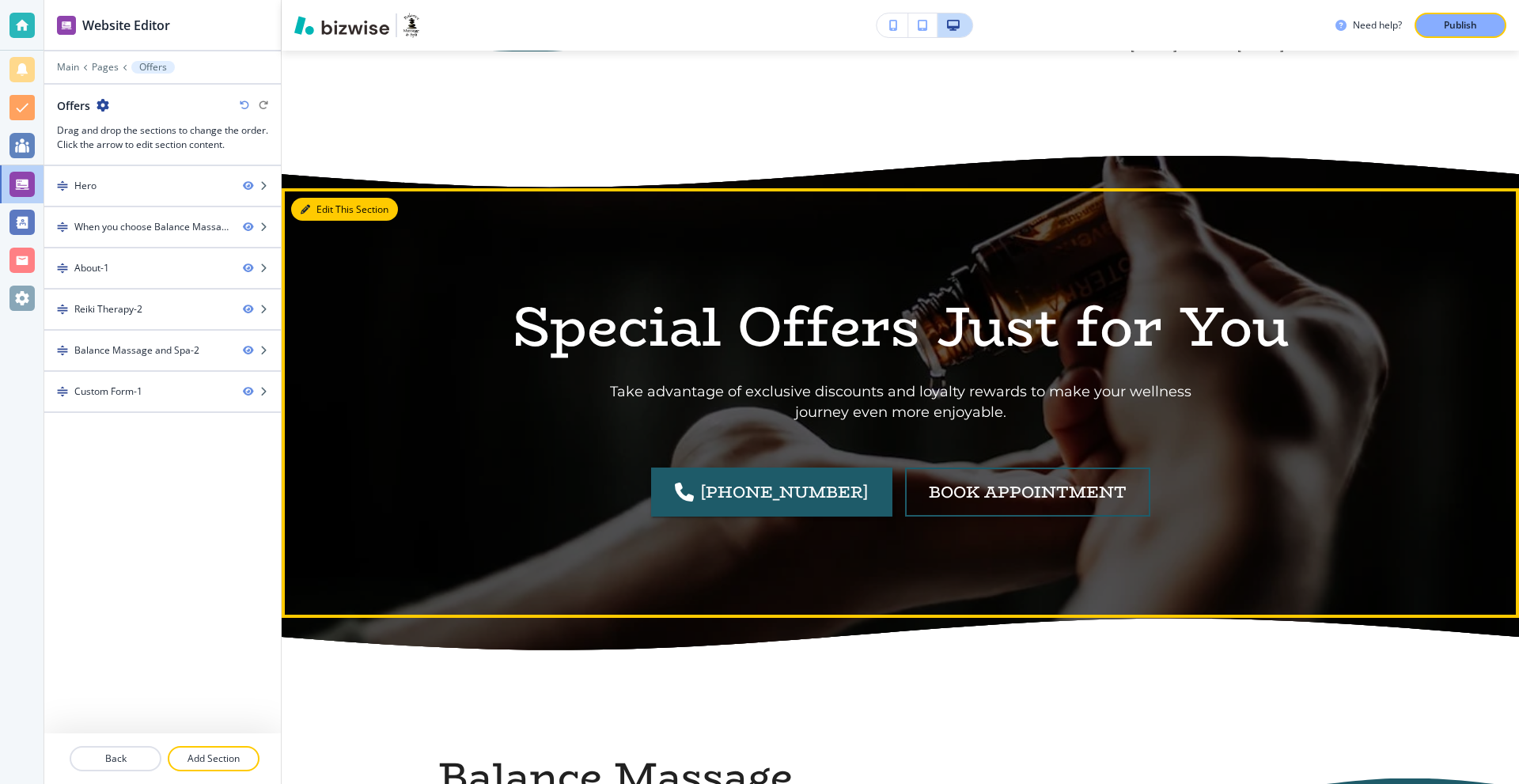
click at [316, 197] on button "Edit This Section" at bounding box center [345, 209] width 107 height 24
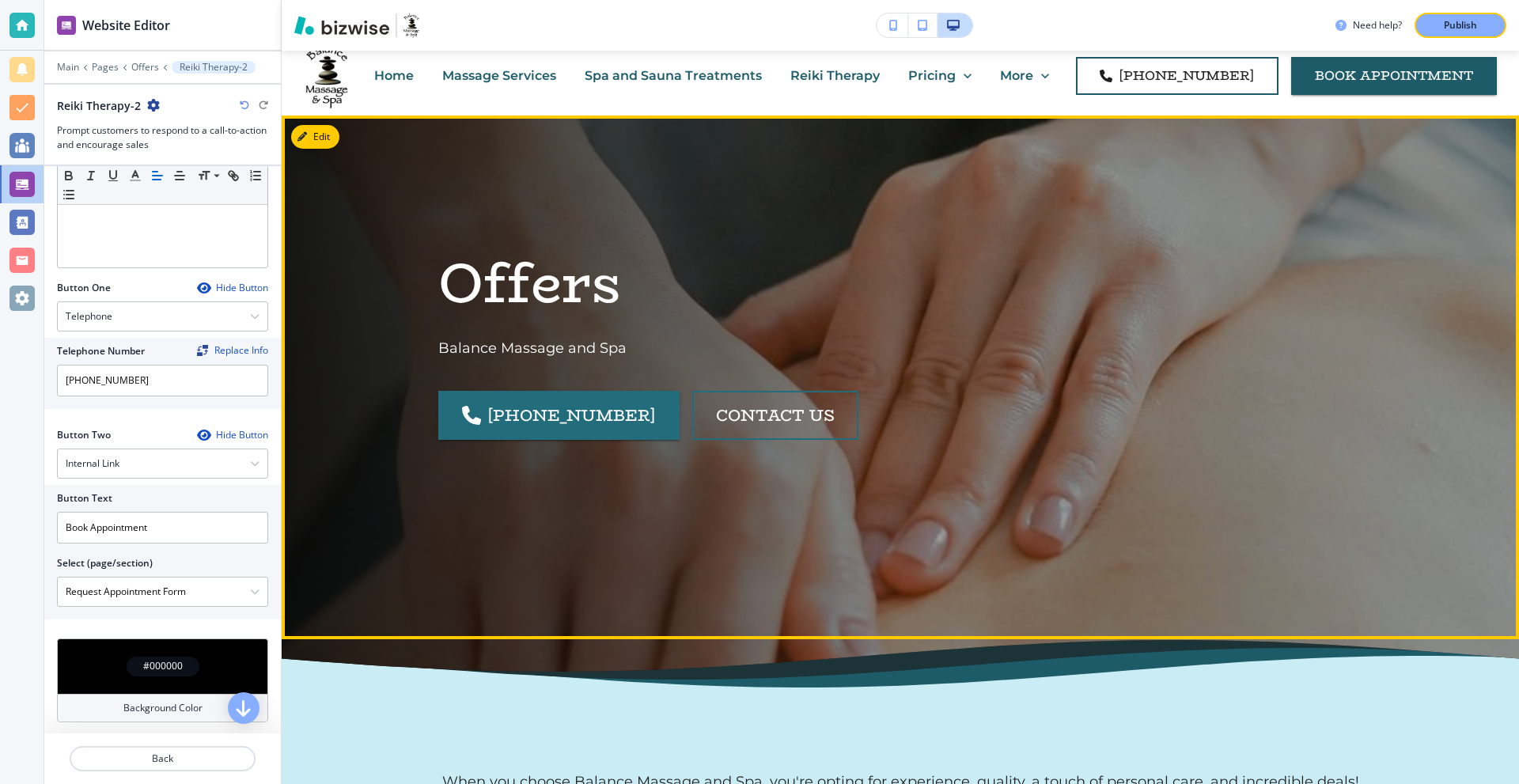
scroll to position [0, 0]
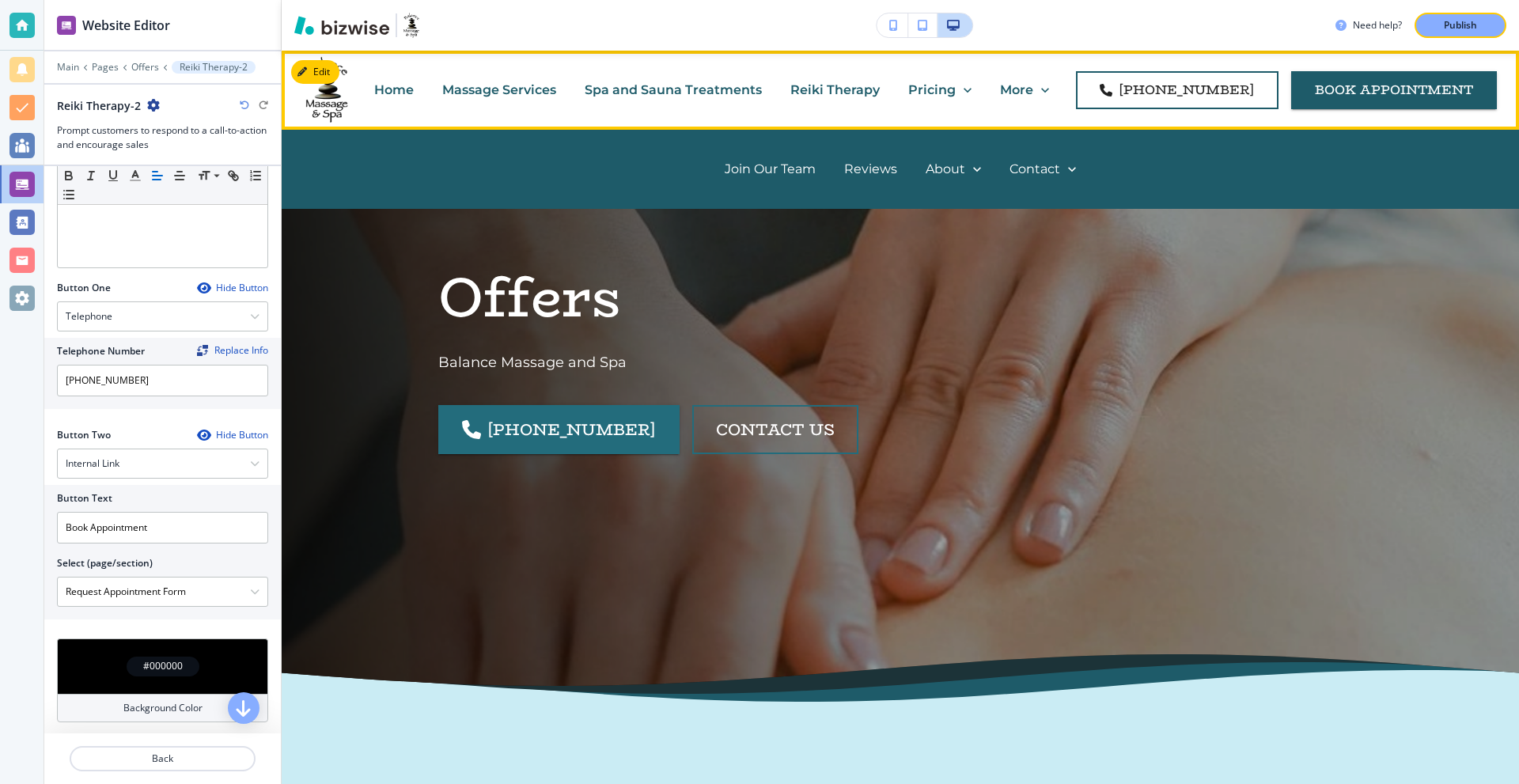
click at [860, 167] on p "Reviews" at bounding box center [870, 169] width 53 height 18
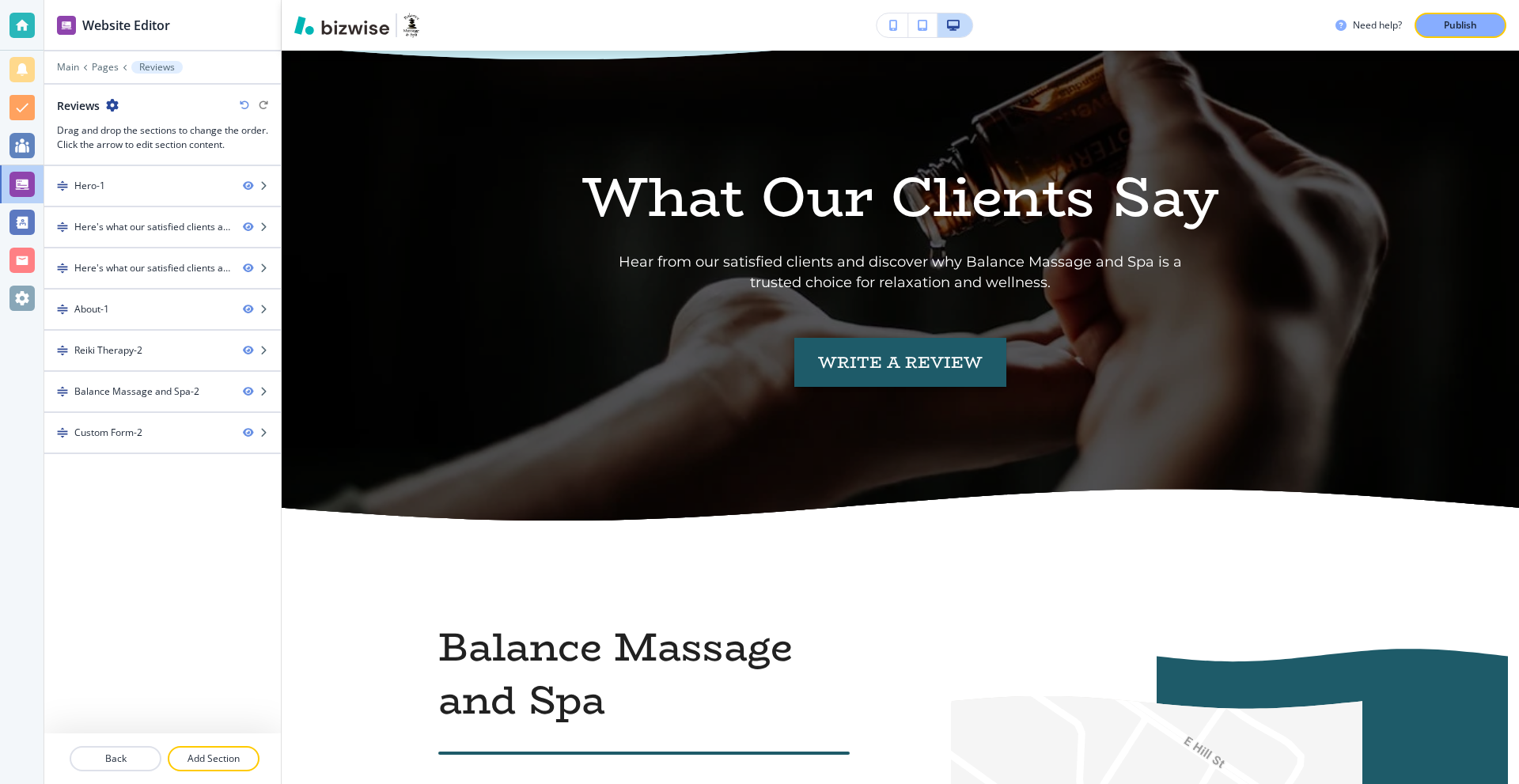
scroll to position [5550, 0]
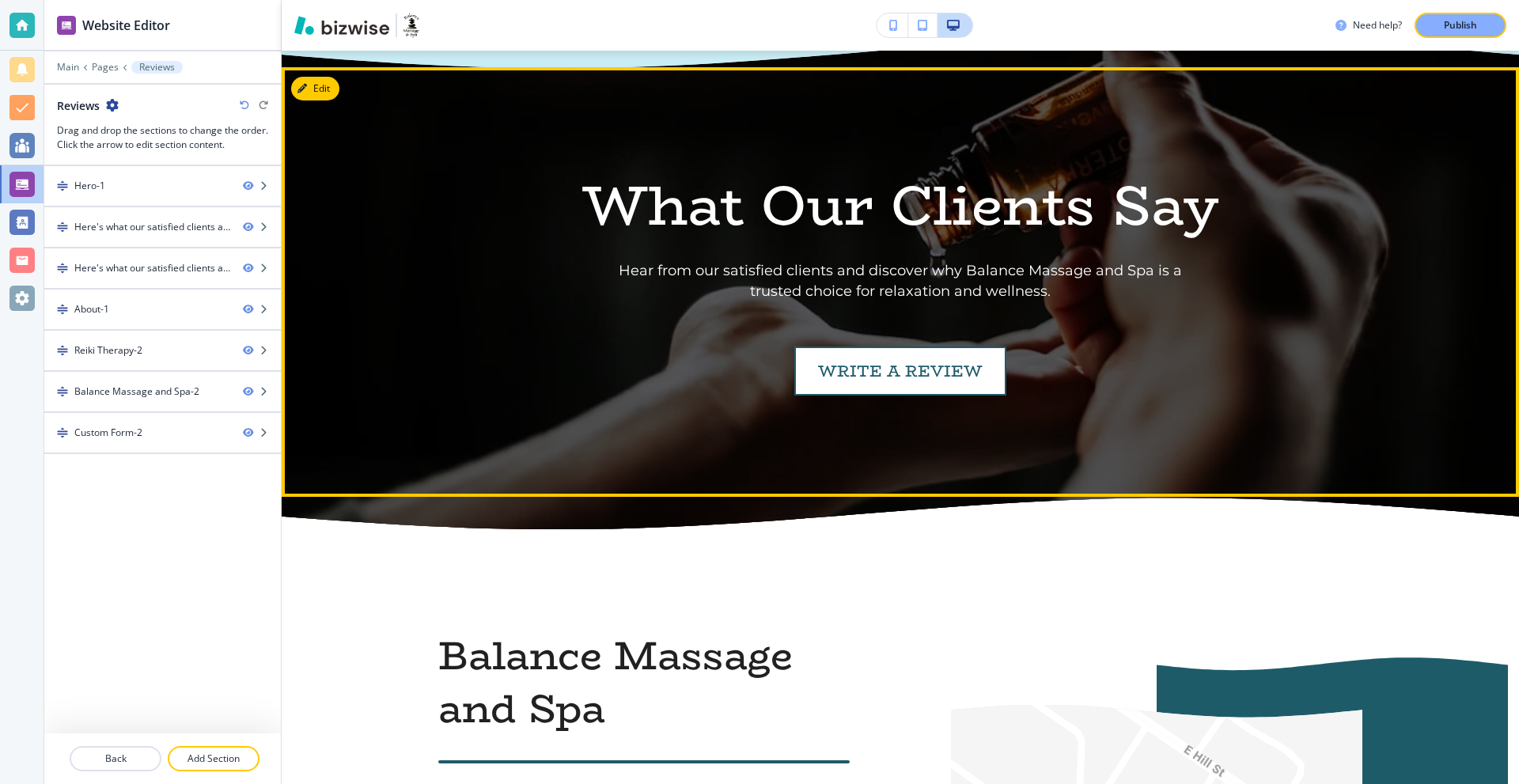
click at [855, 347] on link "write a review" at bounding box center [900, 371] width 212 height 49
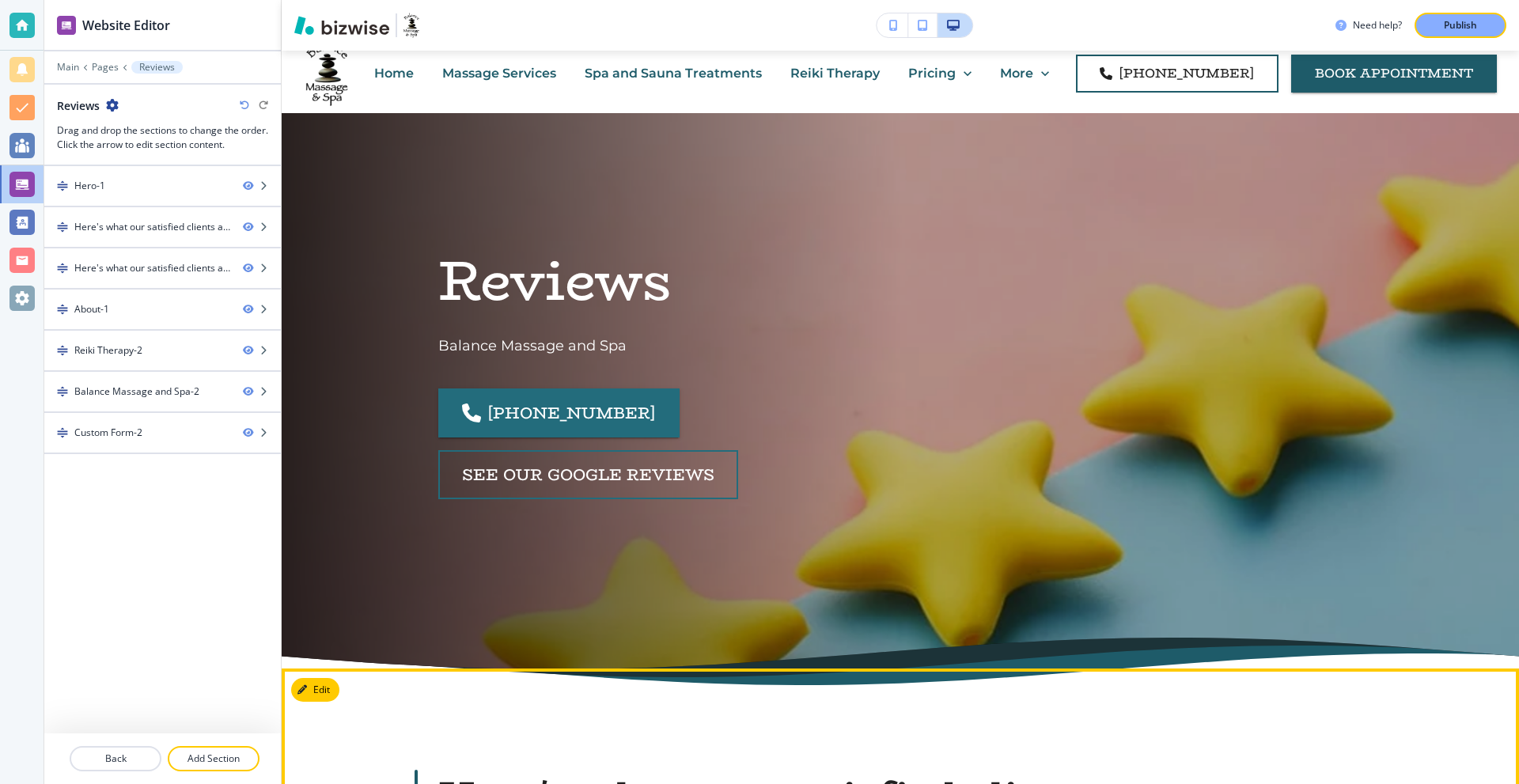
scroll to position [0, 0]
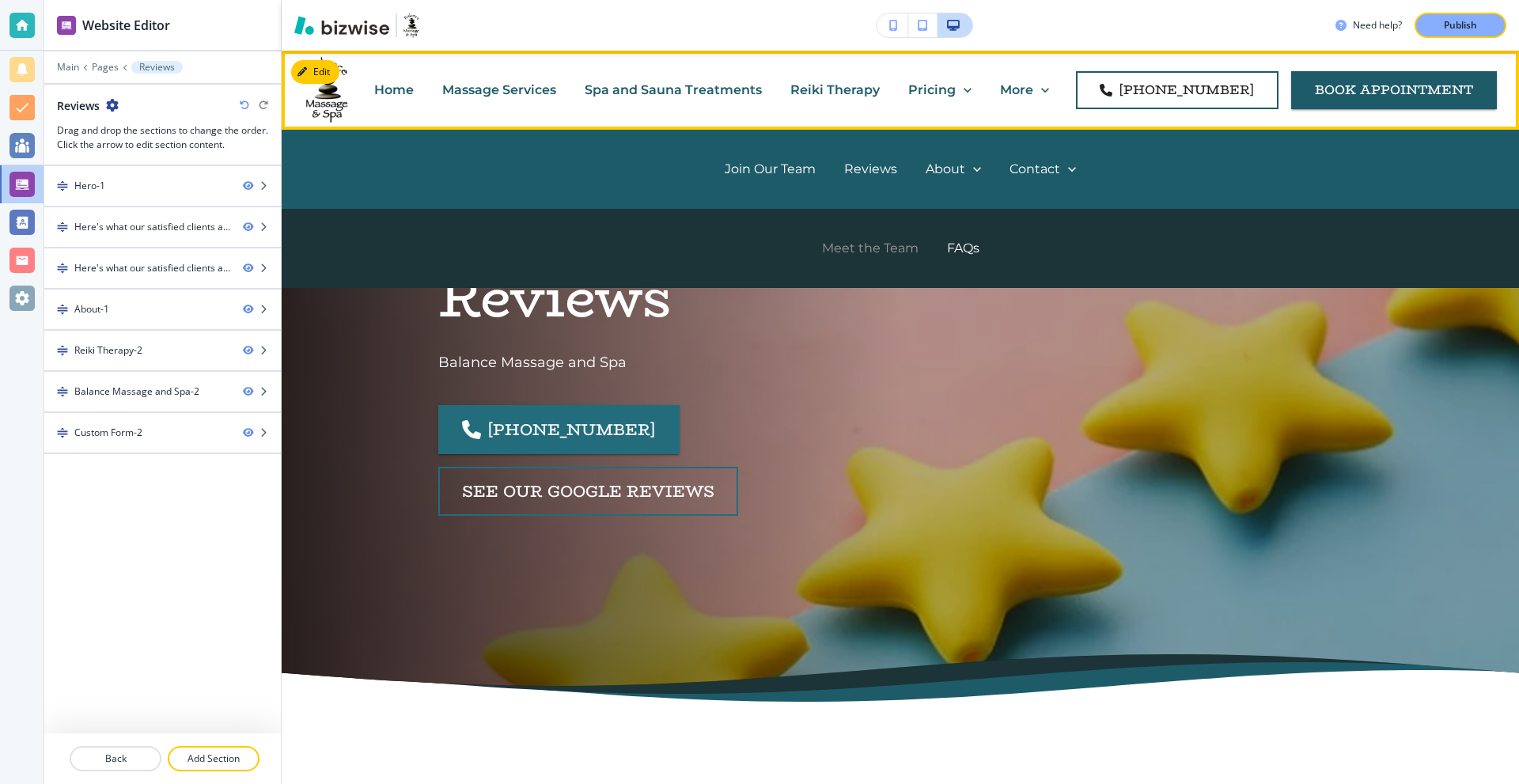
click at [883, 244] on p "Meet the Team" at bounding box center [870, 248] width 97 height 18
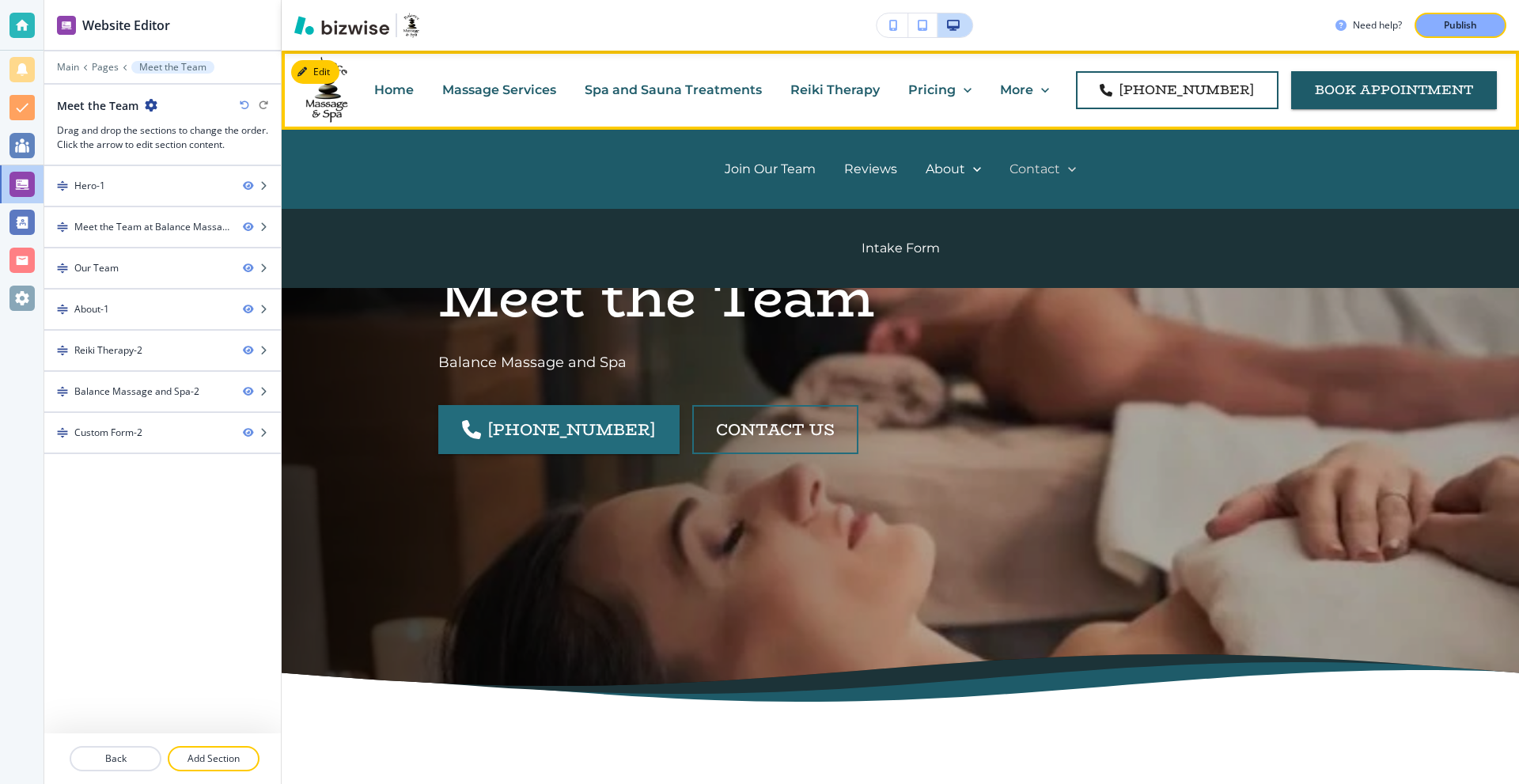
click at [1032, 173] on p "Contact" at bounding box center [1034, 169] width 50 height 18
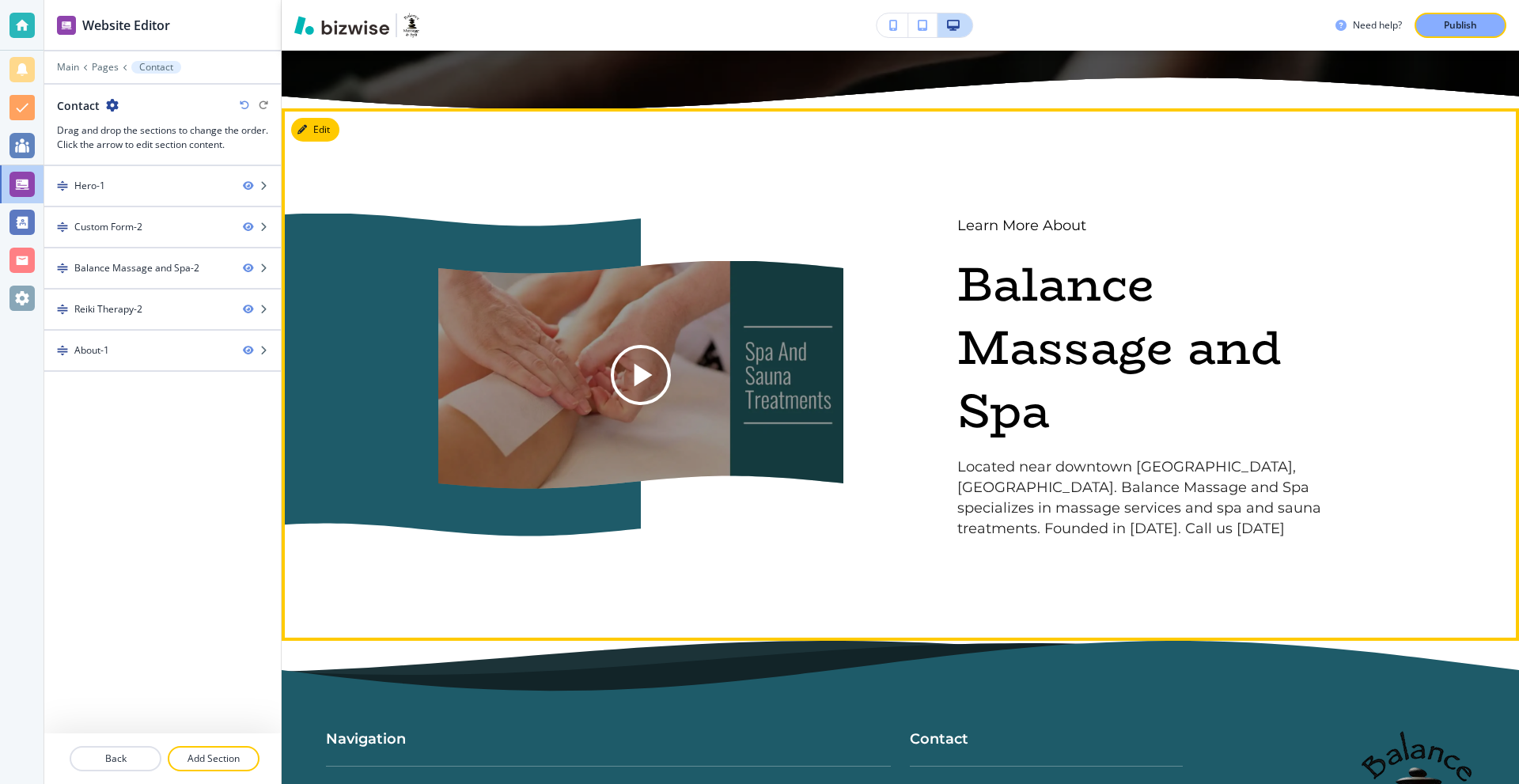
scroll to position [2847, 0]
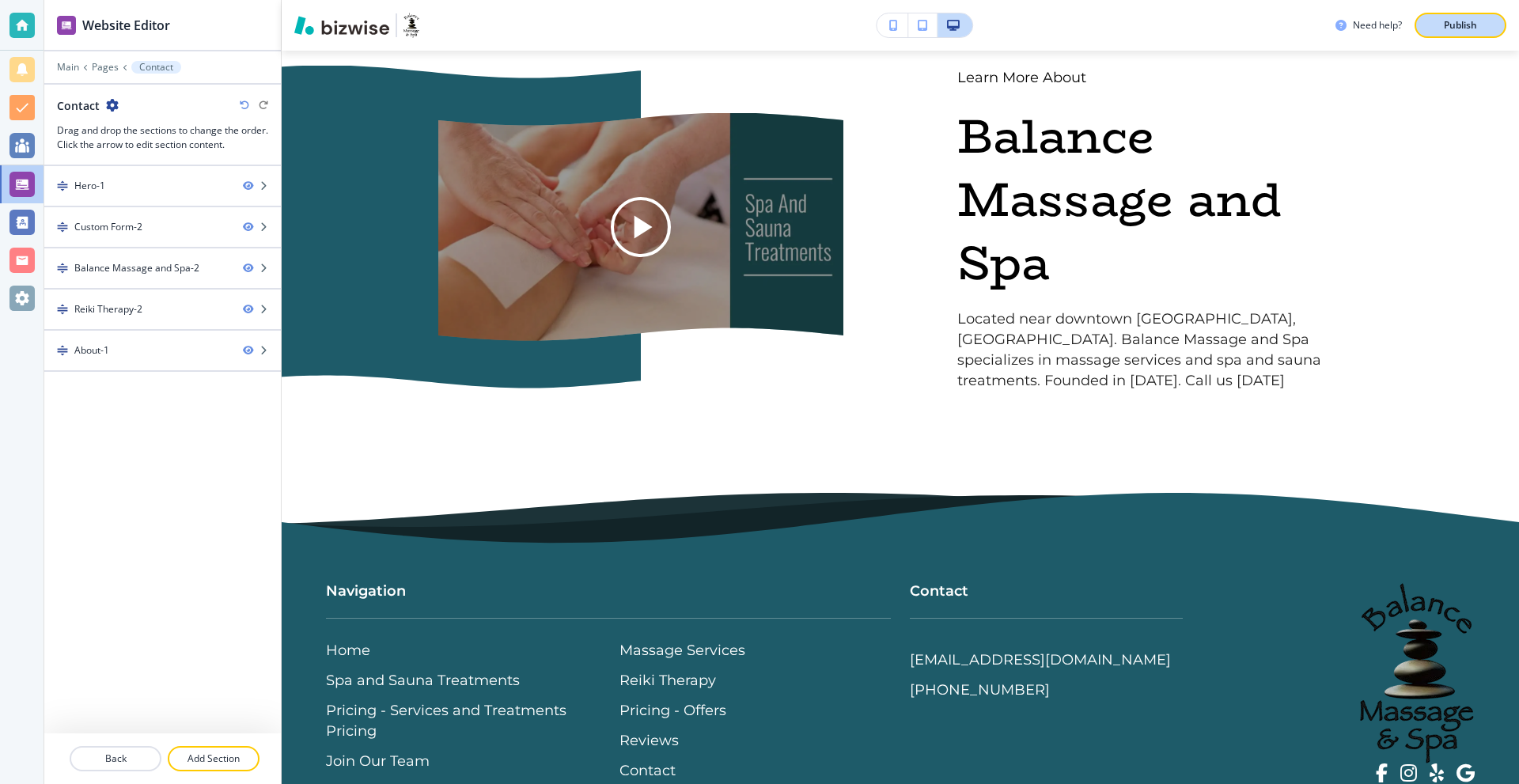
click at [1468, 15] on button "Publish" at bounding box center [1460, 26] width 92 height 26
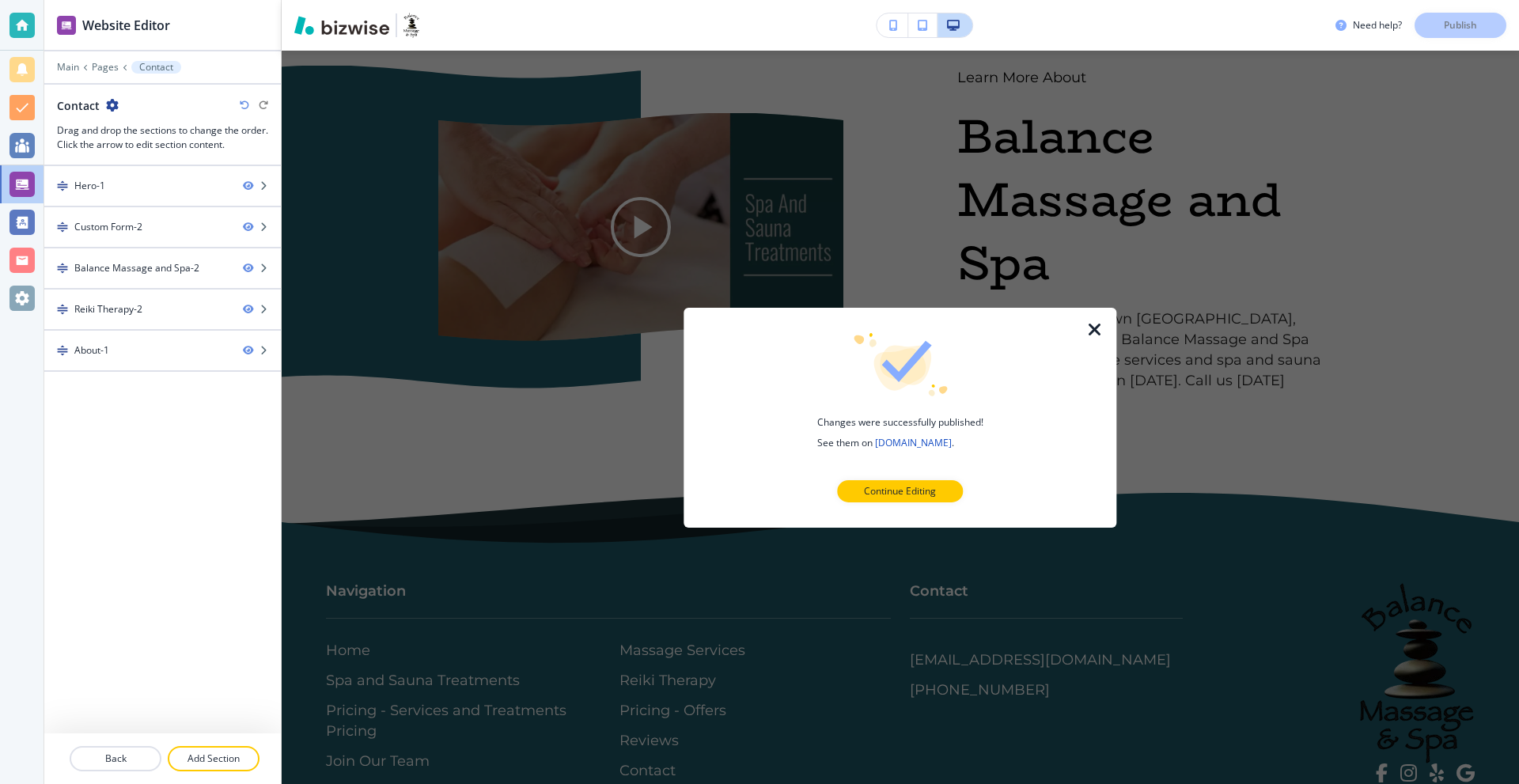
click at [1102, 332] on icon "button" at bounding box center [1094, 329] width 19 height 19
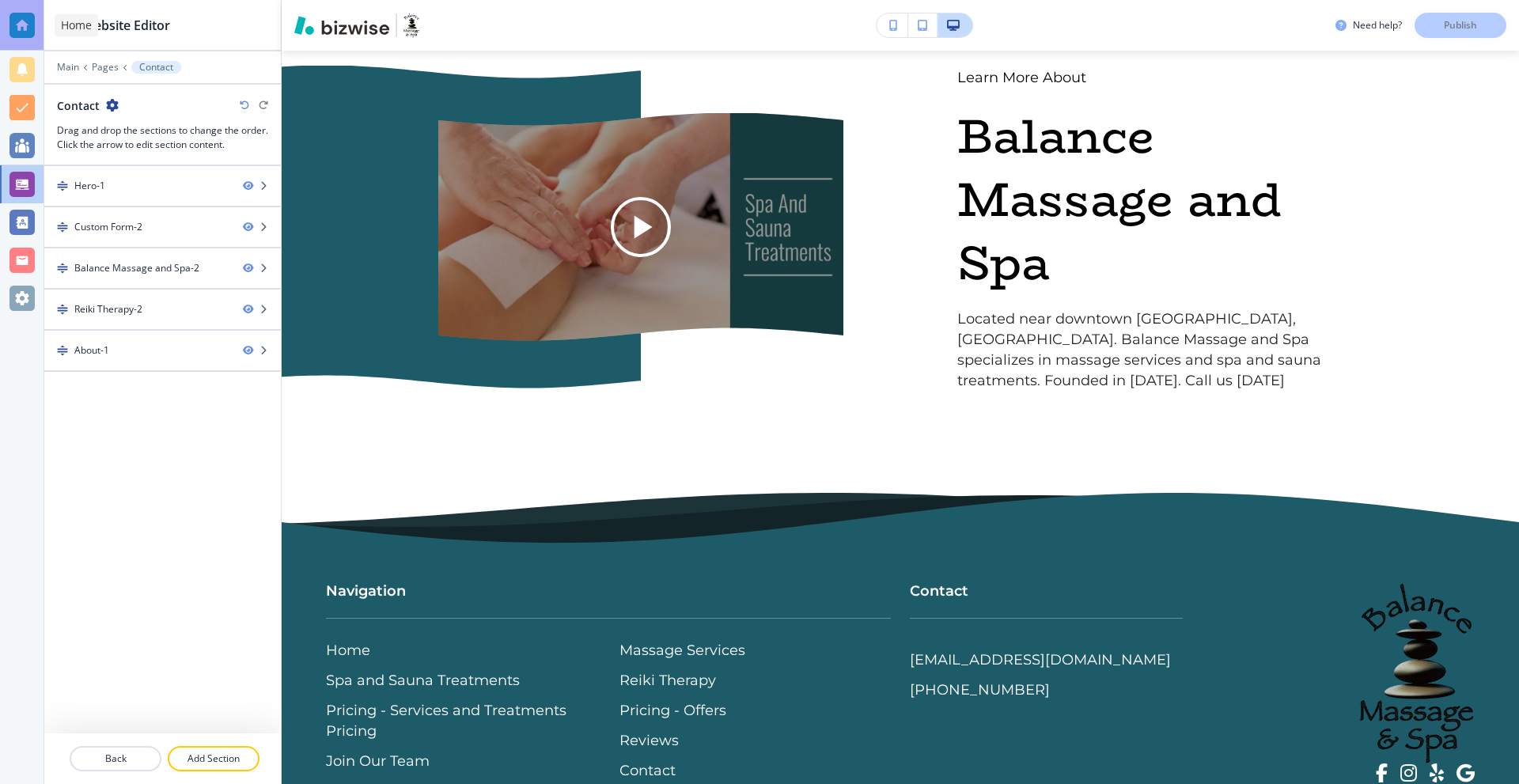
click at [24, 34] on div at bounding box center [23, 26] width 26 height 26
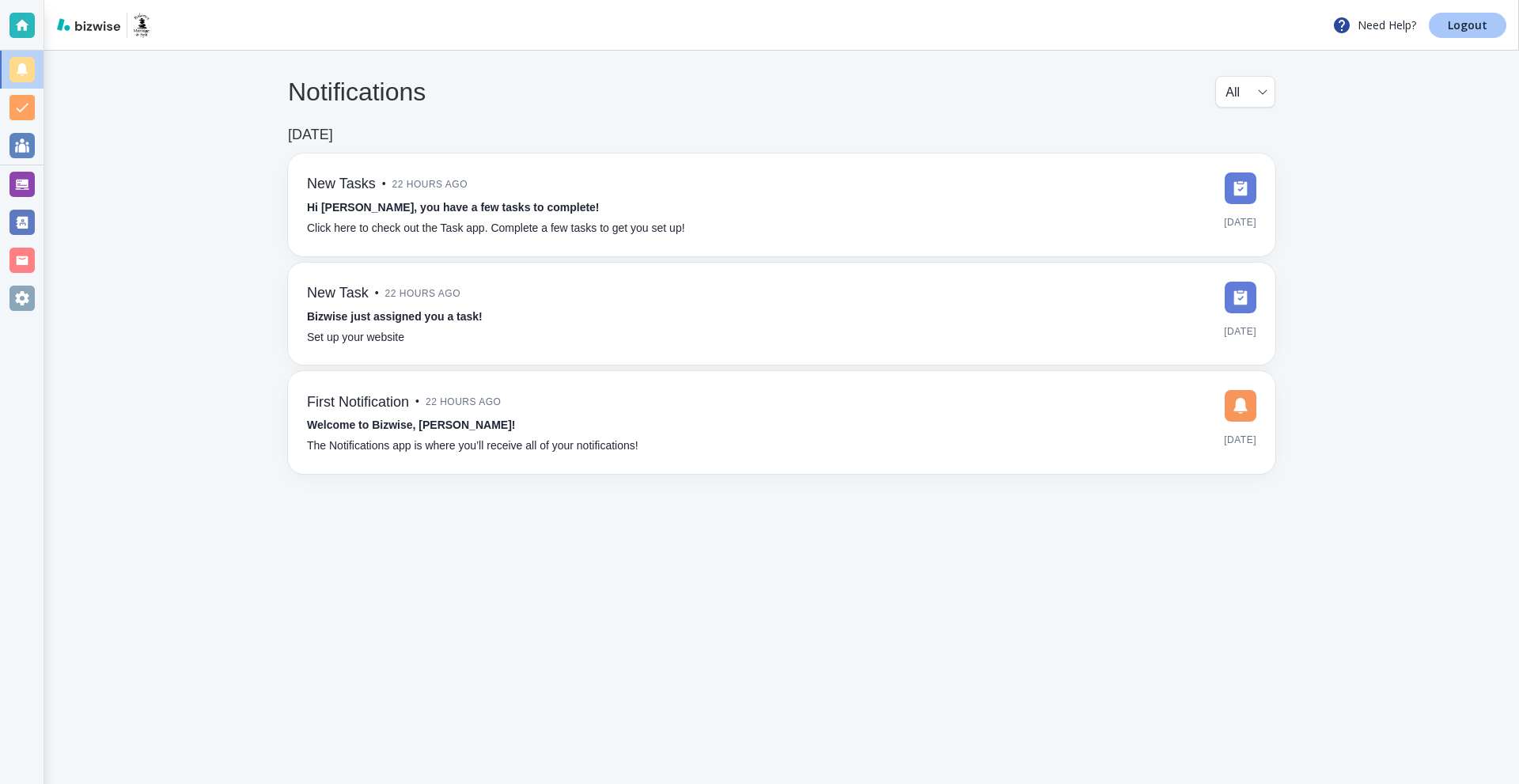
click at [1465, 25] on p "Logout" at bounding box center [1468, 25] width 40 height 11
